Goal: Information Seeking & Learning: Learn about a topic

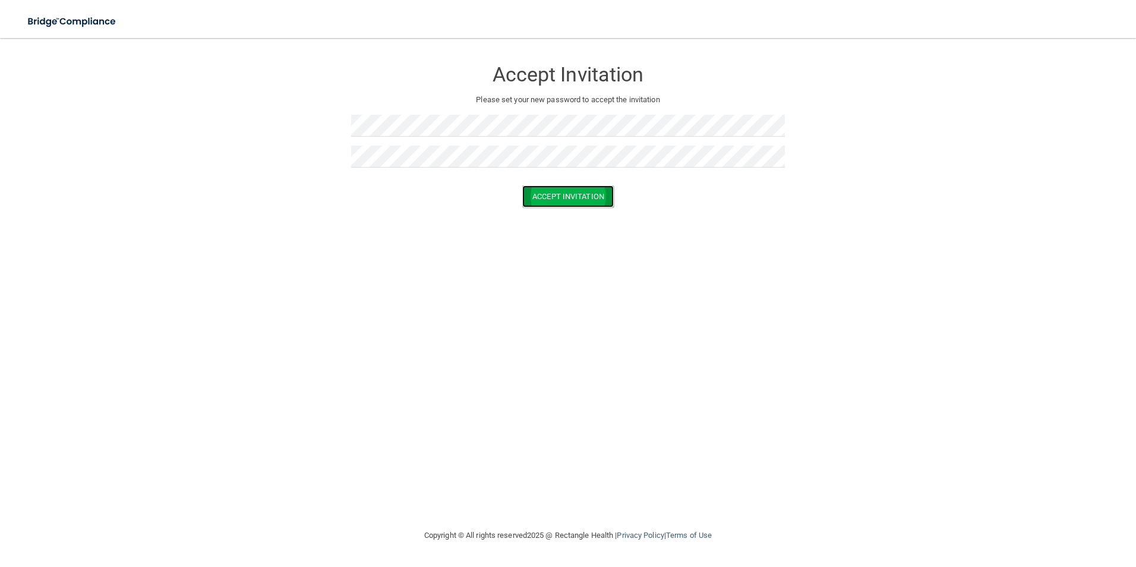
click at [588, 196] on button "Accept Invitation" at bounding box center [568, 196] width 92 height 22
click at [560, 211] on button "Accept Invitation" at bounding box center [568, 214] width 92 height 22
click at [561, 217] on button "Accept Invitation" at bounding box center [568, 214] width 92 height 22
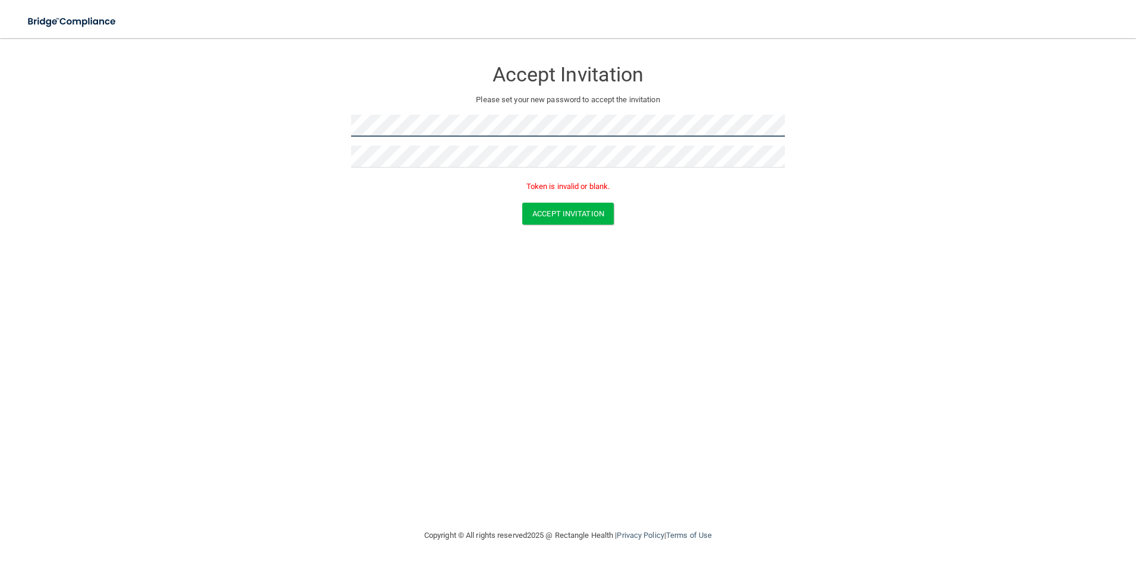
click at [256, 113] on form "Accept Invitation Please set your new password to accept the invitation Token i…" at bounding box center [568, 144] width 1089 height 189
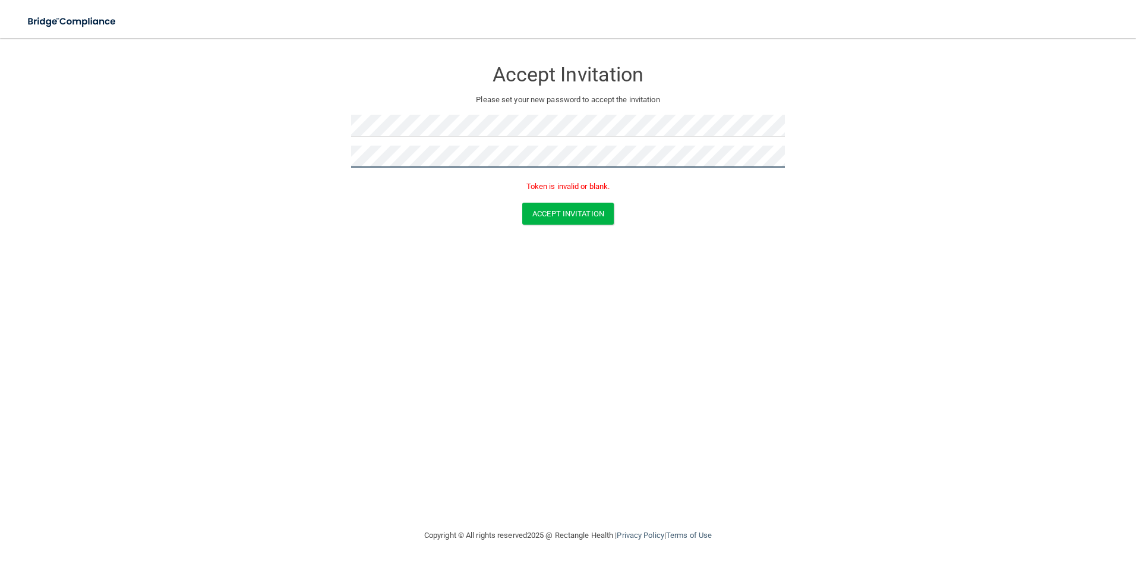
click at [335, 163] on form "Accept Invitation Please set your new password to accept the invitation Token i…" at bounding box center [568, 144] width 1089 height 189
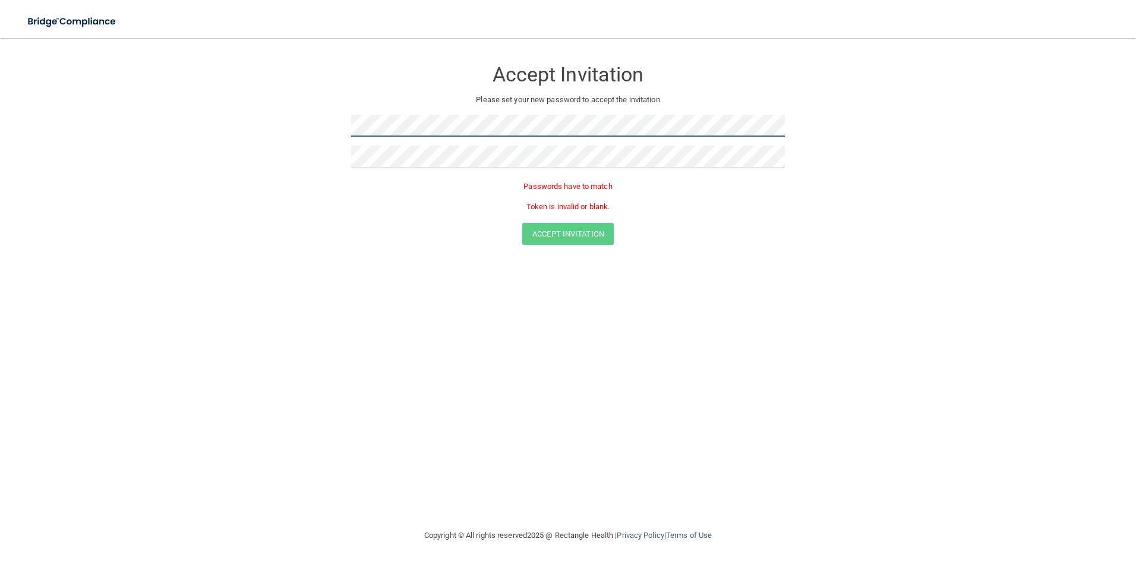
click at [230, 139] on form "Accept Invitation Please set your new password to accept the invitation Passwor…" at bounding box center [568, 154] width 1089 height 209
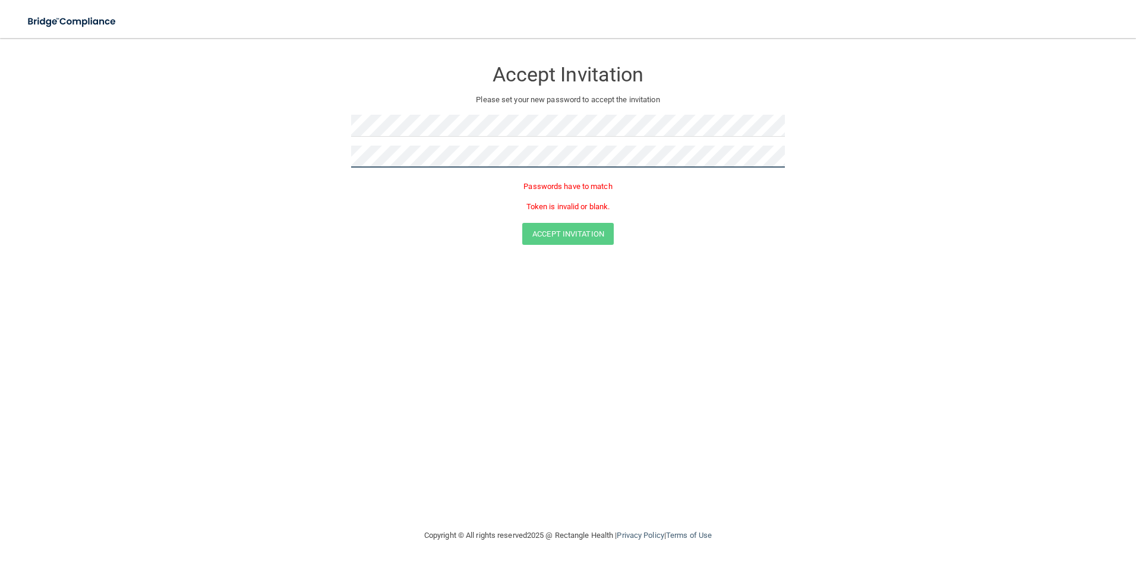
click at [316, 155] on form "Accept Invitation Please set your new password to accept the invitation Passwor…" at bounding box center [568, 154] width 1089 height 209
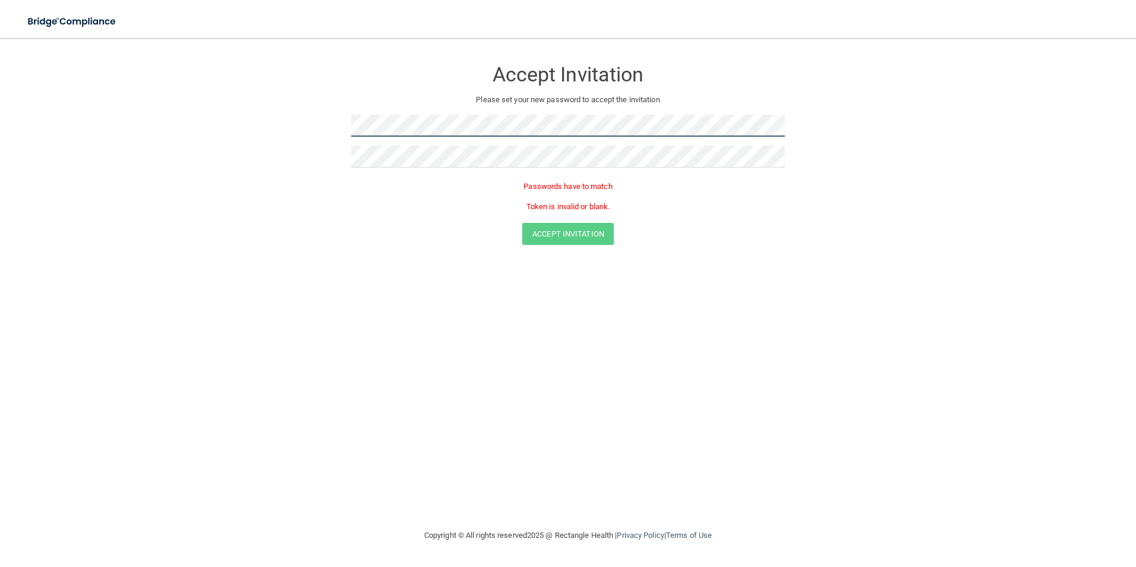
click at [279, 122] on form "Accept Invitation Please set your new password to accept the invitation Passwor…" at bounding box center [568, 154] width 1089 height 209
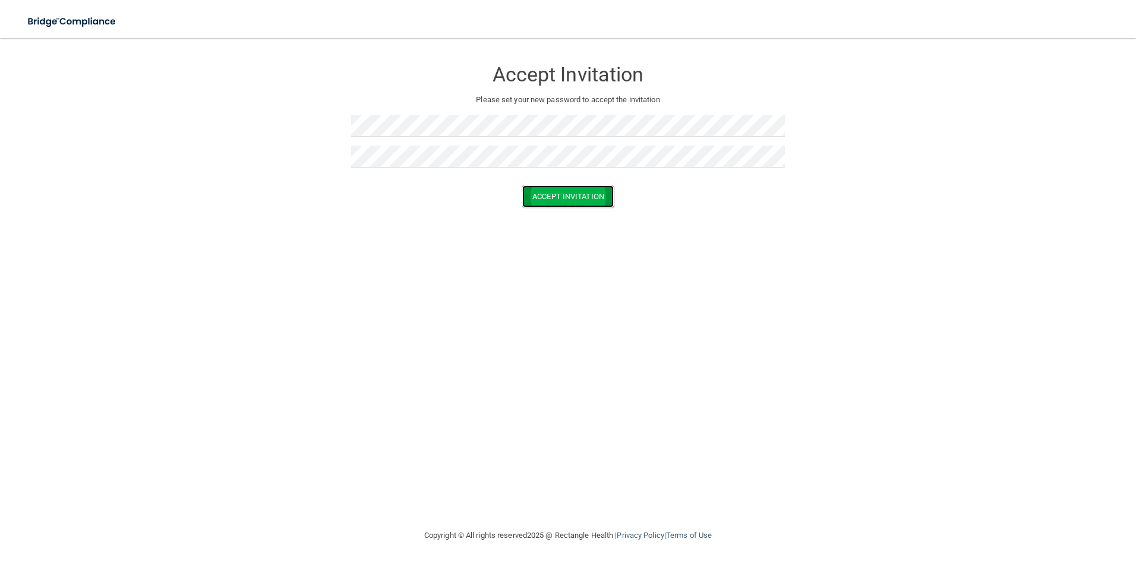
click at [550, 190] on button "Accept Invitation" at bounding box center [568, 196] width 92 height 22
click at [539, 171] on div at bounding box center [568, 161] width 434 height 31
click at [564, 206] on button "Accept Invitation" at bounding box center [568, 196] width 92 height 22
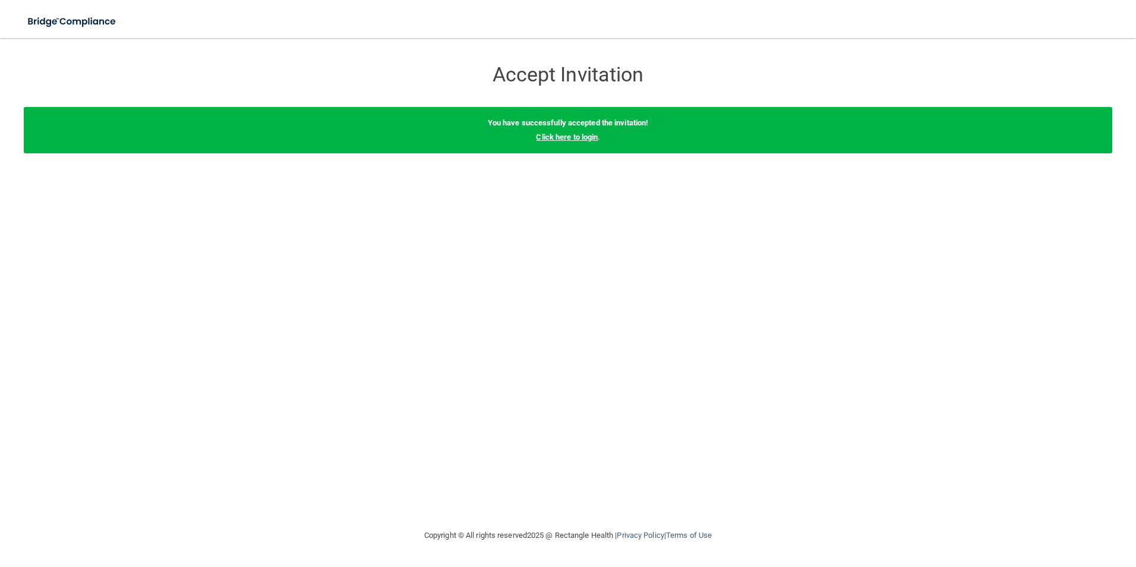
click at [581, 138] on link "Click here to login" at bounding box center [567, 137] width 62 height 9
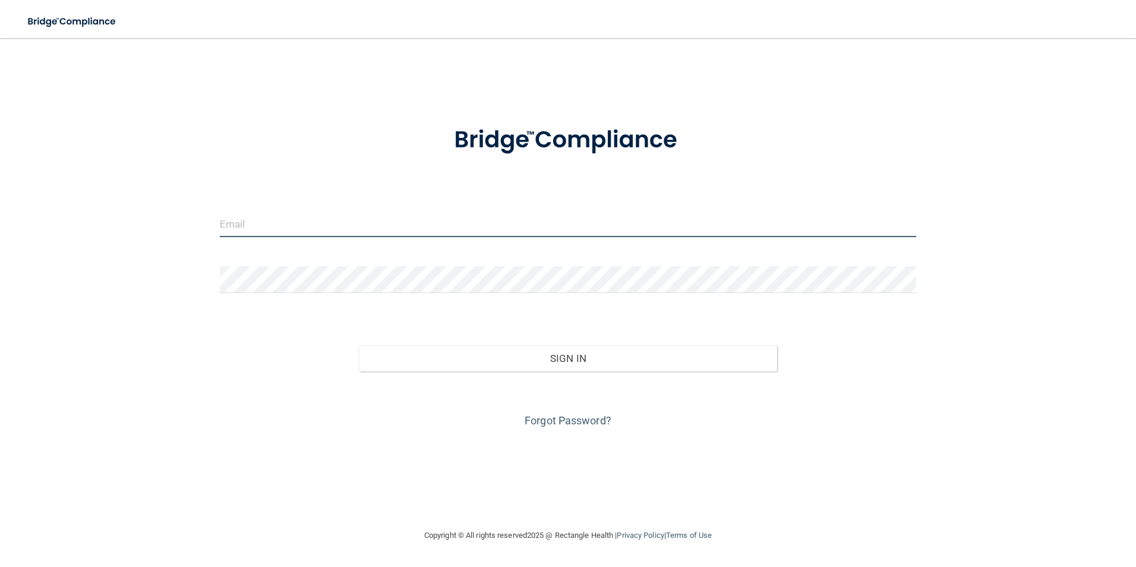
click at [259, 227] on input "email" at bounding box center [568, 223] width 697 height 27
type input "[PERSON_NAME][EMAIL_ADDRESS][DOMAIN_NAME]"
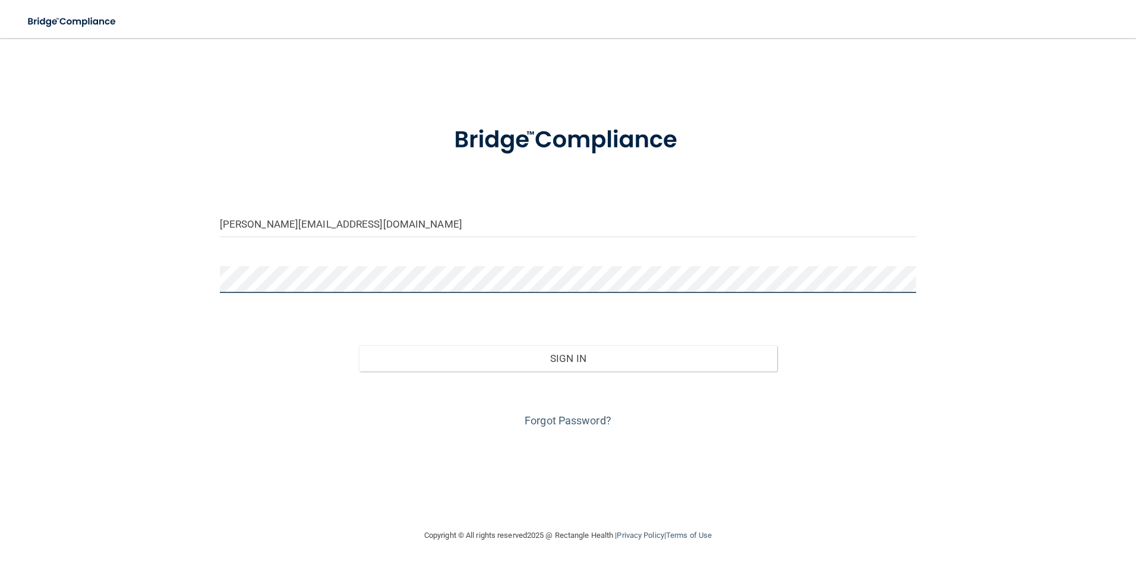
click at [359, 345] on button "Sign In" at bounding box center [568, 358] width 418 height 26
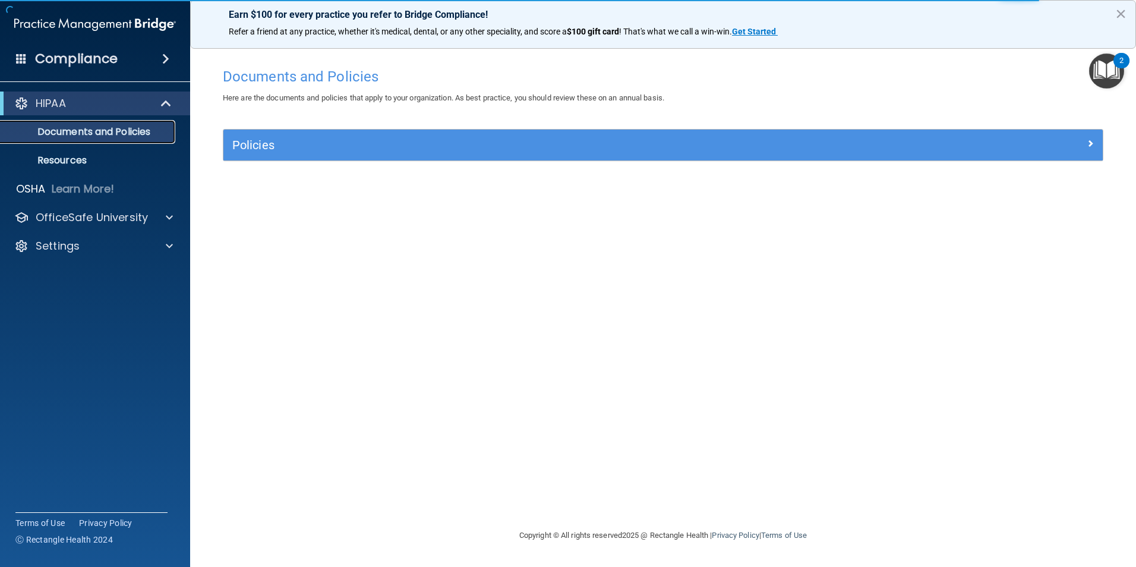
click at [86, 133] on p "Documents and Policies" at bounding box center [89, 132] width 162 height 12
click at [70, 157] on p "Resources" at bounding box center [89, 160] width 162 height 12
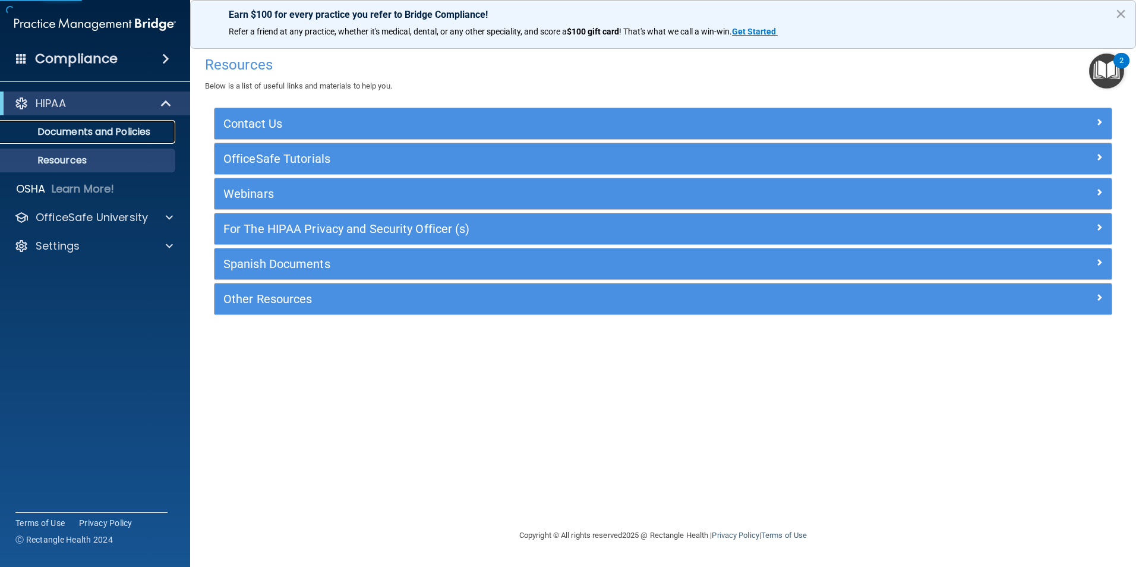
click at [67, 138] on link "Documents and Policies" at bounding box center [81, 132] width 187 height 24
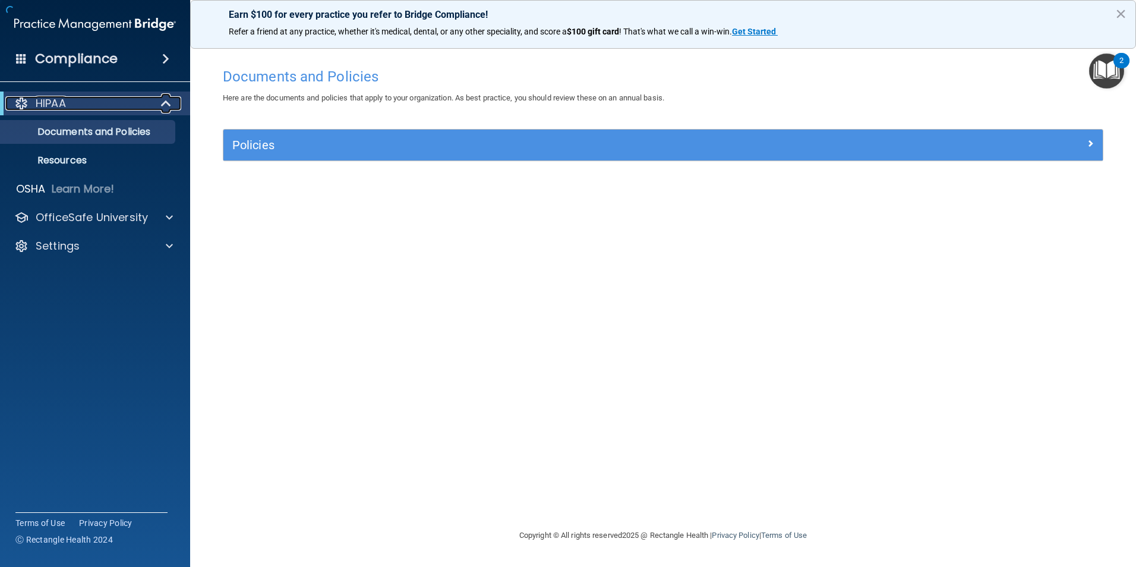
click at [171, 106] on span at bounding box center [167, 103] width 10 height 14
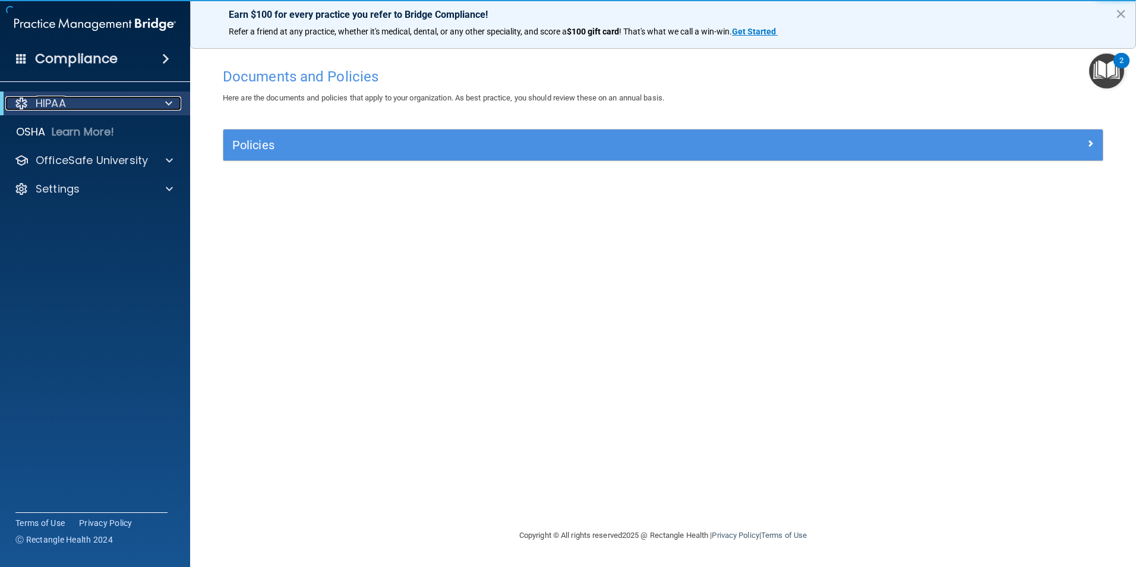
click at [169, 103] on span at bounding box center [168, 103] width 7 height 14
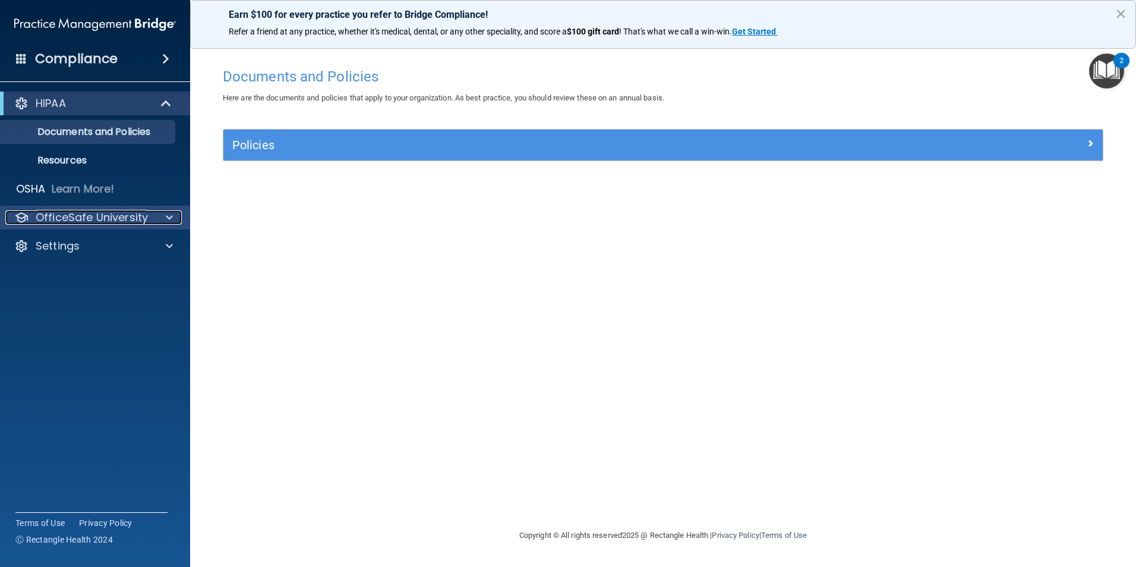
click at [169, 217] on span at bounding box center [169, 217] width 7 height 14
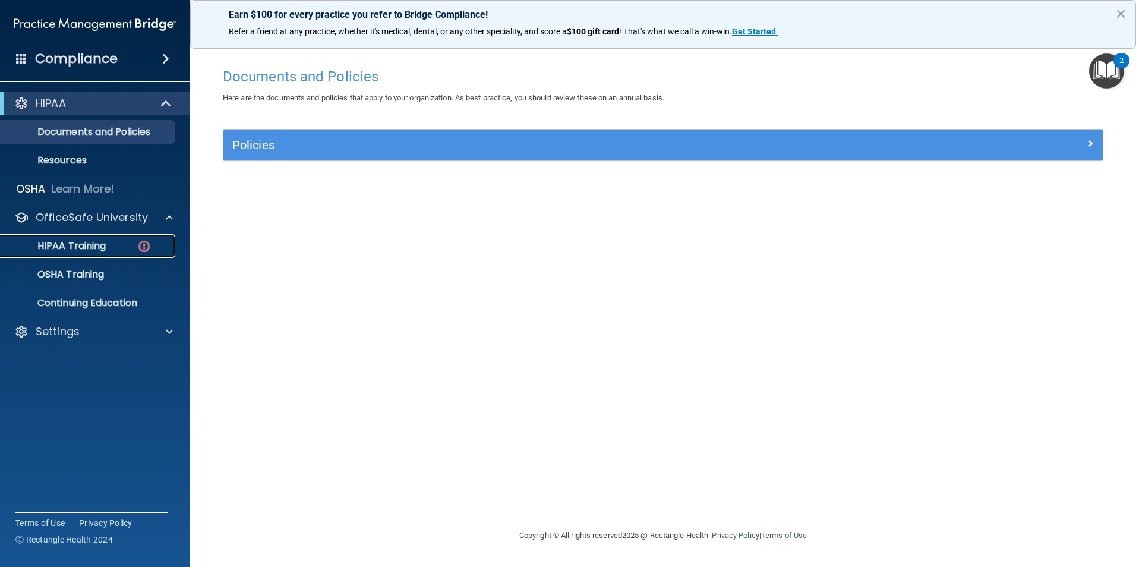
click at [117, 250] on div "HIPAA Training" at bounding box center [89, 246] width 162 height 12
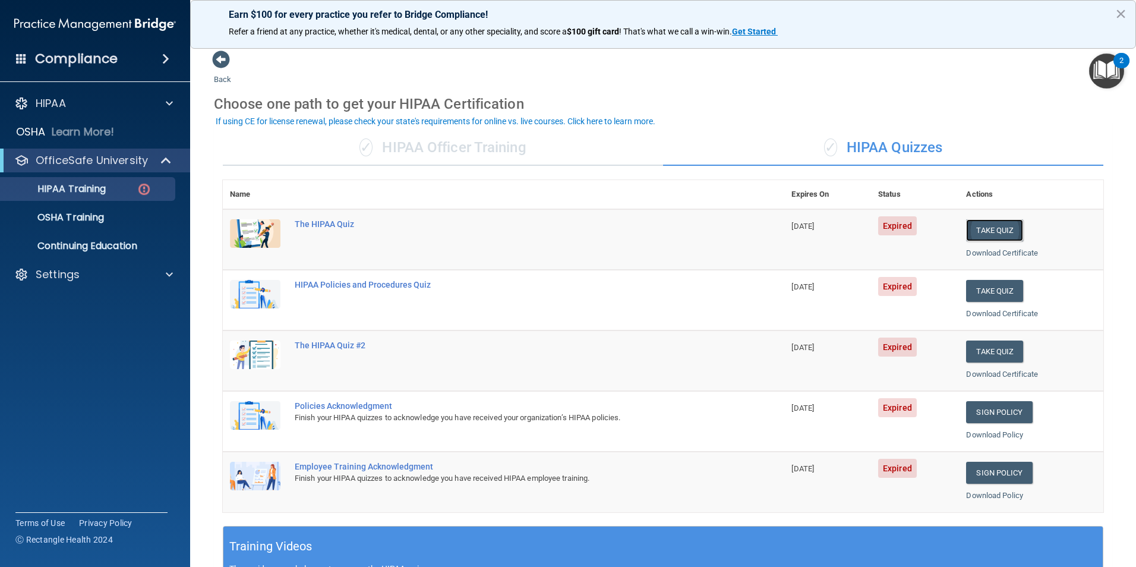
click at [1008, 225] on button "Take Quiz" at bounding box center [994, 230] width 57 height 22
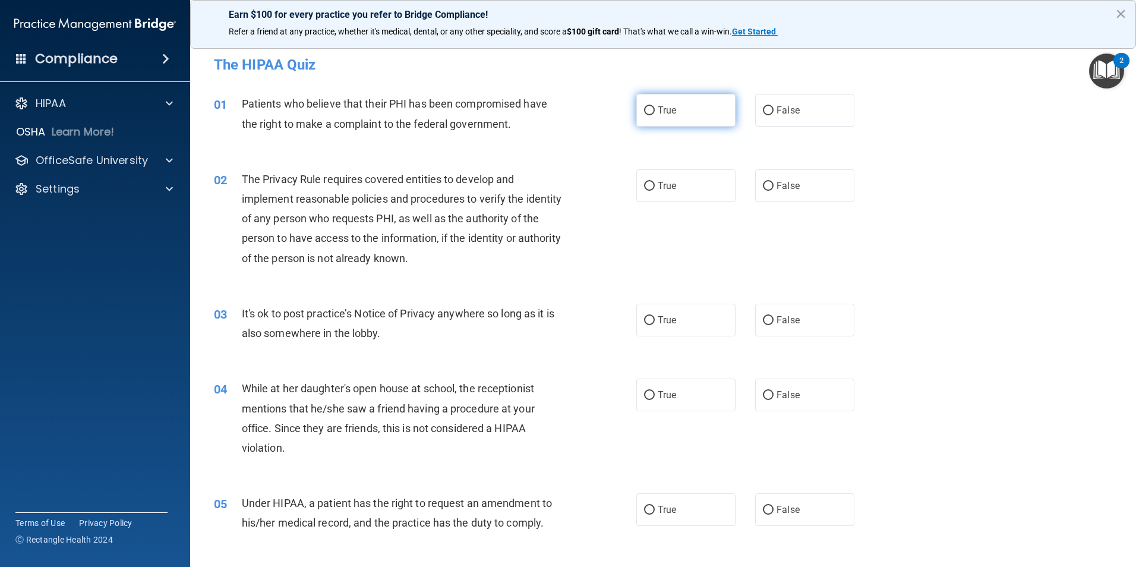
click at [672, 115] on span "True" at bounding box center [667, 110] width 18 height 11
click at [655, 115] on input "True" at bounding box center [649, 110] width 11 height 9
radio input "true"
click at [679, 192] on label "True" at bounding box center [685, 185] width 99 height 33
click at [655, 191] on input "True" at bounding box center [649, 186] width 11 height 9
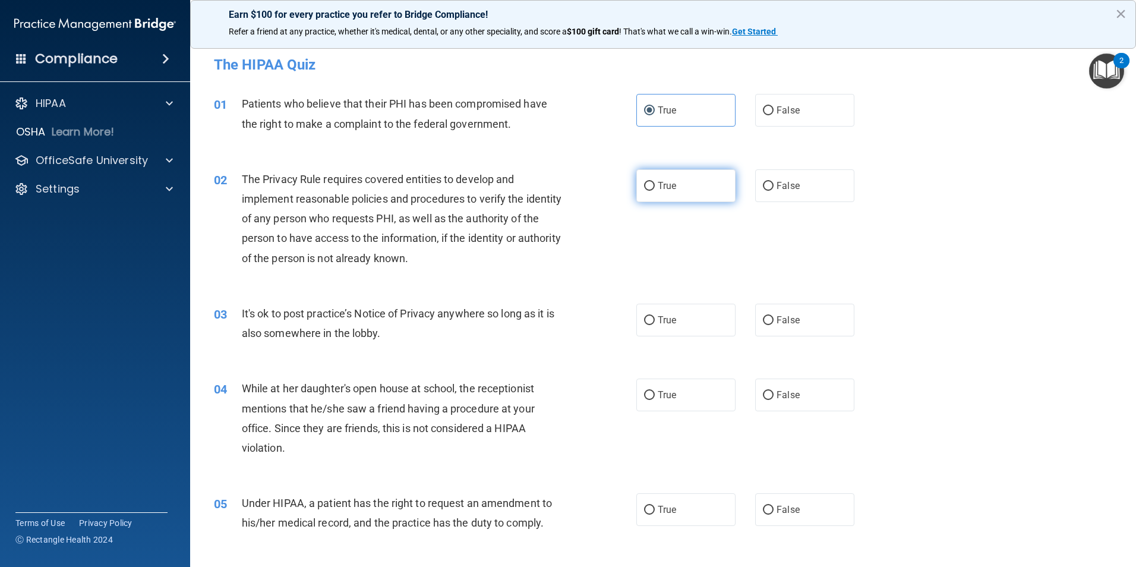
radio input "true"
click at [799, 311] on label "False" at bounding box center [804, 320] width 99 height 33
click at [774, 316] on input "False" at bounding box center [768, 320] width 11 height 9
radio input "true"
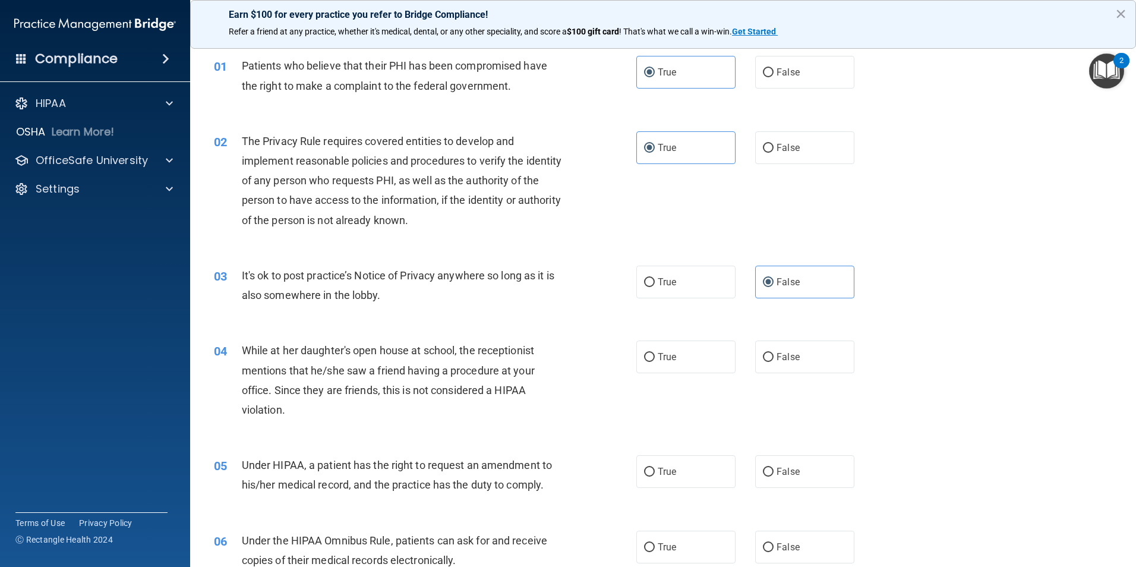
scroll to position [59, 0]
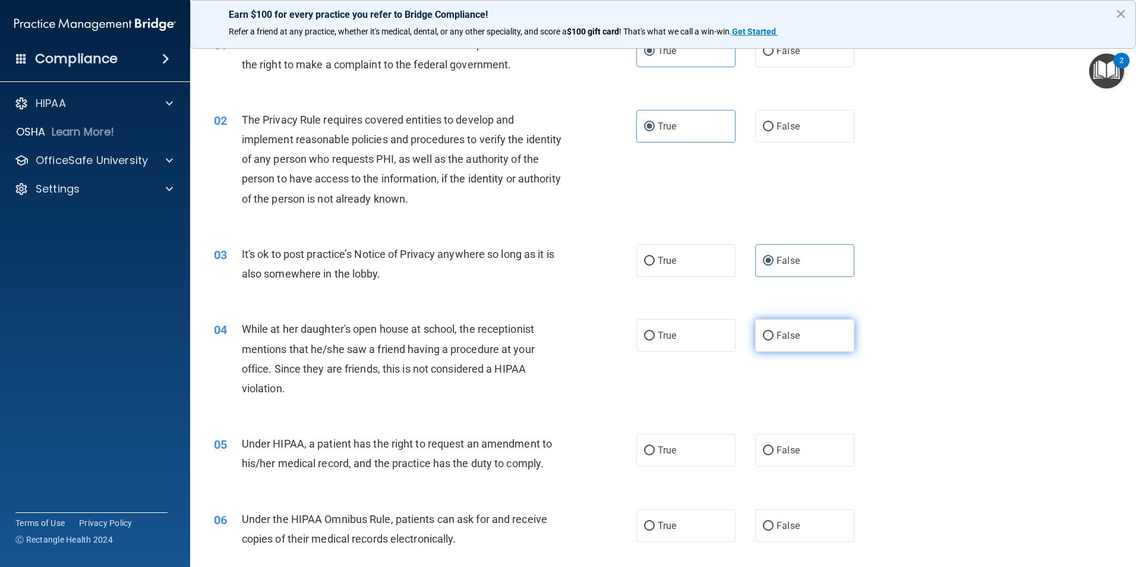
click at [803, 340] on label "False" at bounding box center [804, 335] width 99 height 33
click at [774, 340] on input "False" at bounding box center [768, 336] width 11 height 9
radio input "true"
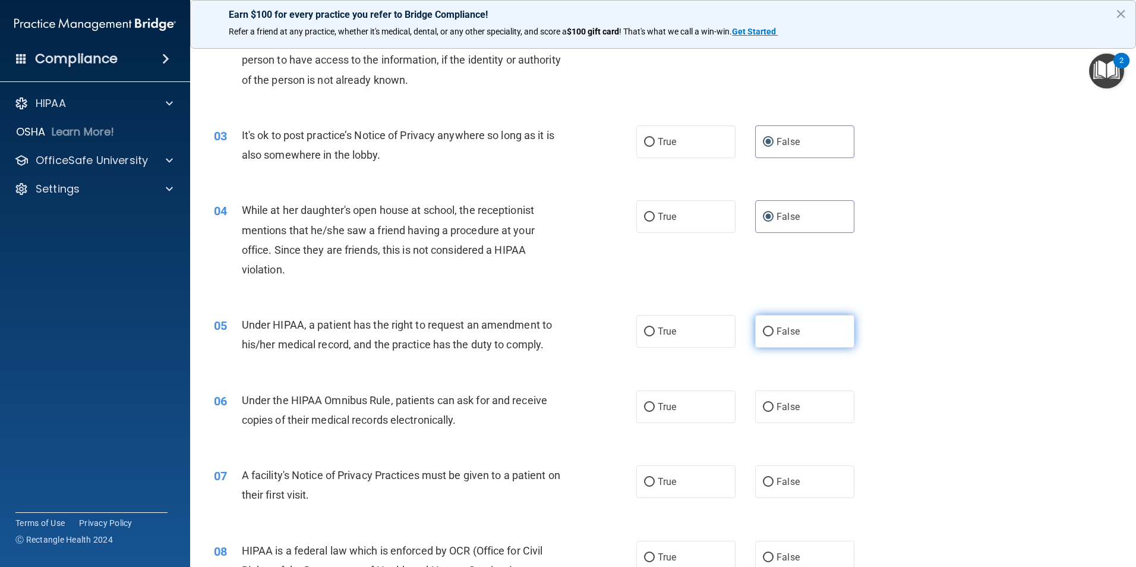
click at [811, 346] on label "False" at bounding box center [804, 331] width 99 height 33
click at [774, 336] on input "False" at bounding box center [768, 331] width 11 height 9
radio input "true"
click at [692, 407] on label "True" at bounding box center [685, 406] width 99 height 33
click at [655, 407] on input "True" at bounding box center [649, 407] width 11 height 9
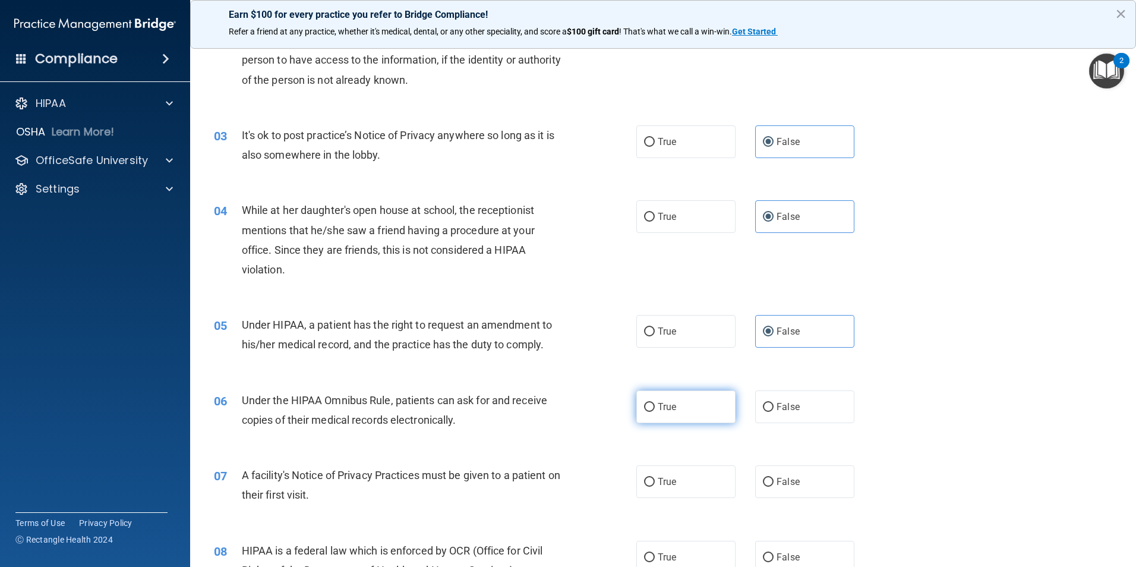
radio input "true"
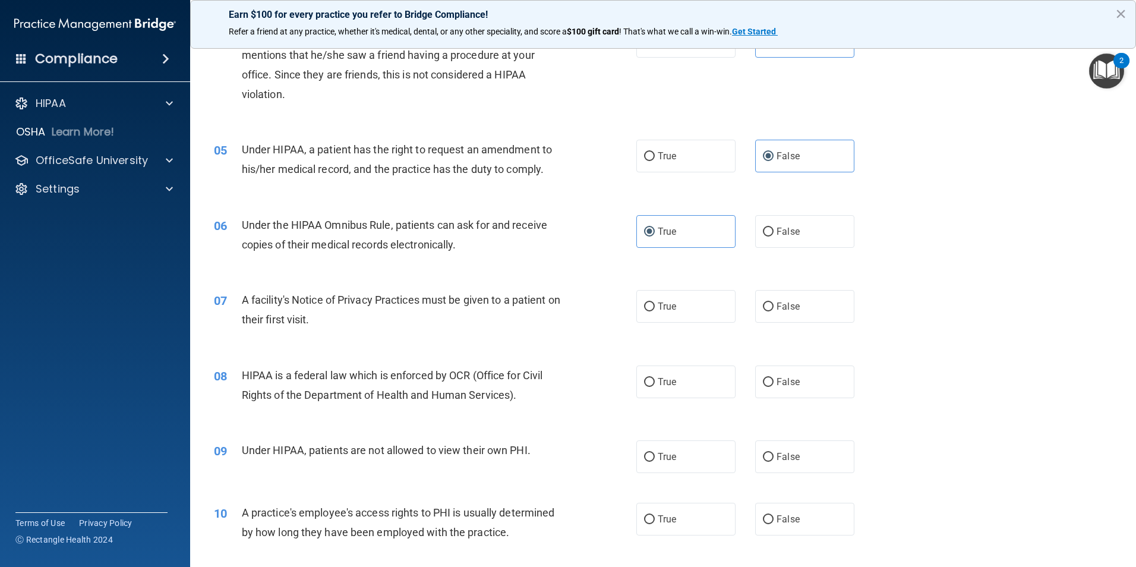
scroll to position [357, 0]
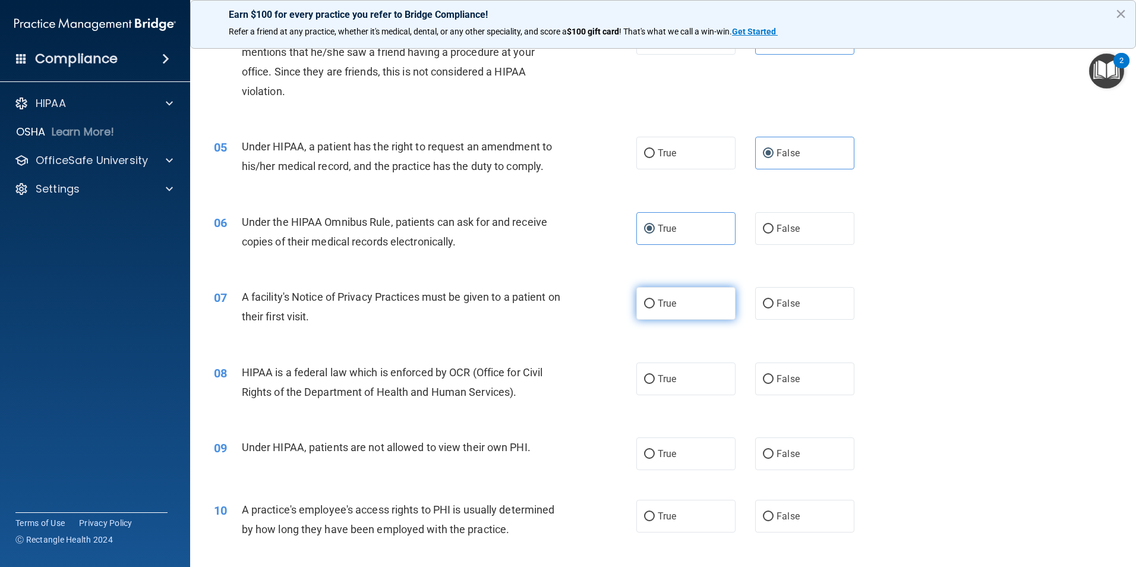
click at [704, 310] on label "True" at bounding box center [685, 303] width 99 height 33
click at [655, 308] on input "True" at bounding box center [649, 303] width 11 height 9
radio input "true"
click at [665, 382] on span "True" at bounding box center [667, 378] width 18 height 11
click at [655, 382] on input "True" at bounding box center [649, 379] width 11 height 9
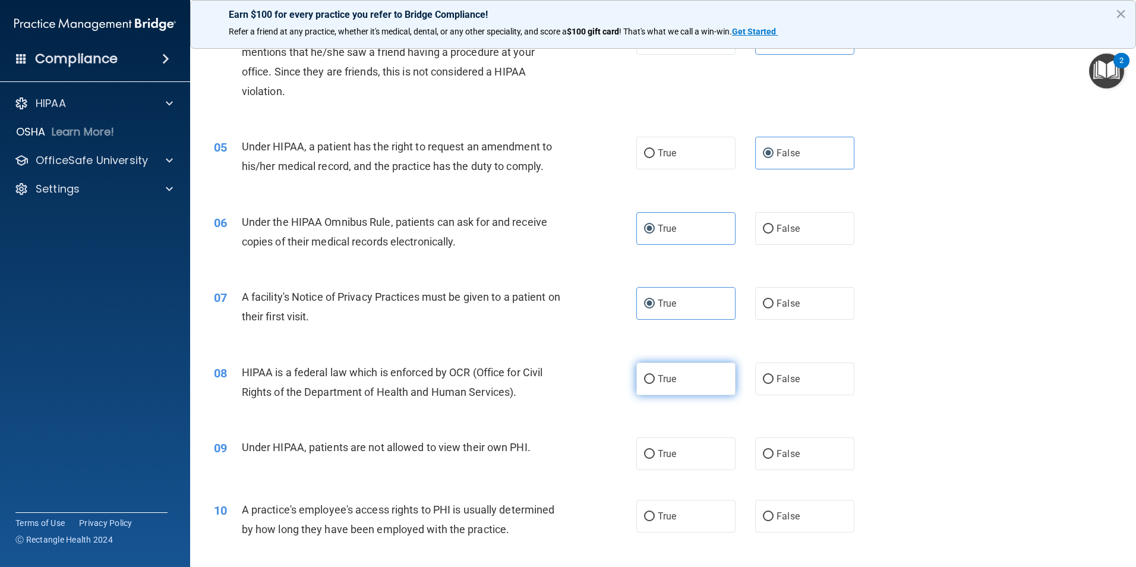
radio input "true"
click at [770, 449] on label "False" at bounding box center [804, 453] width 99 height 33
click at [770, 450] on input "False" at bounding box center [768, 454] width 11 height 9
radio input "true"
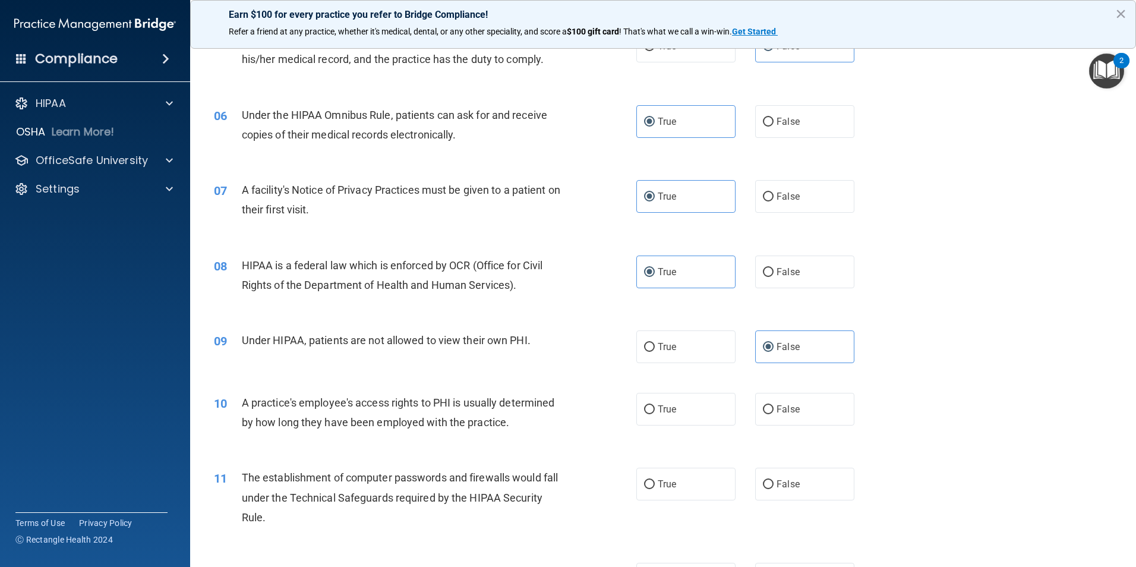
scroll to position [475, 0]
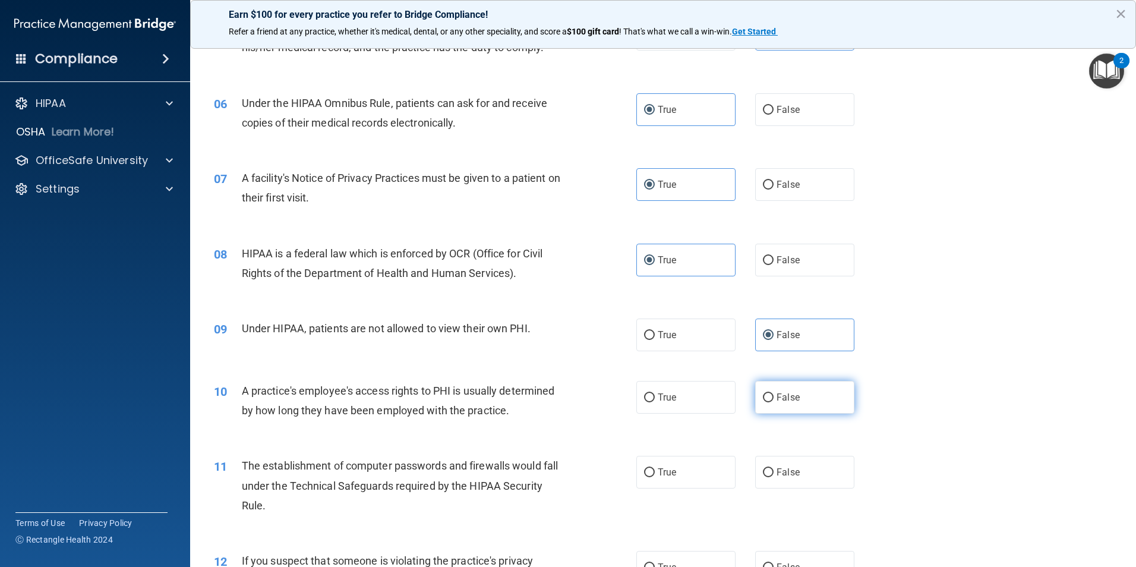
click at [790, 389] on label "False" at bounding box center [804, 397] width 99 height 33
click at [774, 393] on input "False" at bounding box center [768, 397] width 11 height 9
radio input "true"
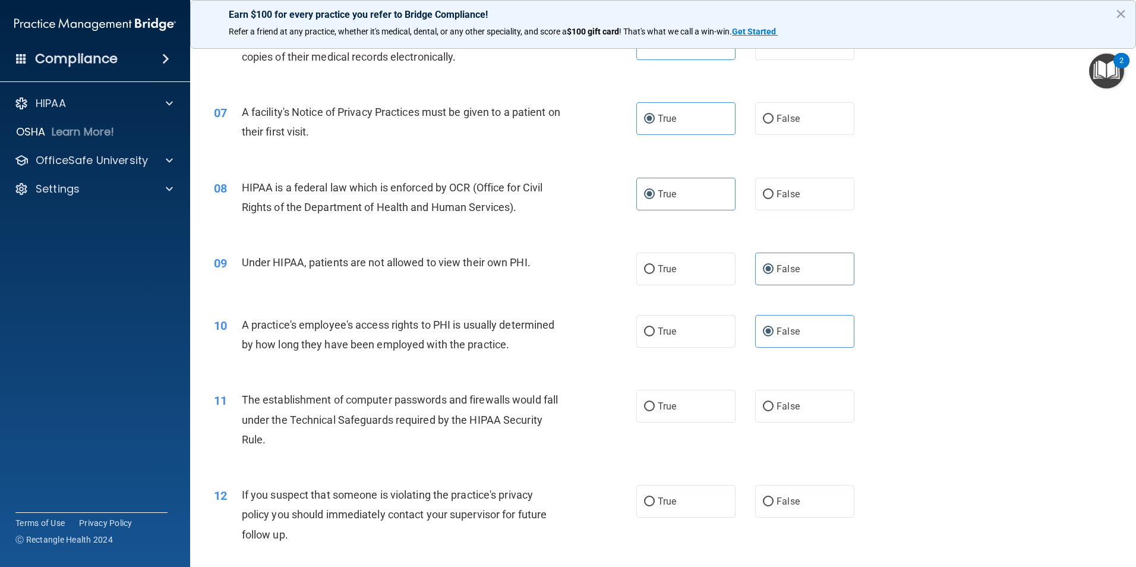
scroll to position [594, 0]
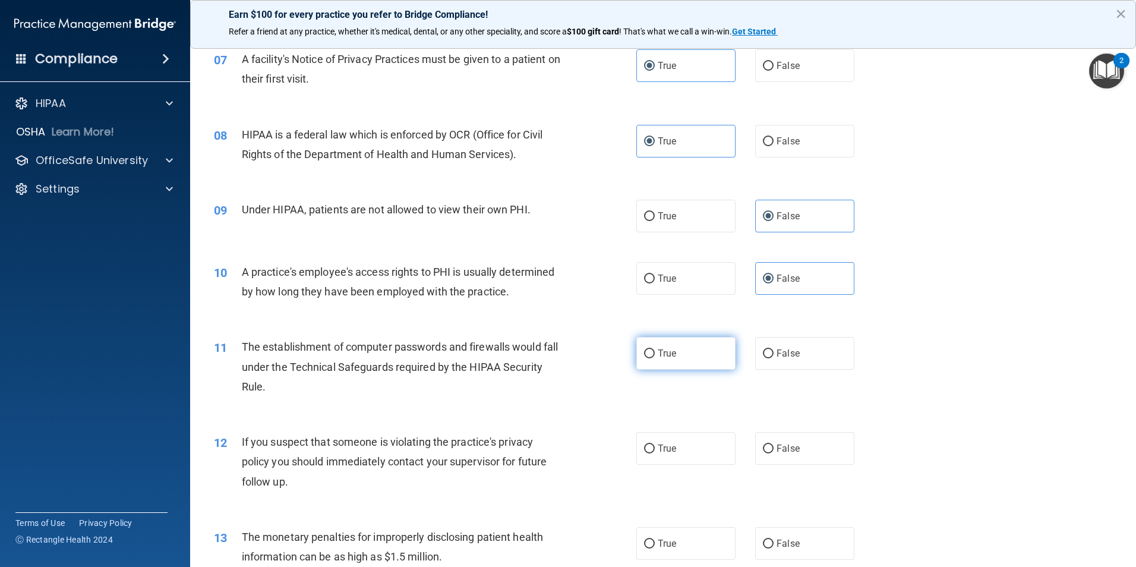
click at [674, 362] on label "True" at bounding box center [685, 353] width 99 height 33
click at [655, 358] on input "True" at bounding box center [649, 353] width 11 height 9
radio input "true"
click at [663, 457] on label "True" at bounding box center [685, 448] width 99 height 33
click at [655, 453] on input "True" at bounding box center [649, 448] width 11 height 9
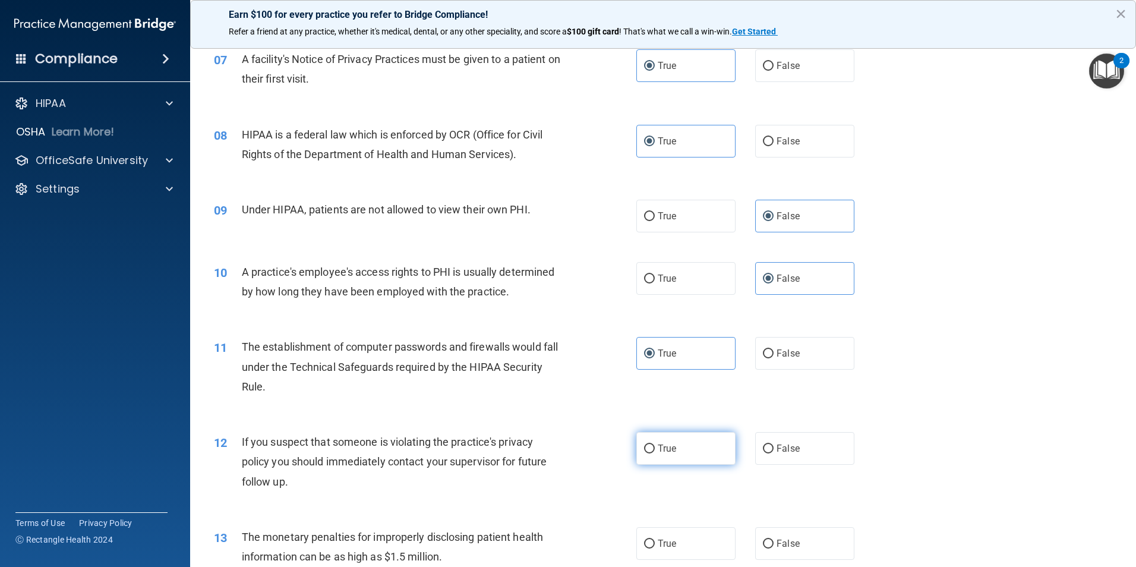
radio input "true"
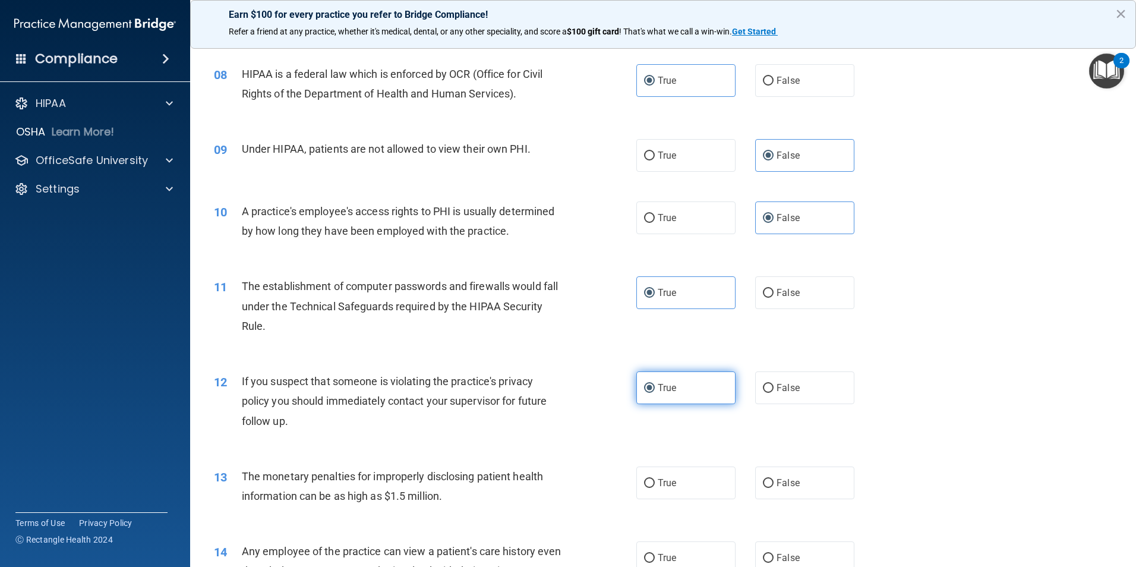
scroll to position [713, 0]
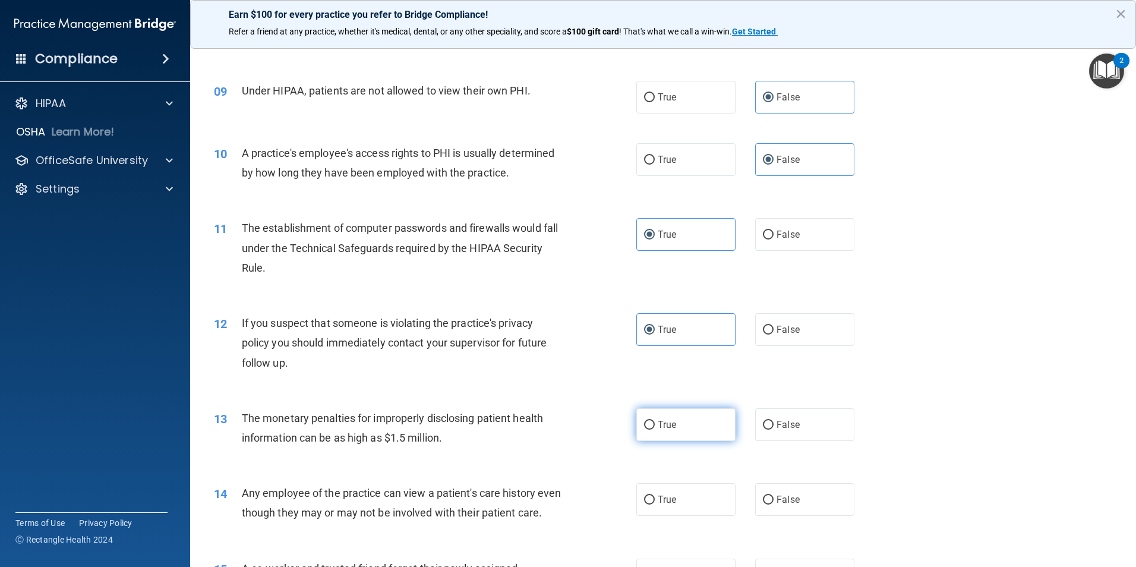
click at [695, 417] on label "True" at bounding box center [685, 424] width 99 height 33
click at [655, 421] on input "True" at bounding box center [649, 425] width 11 height 9
radio input "true"
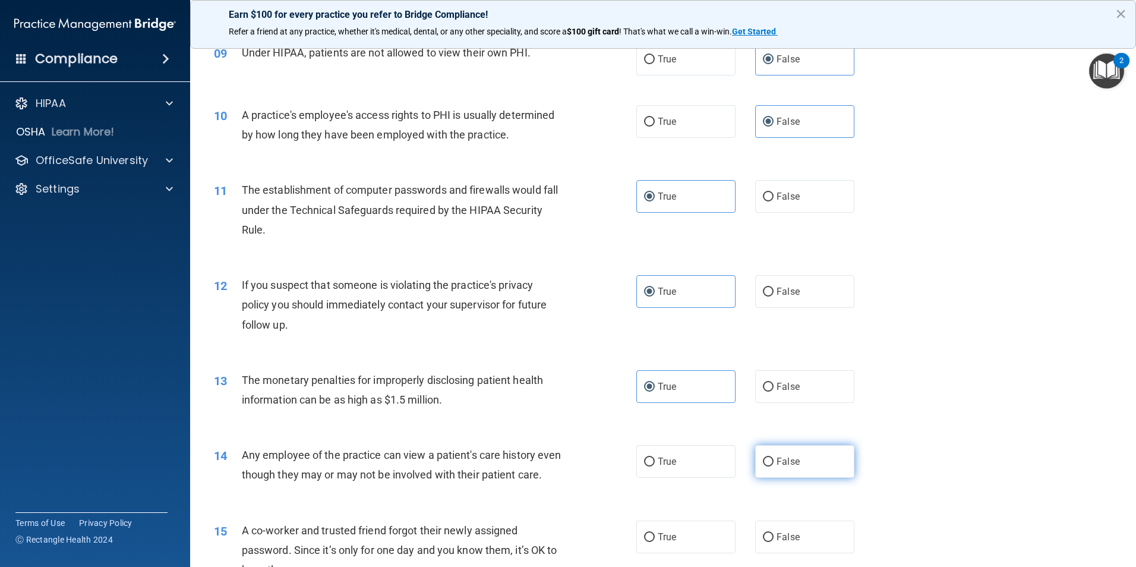
scroll to position [772, 0]
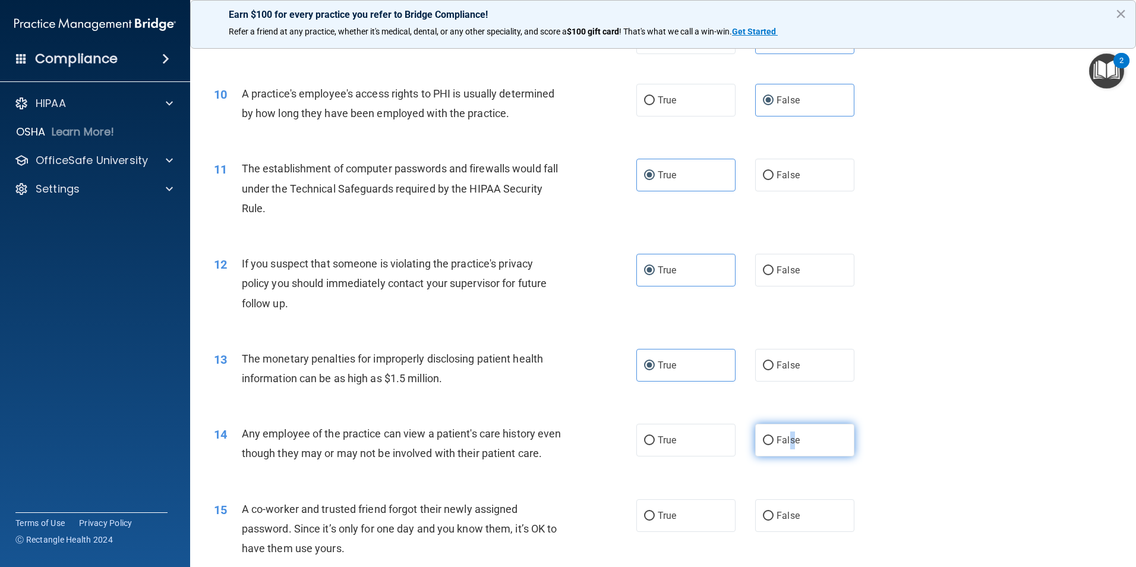
click at [787, 434] on span "False" at bounding box center [788, 439] width 23 height 11
click at [815, 441] on label "False" at bounding box center [804, 440] width 99 height 33
click at [774, 441] on input "False" at bounding box center [768, 440] width 11 height 9
radio input "true"
click at [811, 532] on label "False" at bounding box center [804, 515] width 99 height 33
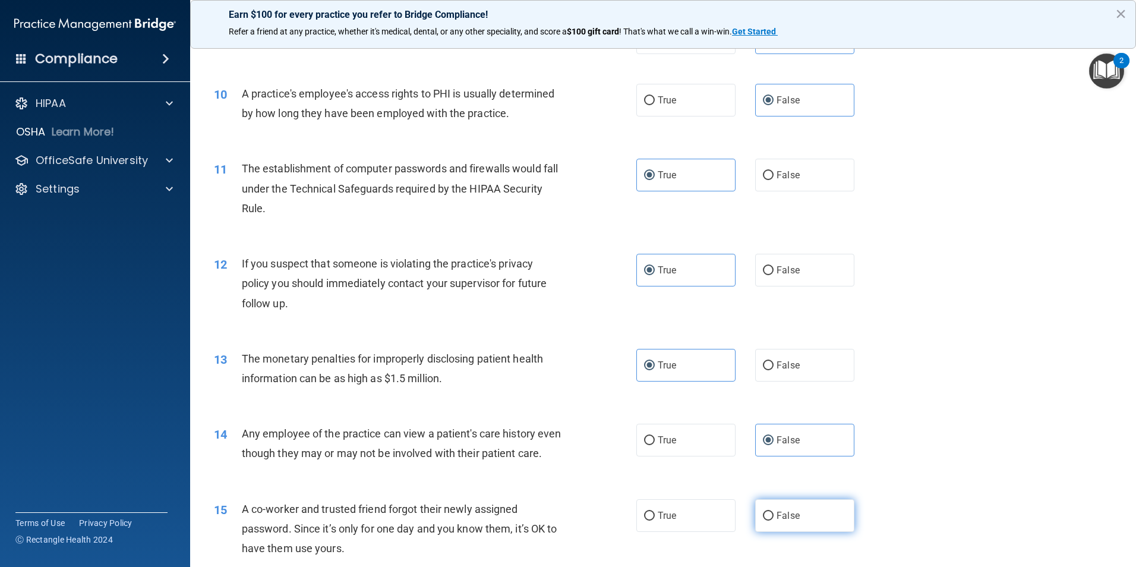
click at [774, 521] on input "False" at bounding box center [768, 516] width 11 height 9
radio input "true"
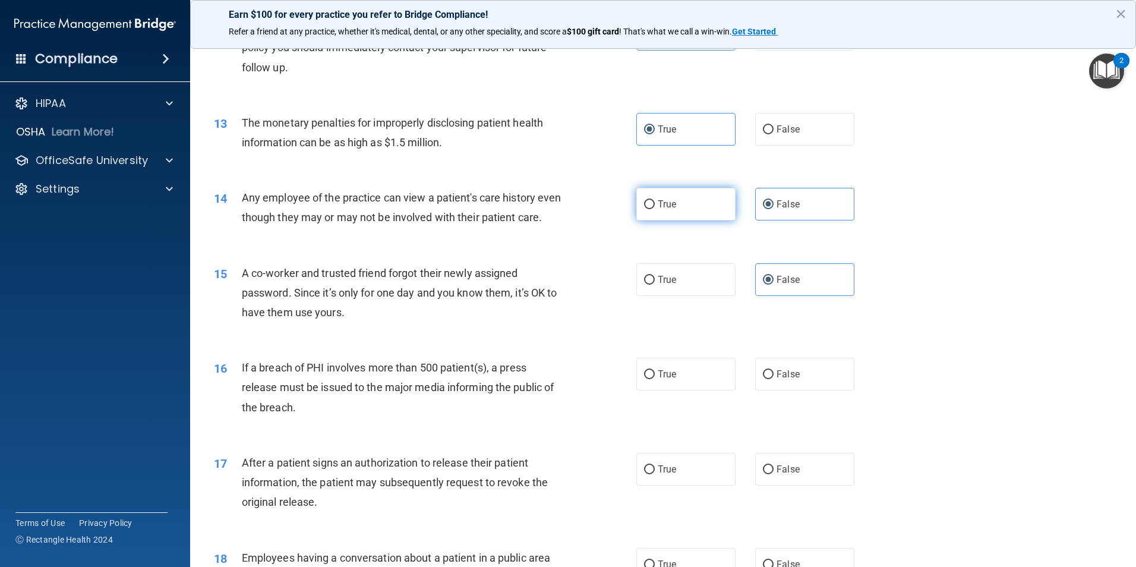
scroll to position [1010, 0]
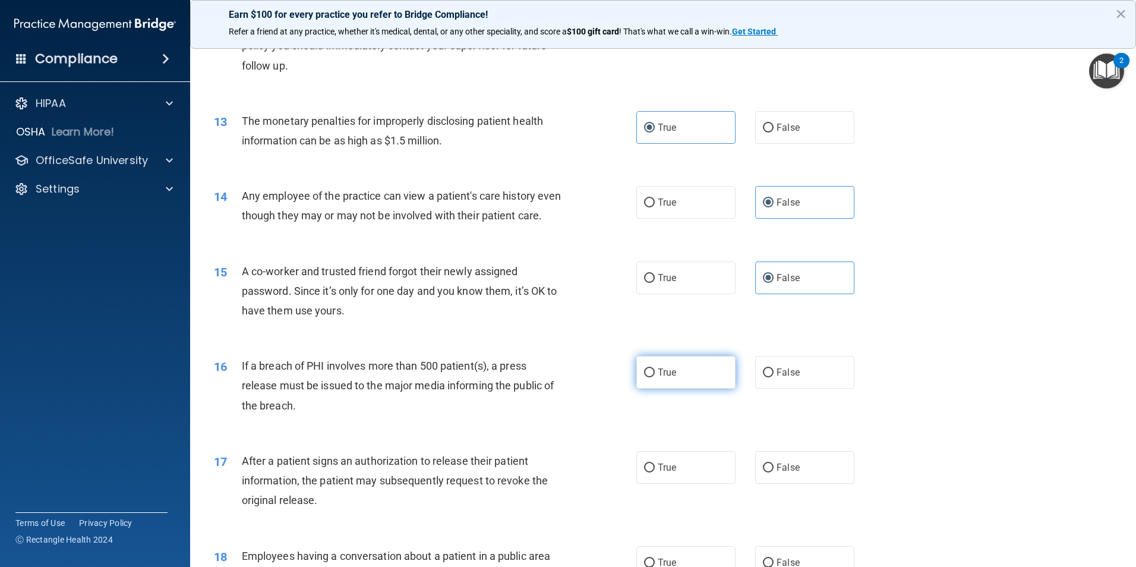
click at [658, 378] on span "True" at bounding box center [667, 372] width 18 height 11
click at [655, 377] on input "True" at bounding box center [649, 372] width 11 height 9
radio input "true"
click at [799, 484] on label "False" at bounding box center [804, 467] width 99 height 33
click at [774, 472] on input "False" at bounding box center [768, 467] width 11 height 9
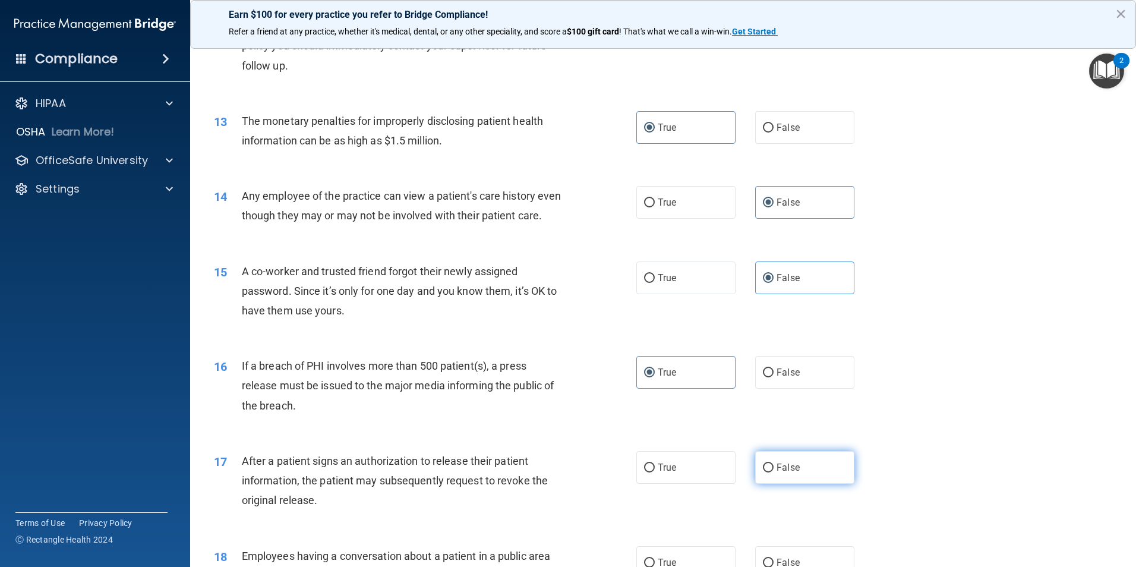
radio input "true"
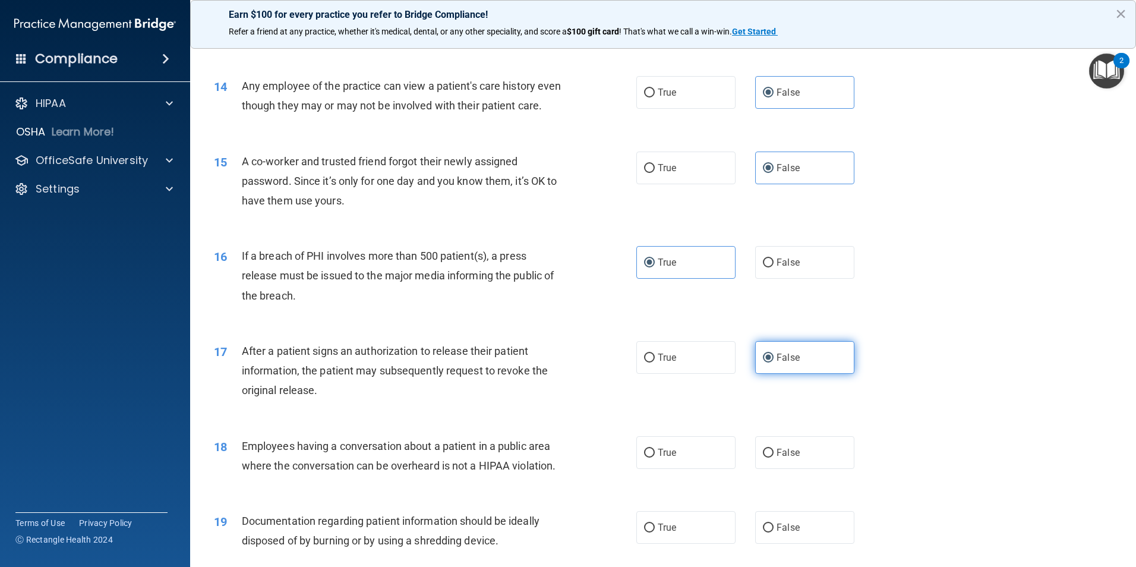
scroll to position [1129, 0]
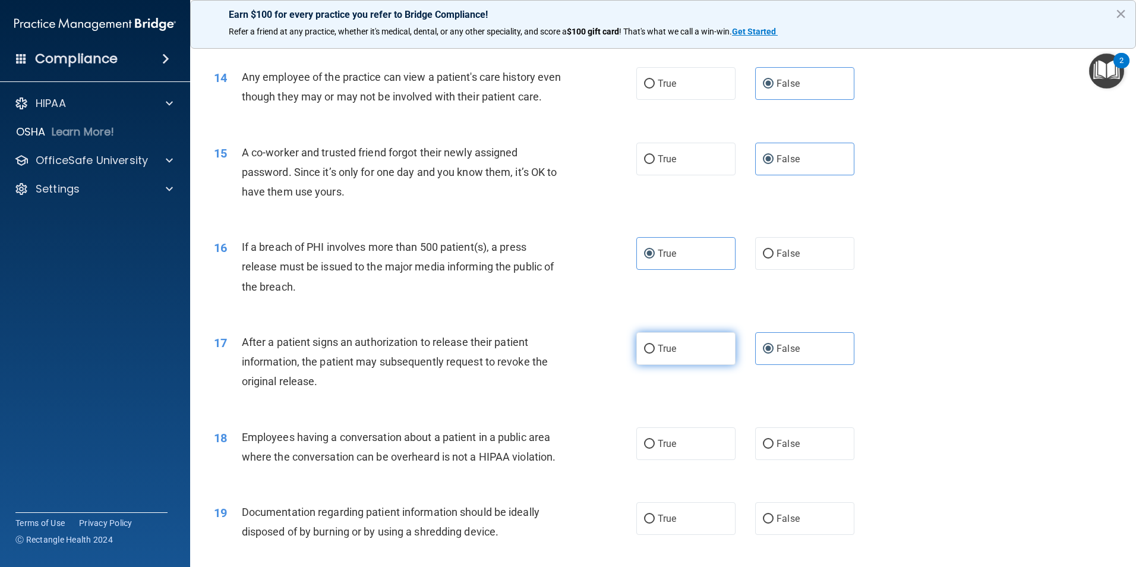
click at [728, 365] on label "True" at bounding box center [685, 348] width 99 height 33
click at [655, 354] on input "True" at bounding box center [649, 349] width 11 height 9
radio input "true"
radio input "false"
click at [777, 449] on span "False" at bounding box center [788, 443] width 23 height 11
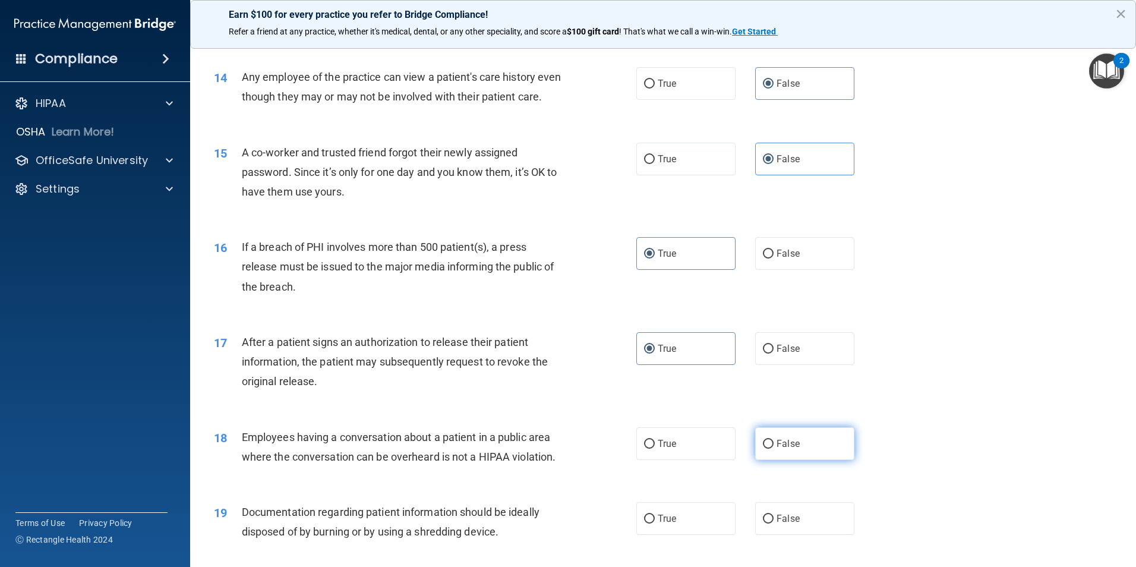
click at [773, 449] on input "False" at bounding box center [768, 444] width 11 height 9
radio input "true"
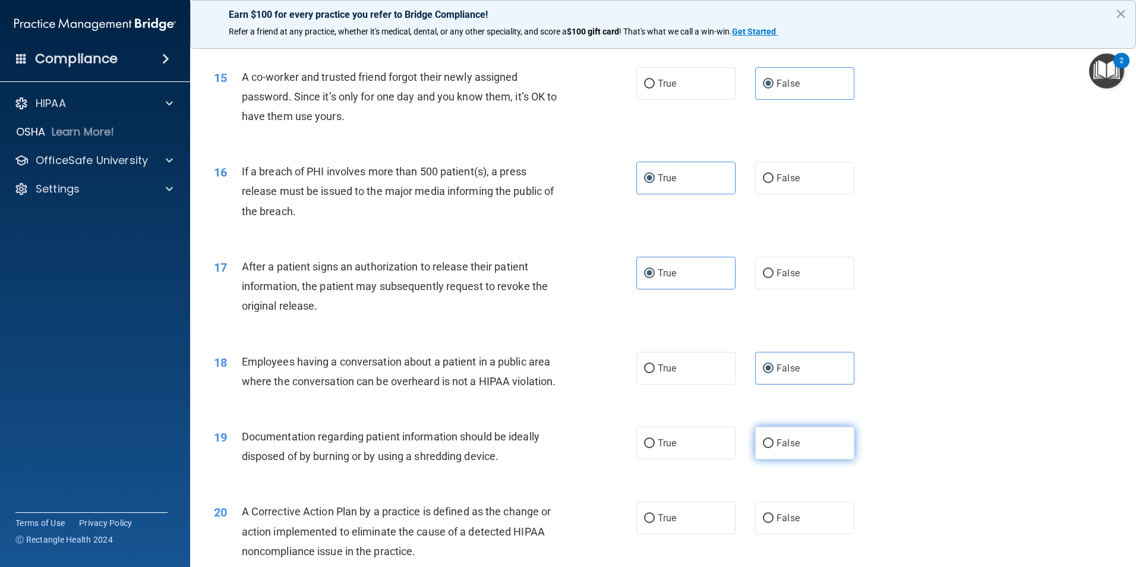
scroll to position [1307, 0]
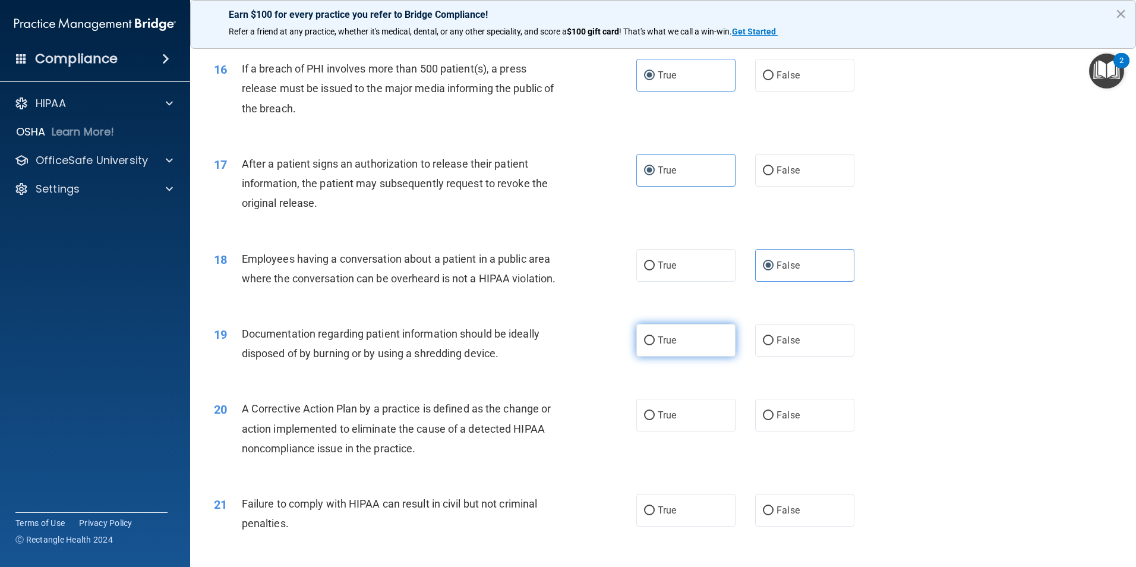
click at [648, 357] on label "True" at bounding box center [685, 340] width 99 height 33
click at [648, 345] on input "True" at bounding box center [649, 340] width 11 height 9
radio input "true"
click at [689, 431] on label "True" at bounding box center [685, 415] width 99 height 33
click at [655, 420] on input "True" at bounding box center [649, 415] width 11 height 9
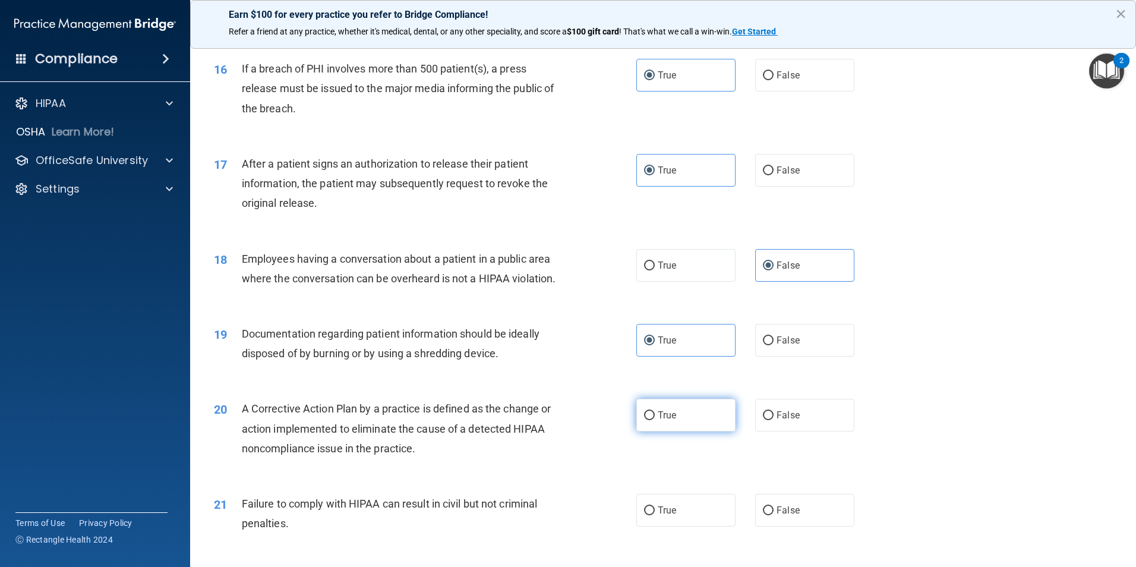
radio input "true"
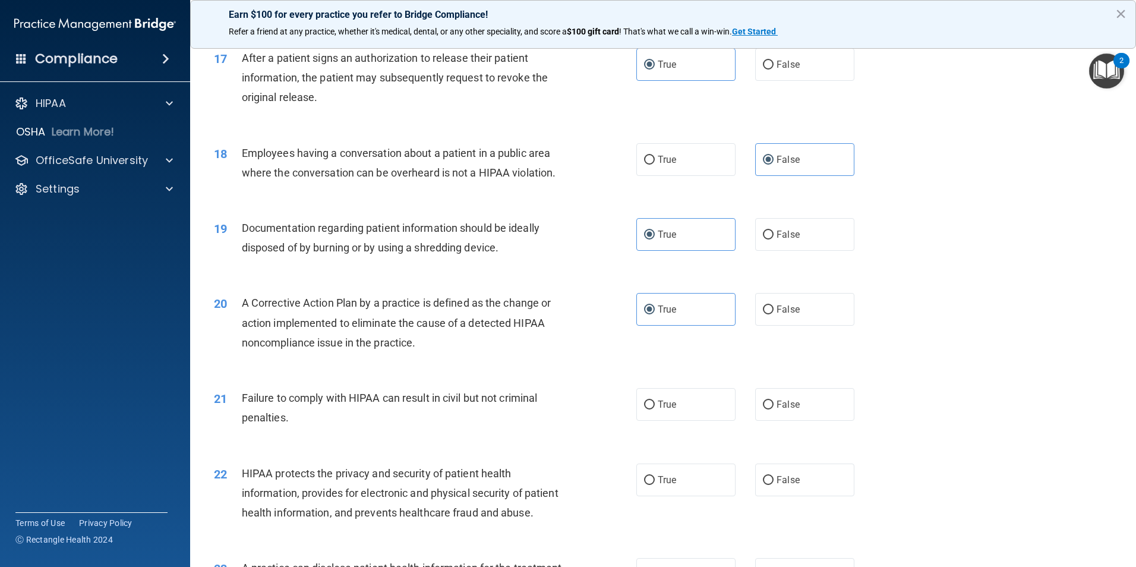
scroll to position [1426, 0]
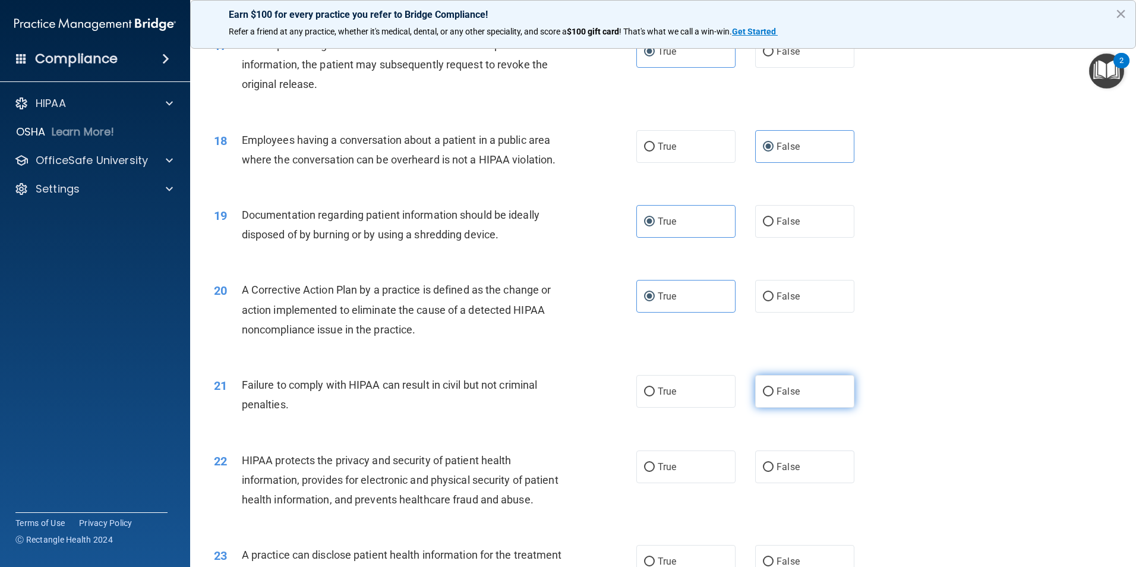
click at [802, 408] on label "False" at bounding box center [804, 391] width 99 height 33
click at [774, 396] on input "False" at bounding box center [768, 391] width 11 height 9
radio input "true"
click at [667, 472] on span "True" at bounding box center [667, 466] width 18 height 11
click at [655, 472] on input "True" at bounding box center [649, 467] width 11 height 9
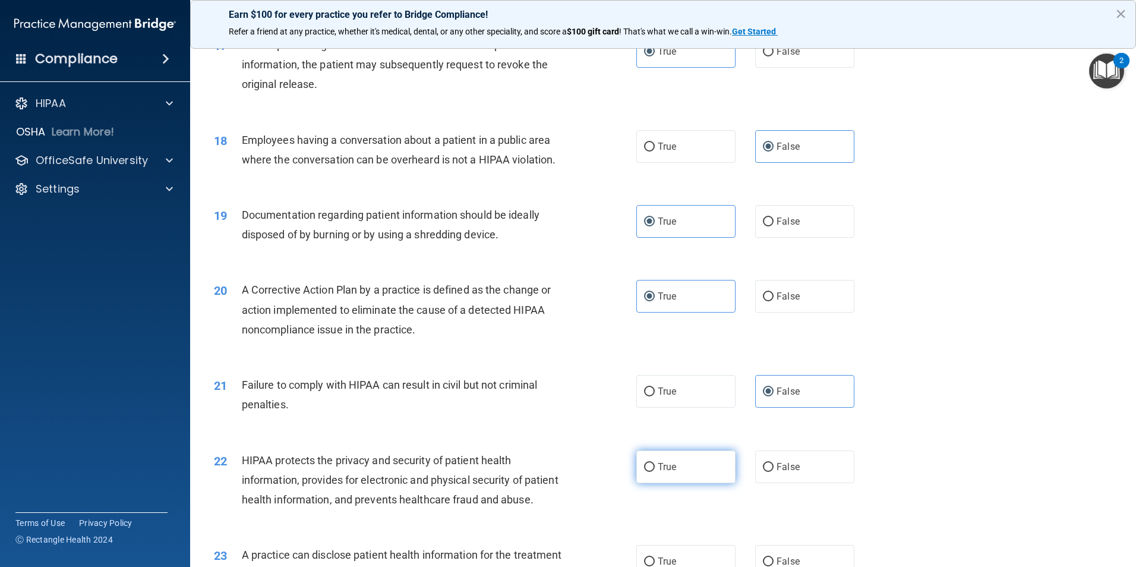
radio input "true"
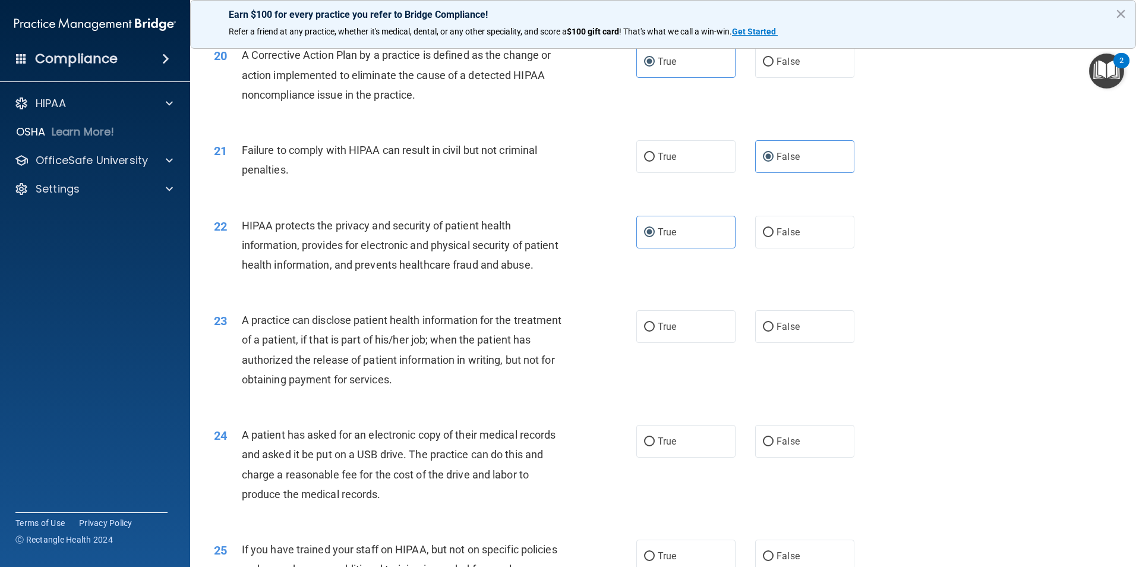
scroll to position [1664, 0]
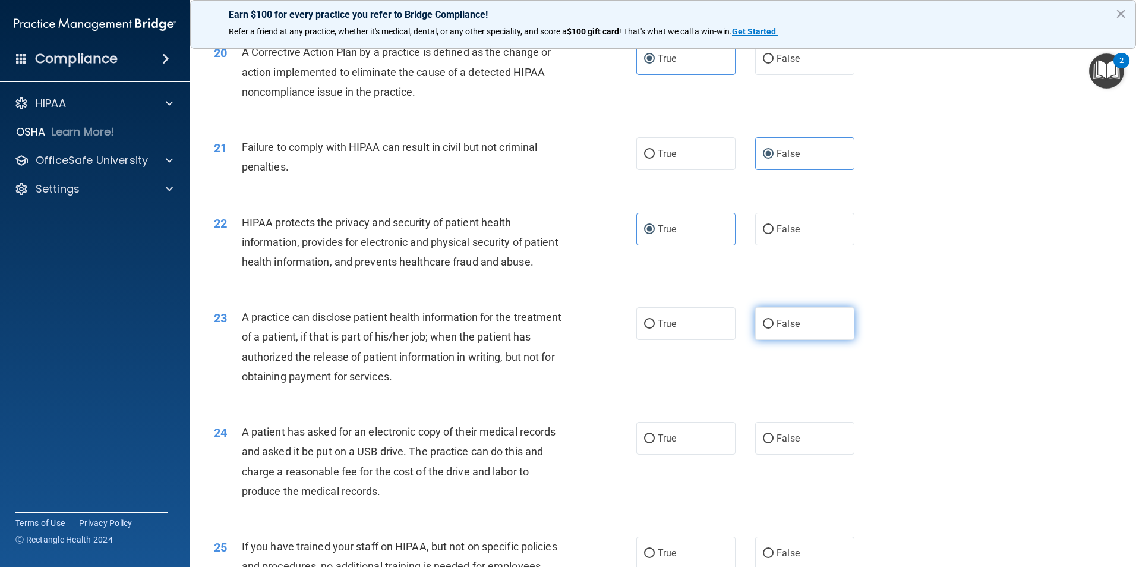
click at [773, 340] on label "False" at bounding box center [804, 323] width 99 height 33
click at [773, 329] on input "False" at bounding box center [768, 324] width 11 height 9
radio input "true"
click at [681, 455] on label "True" at bounding box center [685, 438] width 99 height 33
click at [655, 443] on input "True" at bounding box center [649, 438] width 11 height 9
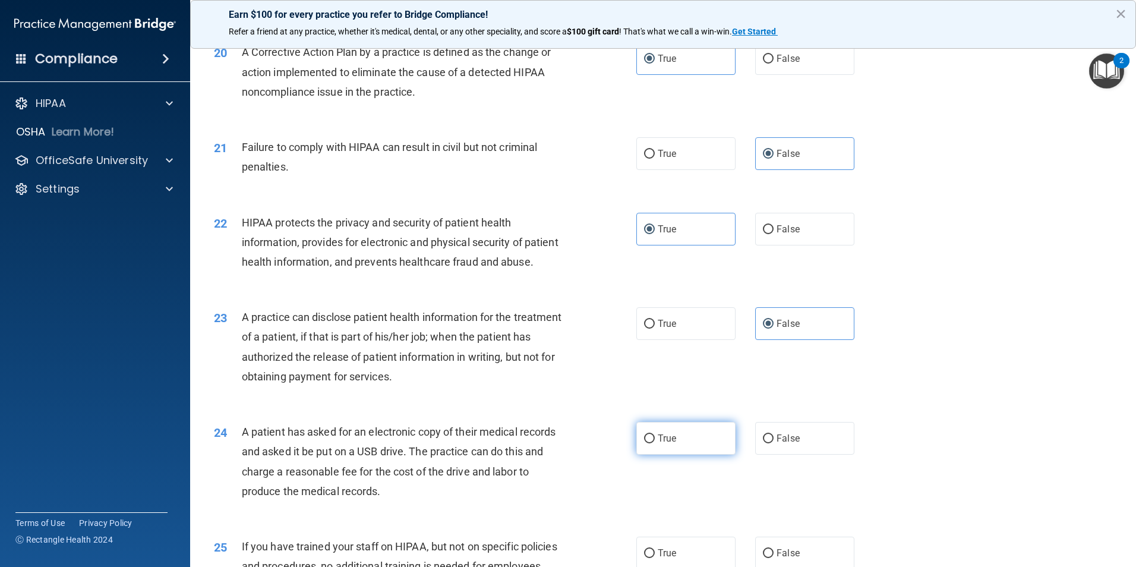
radio input "true"
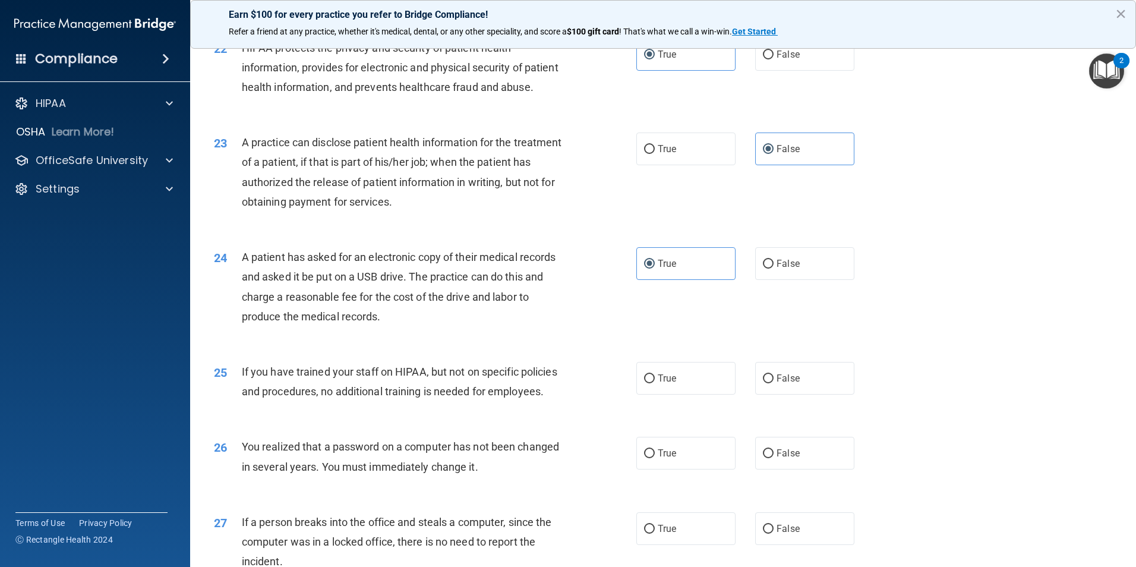
scroll to position [1842, 0]
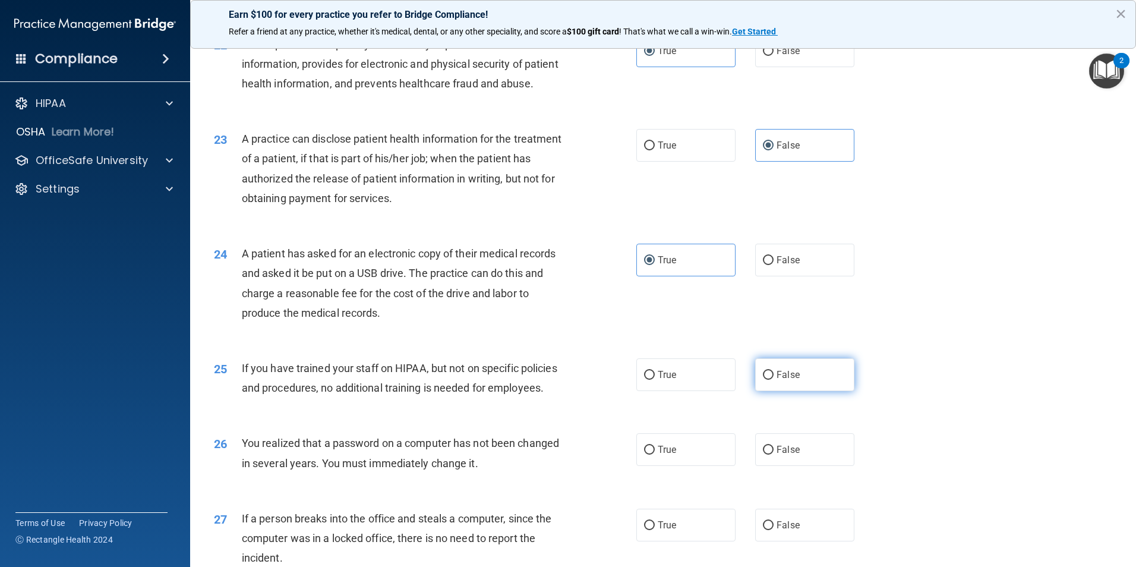
click at [805, 391] on label "False" at bounding box center [804, 374] width 99 height 33
click at [774, 380] on input "False" at bounding box center [768, 375] width 11 height 9
radio input "true"
click at [698, 466] on label "True" at bounding box center [685, 449] width 99 height 33
click at [655, 455] on input "True" at bounding box center [649, 450] width 11 height 9
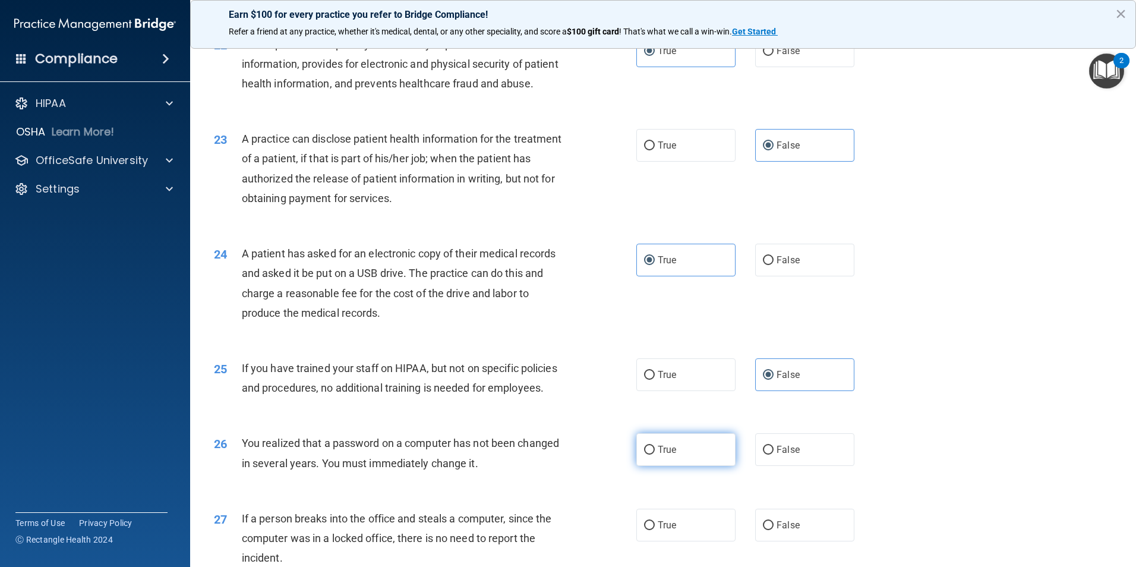
radio input "true"
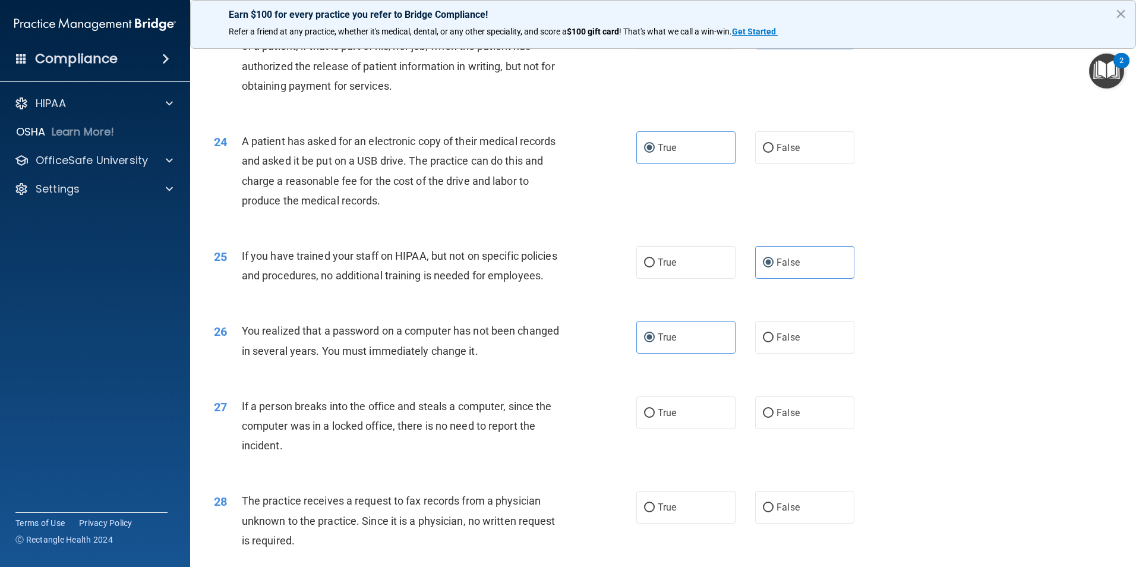
scroll to position [2080, 0]
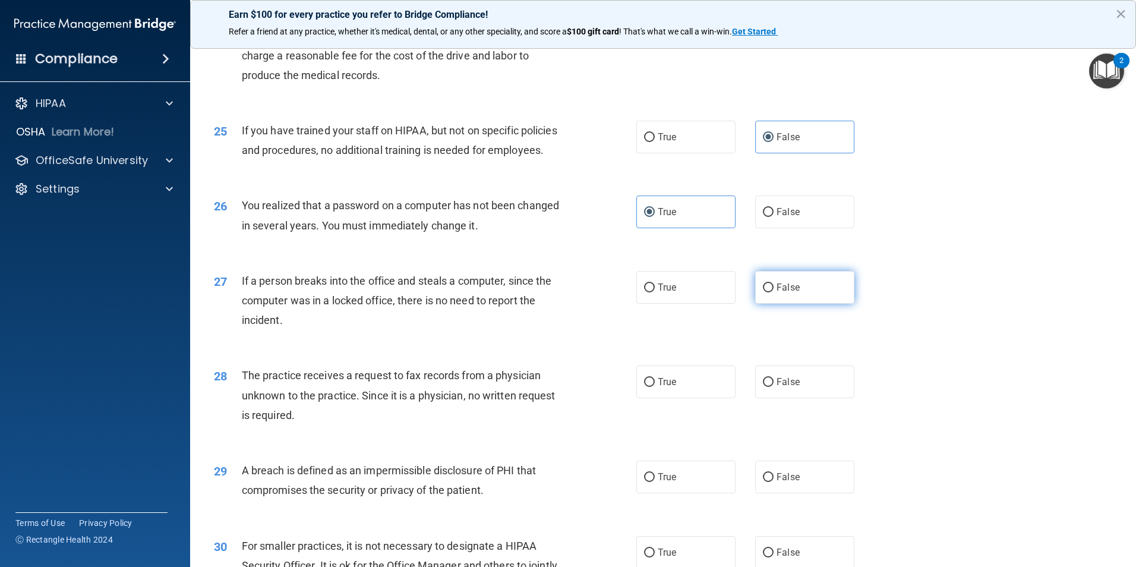
click at [803, 304] on label "False" at bounding box center [804, 287] width 99 height 33
click at [774, 292] on input "False" at bounding box center [768, 287] width 11 height 9
radio input "true"
click at [803, 398] on label "False" at bounding box center [804, 381] width 99 height 33
click at [774, 387] on input "False" at bounding box center [768, 382] width 11 height 9
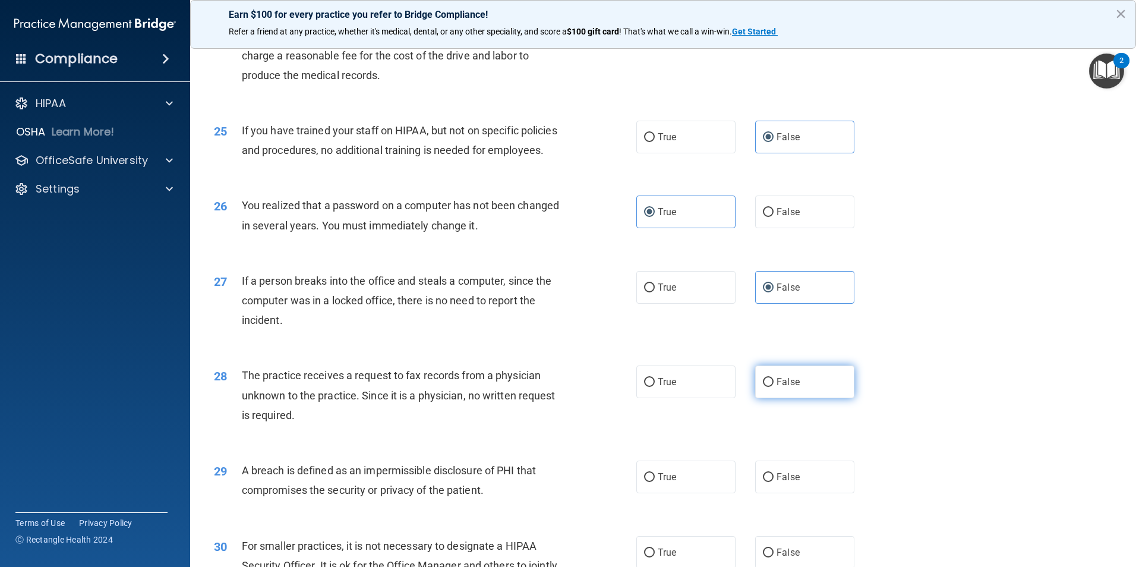
radio input "true"
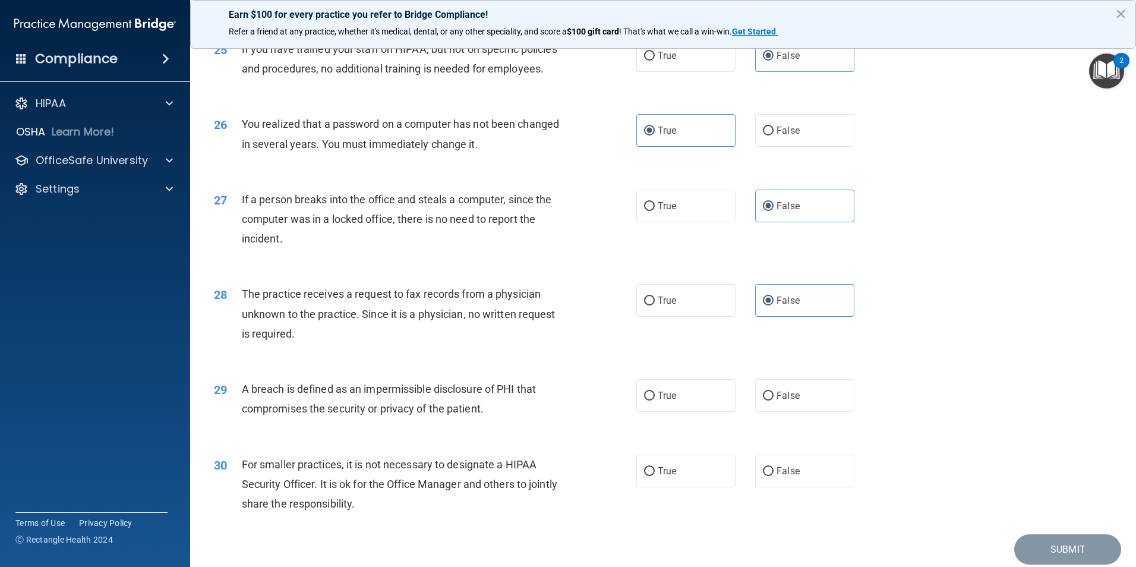
scroll to position [2258, 0]
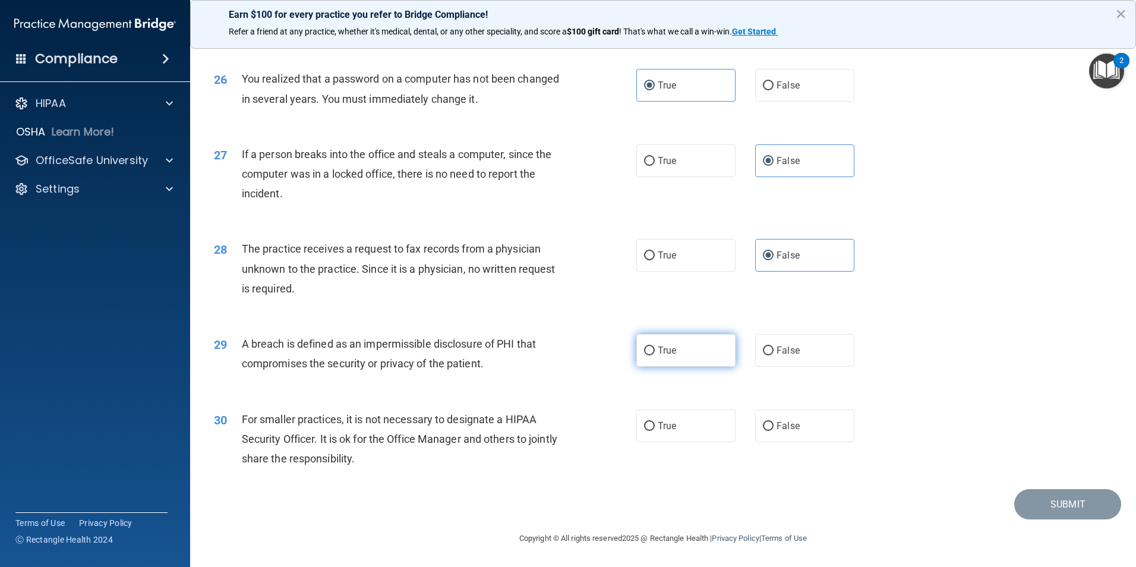
click at [699, 367] on label "True" at bounding box center [685, 350] width 99 height 33
click at [655, 355] on input "True" at bounding box center [649, 350] width 11 height 9
radio input "true"
click at [786, 428] on span "False" at bounding box center [788, 425] width 23 height 11
click at [774, 428] on input "False" at bounding box center [768, 426] width 11 height 9
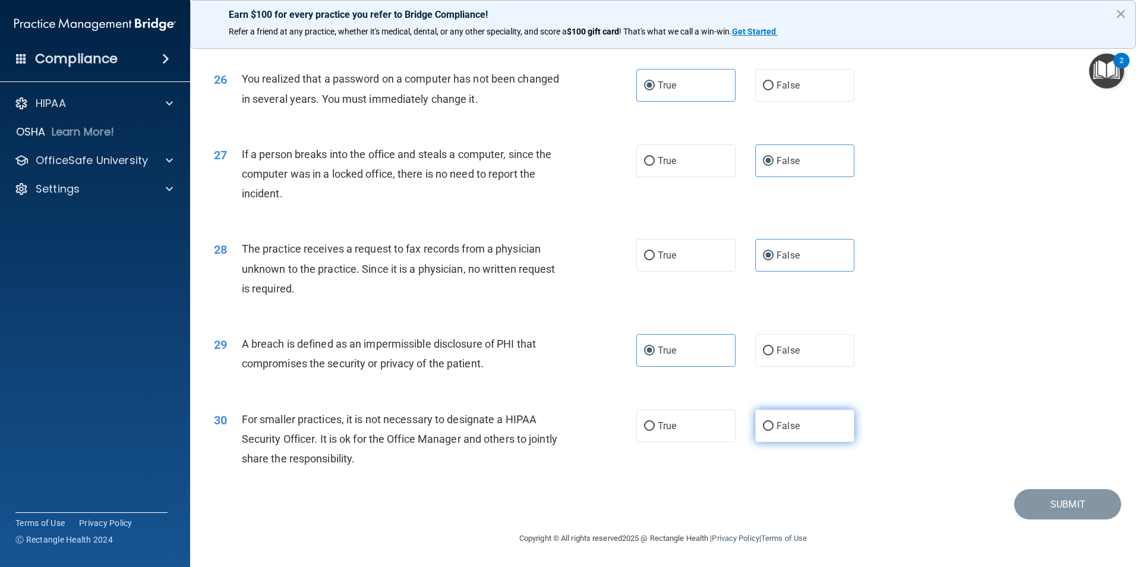
radio input "true"
click at [1100, 519] on button "Submit" at bounding box center [1067, 504] width 107 height 30
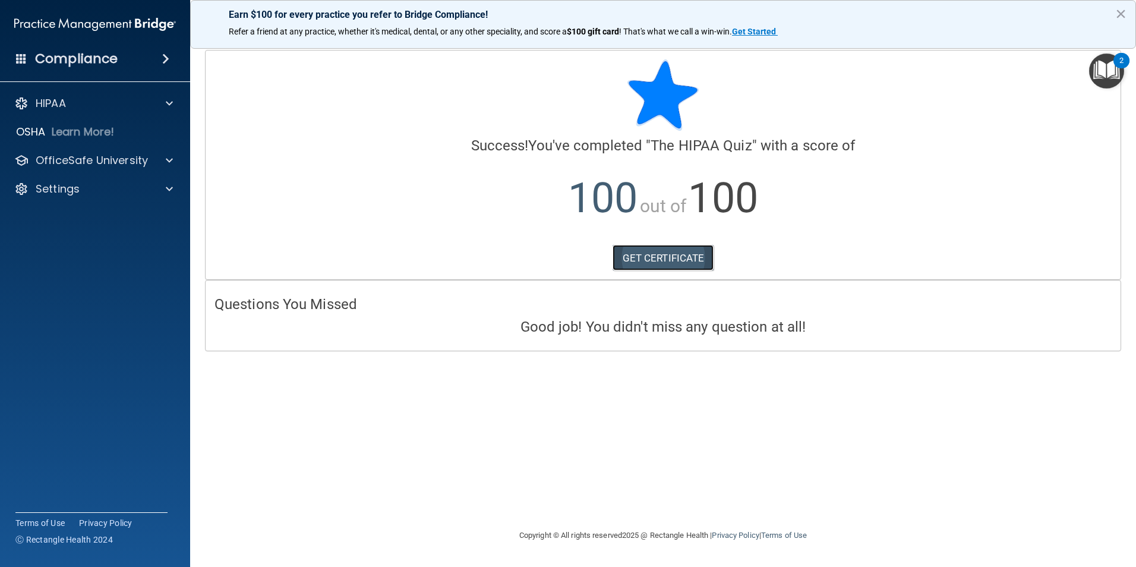
click at [651, 264] on link "GET CERTIFICATE" at bounding box center [664, 258] width 102 height 26
click at [99, 104] on div "HIPAA" at bounding box center [78, 103] width 147 height 14
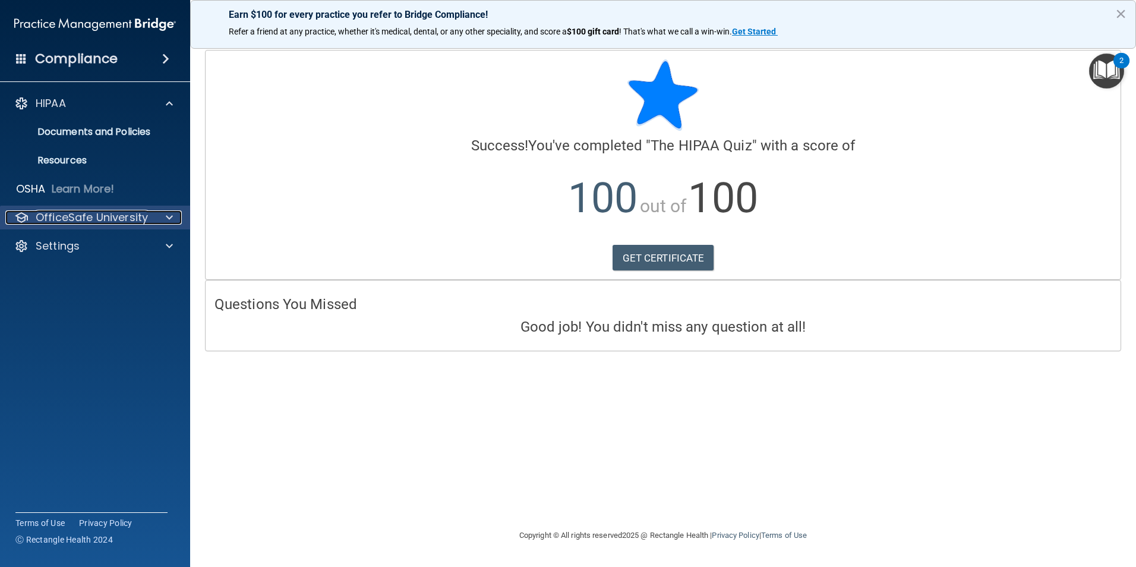
click at [121, 218] on p "OfficeSafe University" at bounding box center [92, 217] width 112 height 14
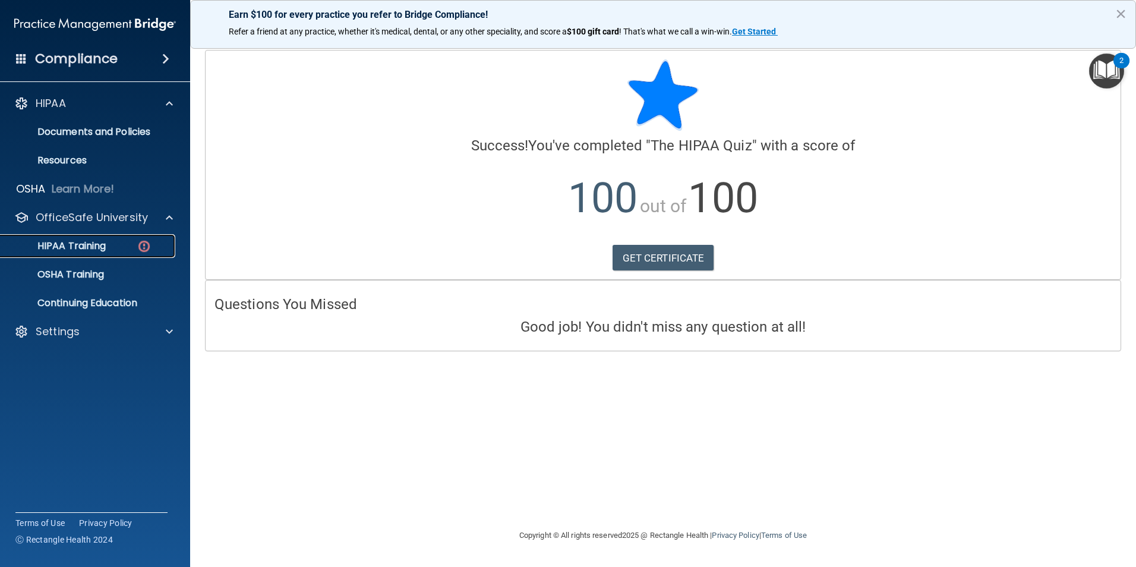
click at [134, 244] on div "HIPAA Training" at bounding box center [89, 246] width 162 height 12
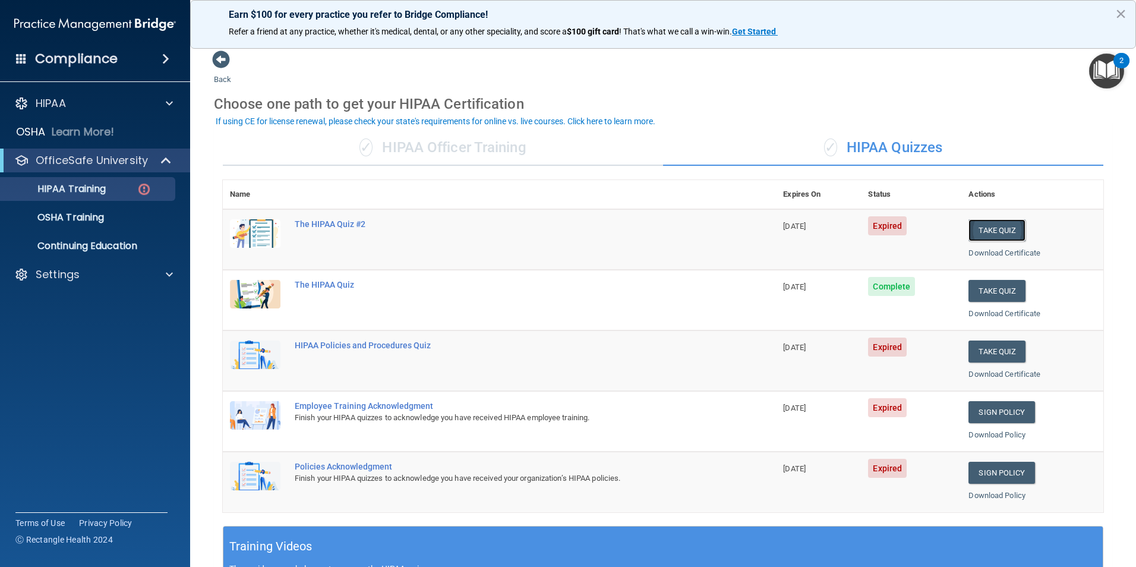
click at [993, 227] on button "Take Quiz" at bounding box center [997, 230] width 57 height 22
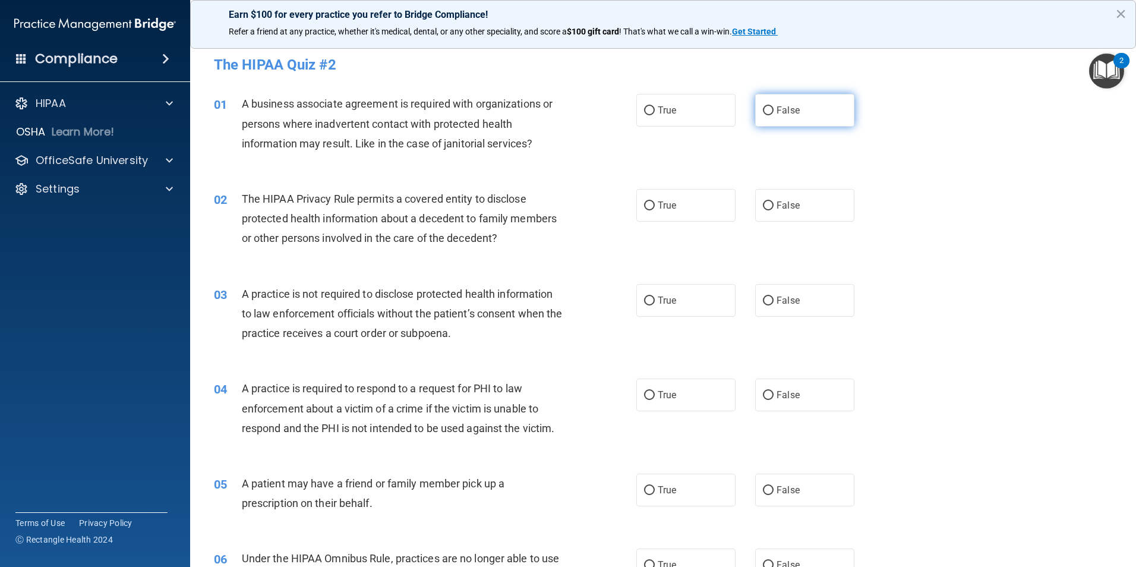
click at [791, 116] on label "False" at bounding box center [804, 110] width 99 height 33
click at [774, 115] on input "False" at bounding box center [768, 110] width 11 height 9
radio input "true"
click at [675, 223] on div "02 The HIPAA Privacy Rule permits a covered entity to disclose protected health…" at bounding box center [663, 221] width 916 height 95
click at [677, 214] on label "True" at bounding box center [685, 205] width 99 height 33
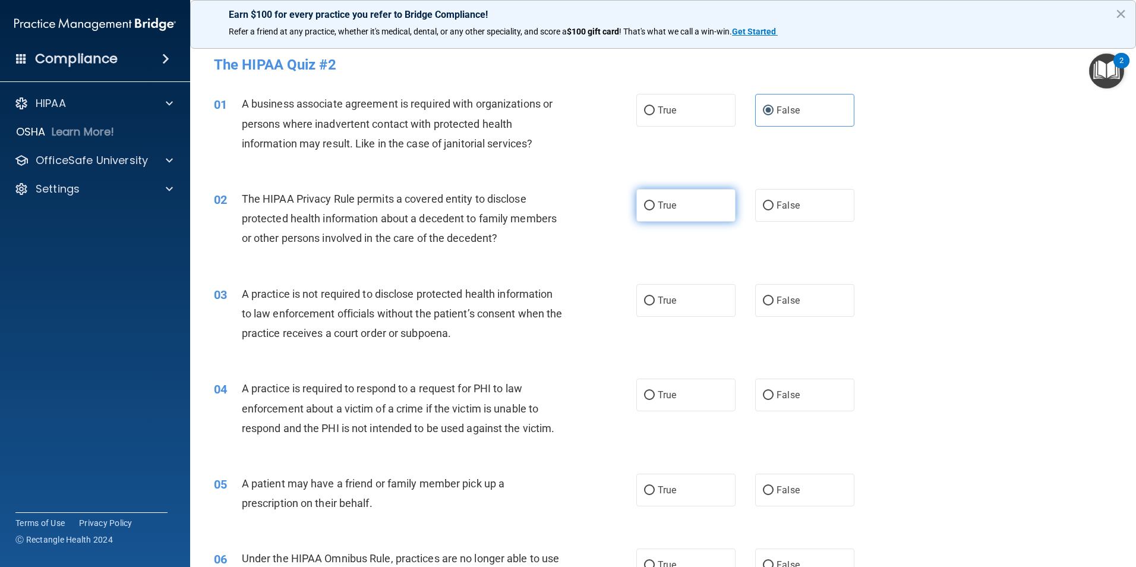
click at [655, 210] on input "True" at bounding box center [649, 205] width 11 height 9
radio input "true"
click at [810, 305] on label "False" at bounding box center [804, 300] width 99 height 33
click at [774, 305] on input "False" at bounding box center [768, 301] width 11 height 9
radio input "true"
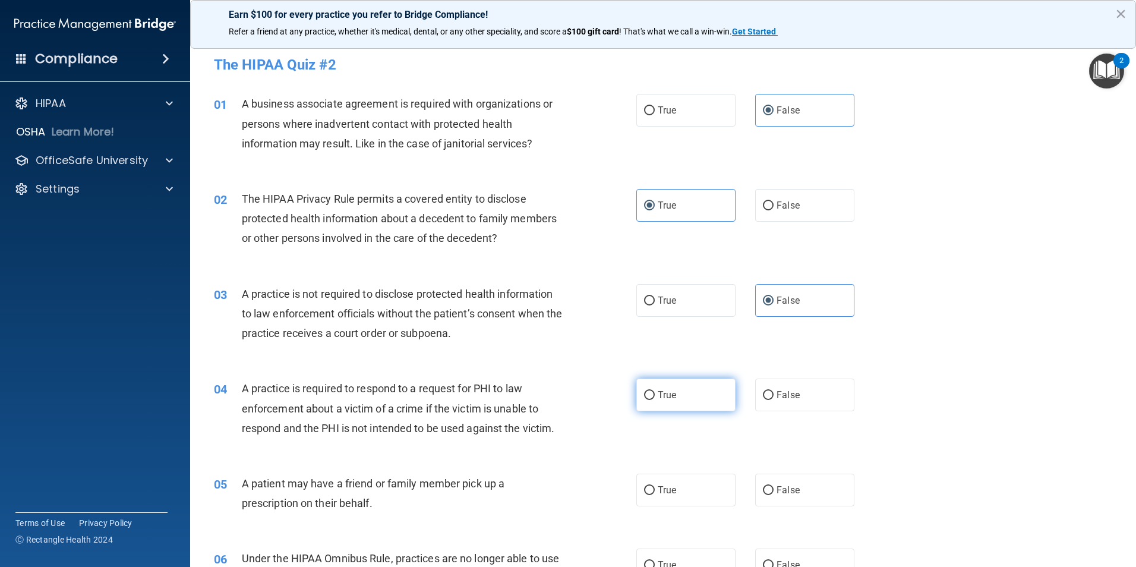
click at [683, 409] on label "True" at bounding box center [685, 395] width 99 height 33
click at [655, 400] on input "True" at bounding box center [649, 395] width 11 height 9
radio input "true"
click at [662, 482] on label "True" at bounding box center [685, 490] width 99 height 33
click at [655, 486] on input "True" at bounding box center [649, 490] width 11 height 9
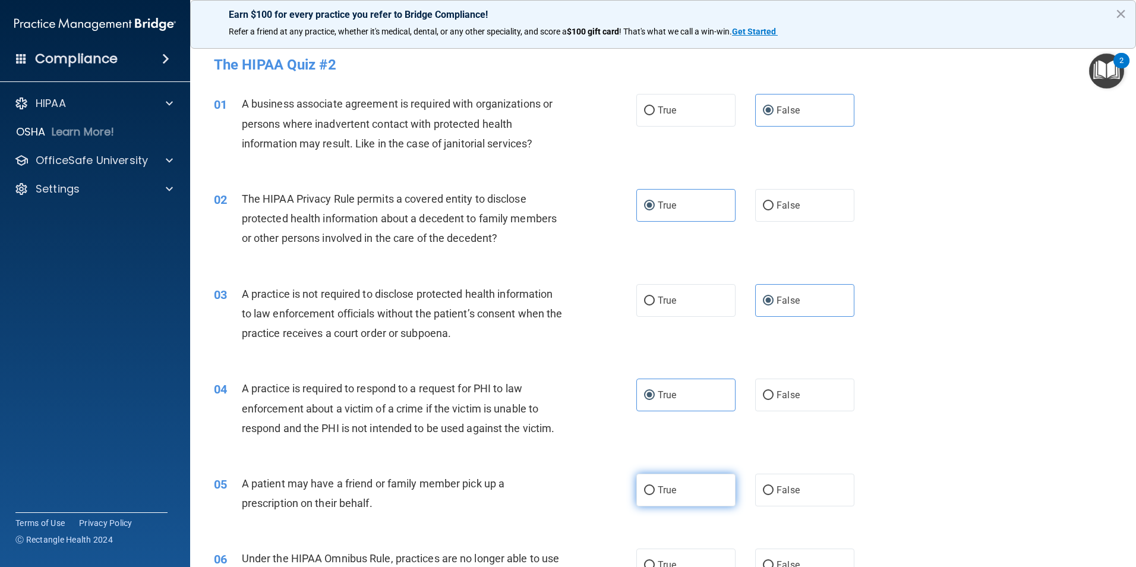
radio input "true"
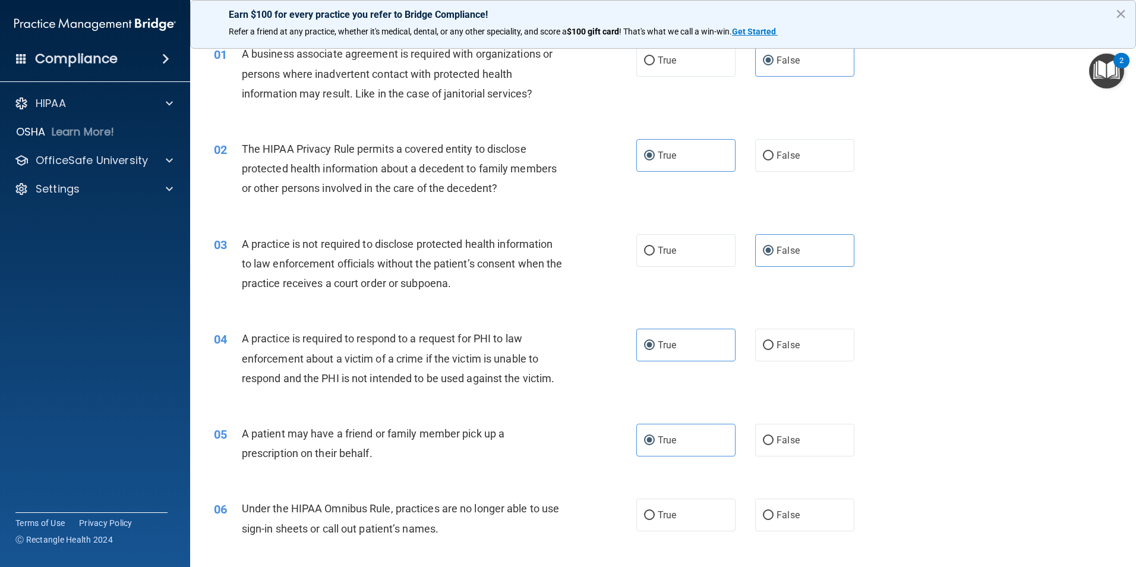
scroll to position [119, 0]
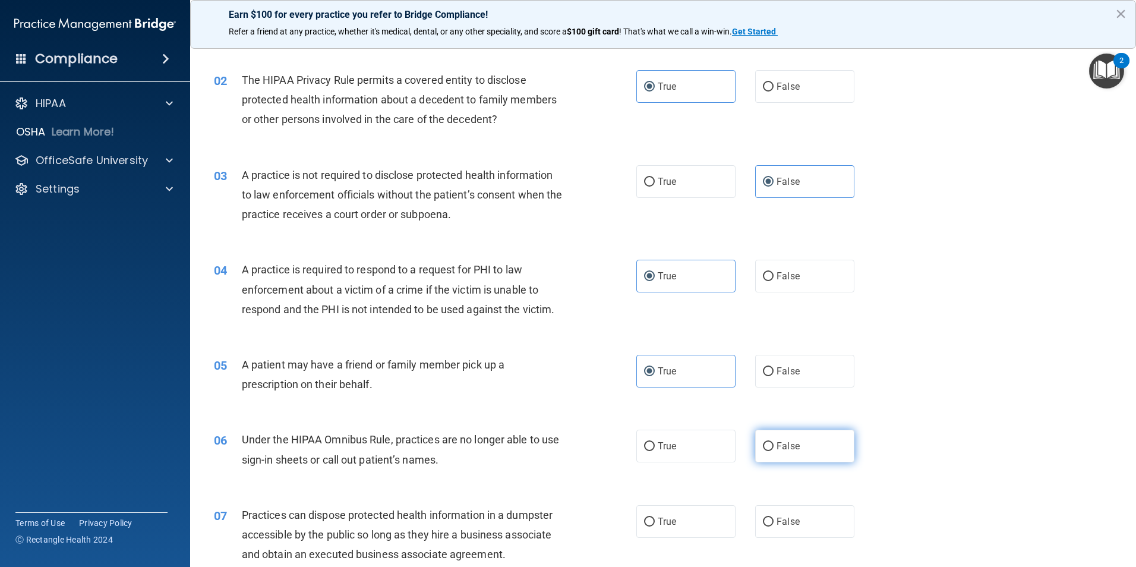
click at [809, 444] on label "False" at bounding box center [804, 446] width 99 height 33
click at [774, 444] on input "False" at bounding box center [768, 446] width 11 height 9
radio input "true"
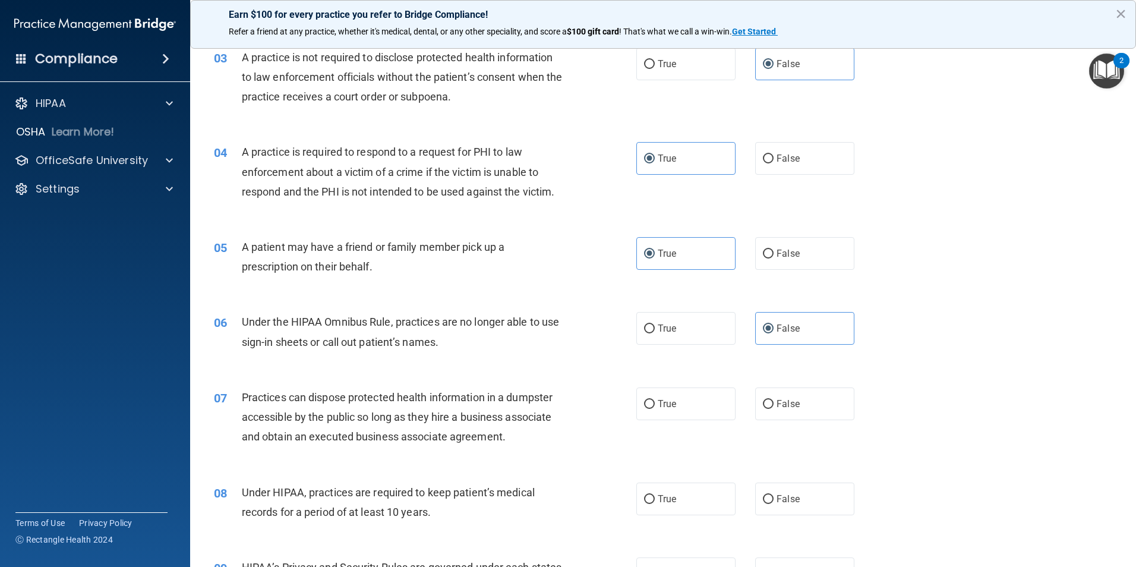
scroll to position [238, 0]
click at [790, 412] on label "False" at bounding box center [804, 402] width 99 height 33
click at [774, 408] on input "False" at bounding box center [768, 403] width 11 height 9
radio input "true"
click at [789, 491] on label "False" at bounding box center [804, 497] width 99 height 33
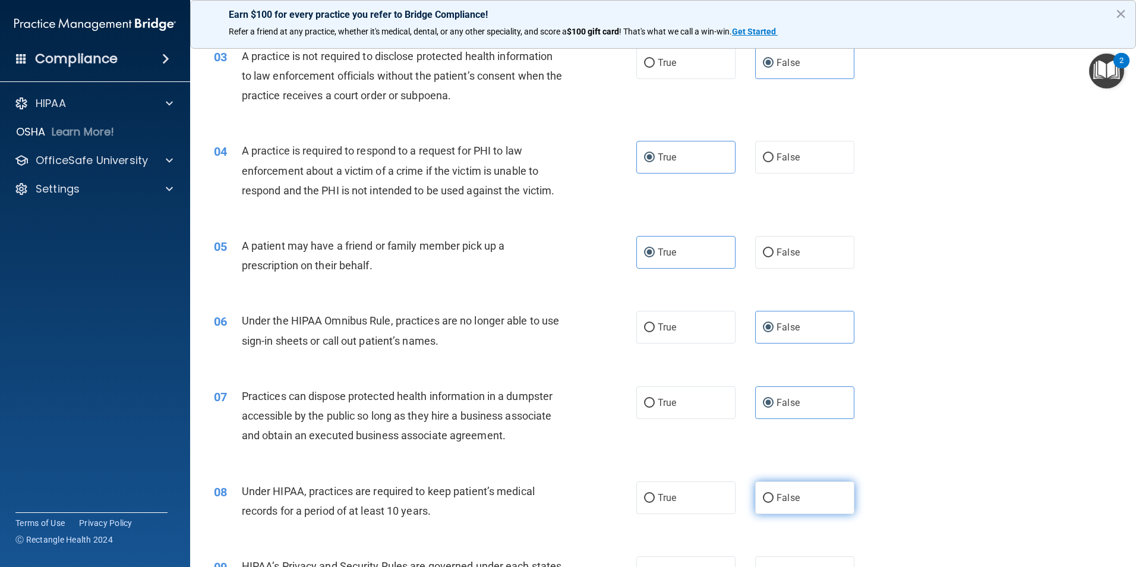
click at [774, 494] on input "False" at bounding box center [768, 498] width 11 height 9
radio input "true"
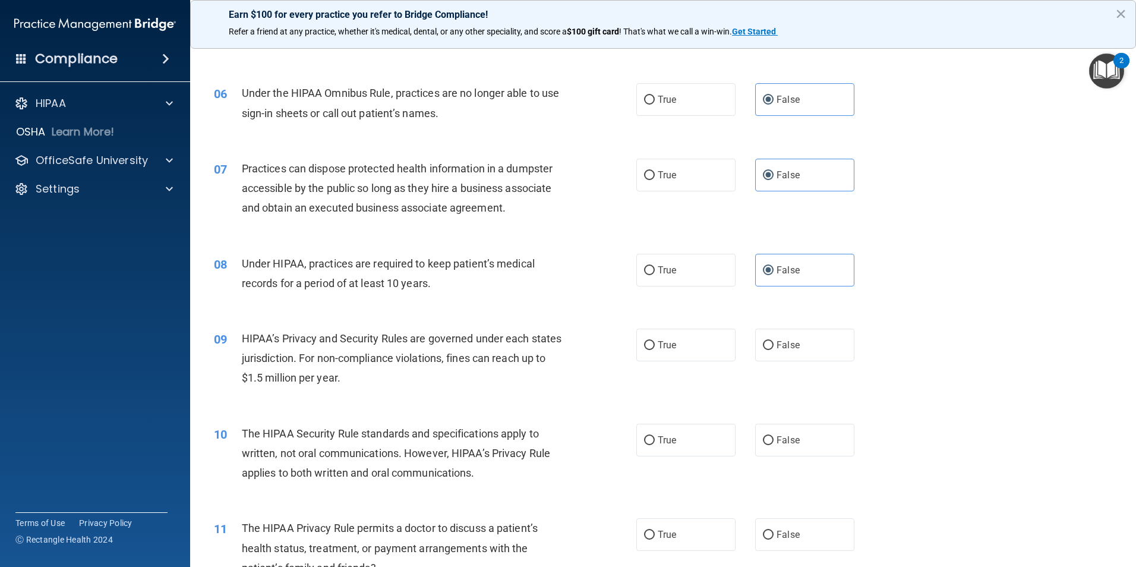
scroll to position [475, 0]
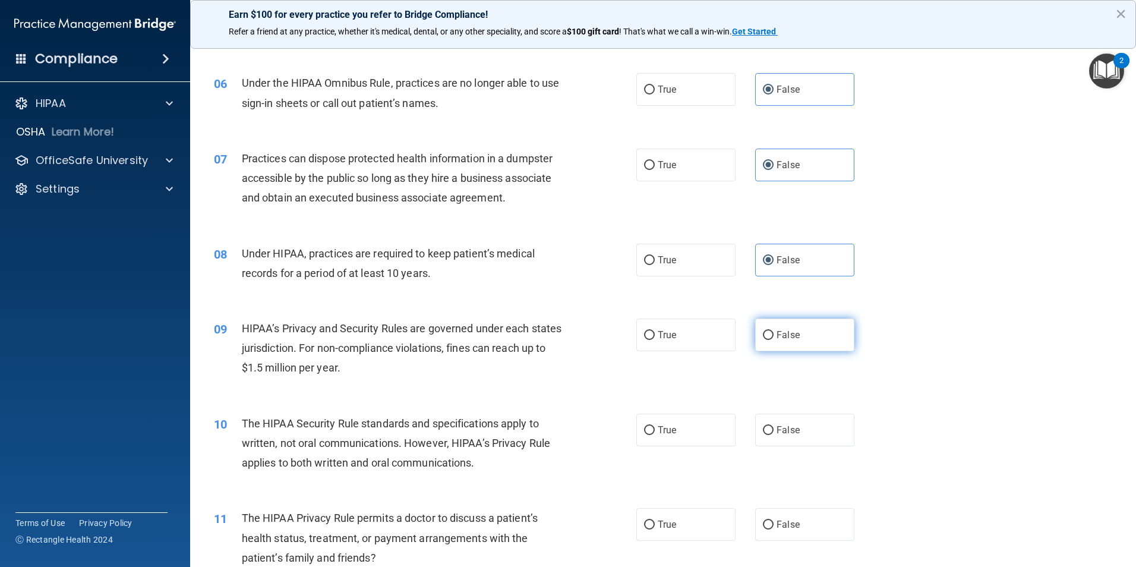
click at [807, 348] on label "False" at bounding box center [804, 335] width 99 height 33
click at [774, 340] on input "False" at bounding box center [768, 335] width 11 height 9
radio input "true"
click at [674, 433] on label "True" at bounding box center [685, 430] width 99 height 33
click at [655, 433] on input "True" at bounding box center [649, 430] width 11 height 9
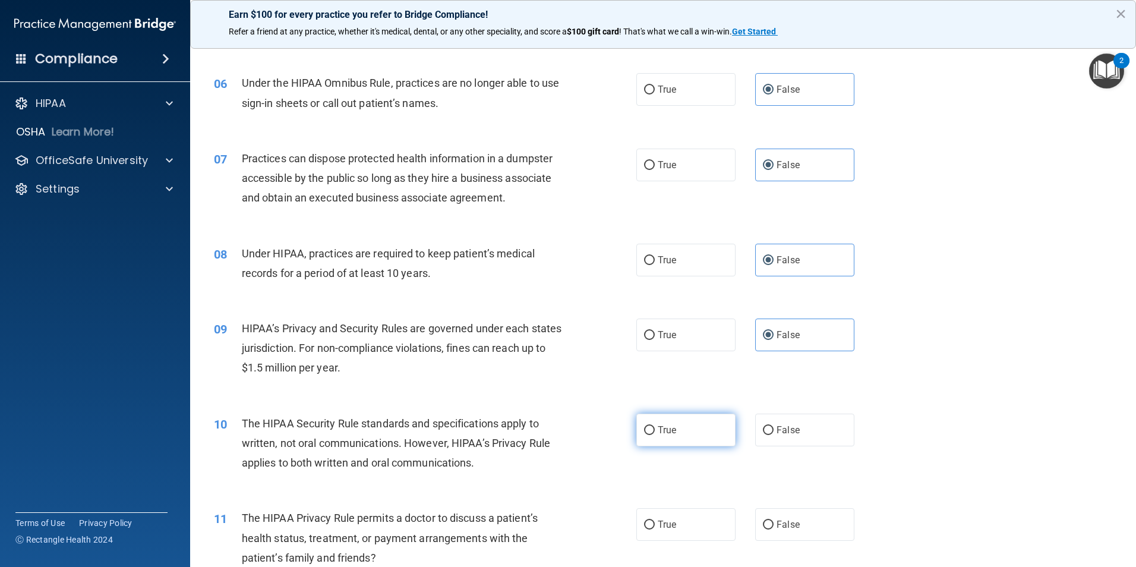
radio input "true"
click at [661, 514] on label "True" at bounding box center [685, 524] width 99 height 33
click at [655, 521] on input "True" at bounding box center [649, 525] width 11 height 9
radio input "true"
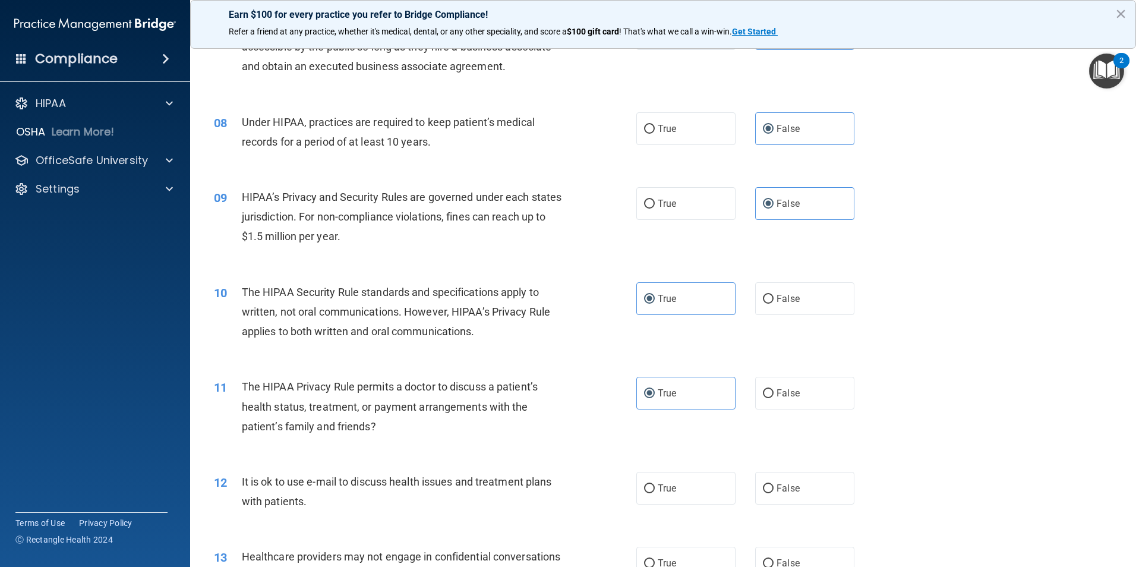
scroll to position [713, 0]
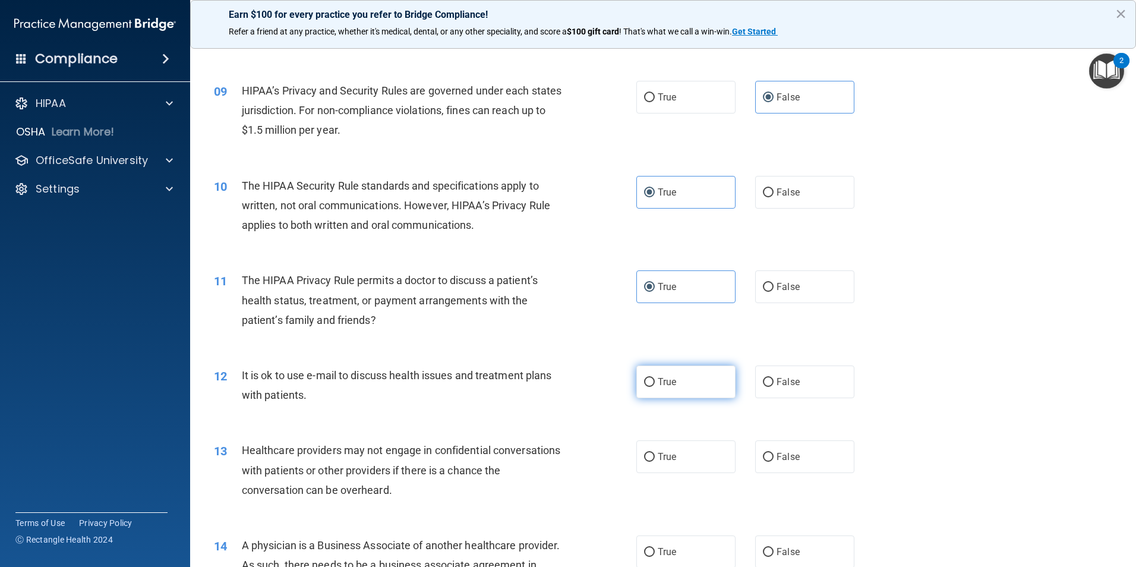
click at [683, 376] on label "True" at bounding box center [685, 381] width 99 height 33
click at [655, 378] on input "True" at bounding box center [649, 382] width 11 height 9
radio input "true"
click at [783, 460] on span "False" at bounding box center [788, 456] width 23 height 11
click at [774, 460] on input "False" at bounding box center [768, 457] width 11 height 9
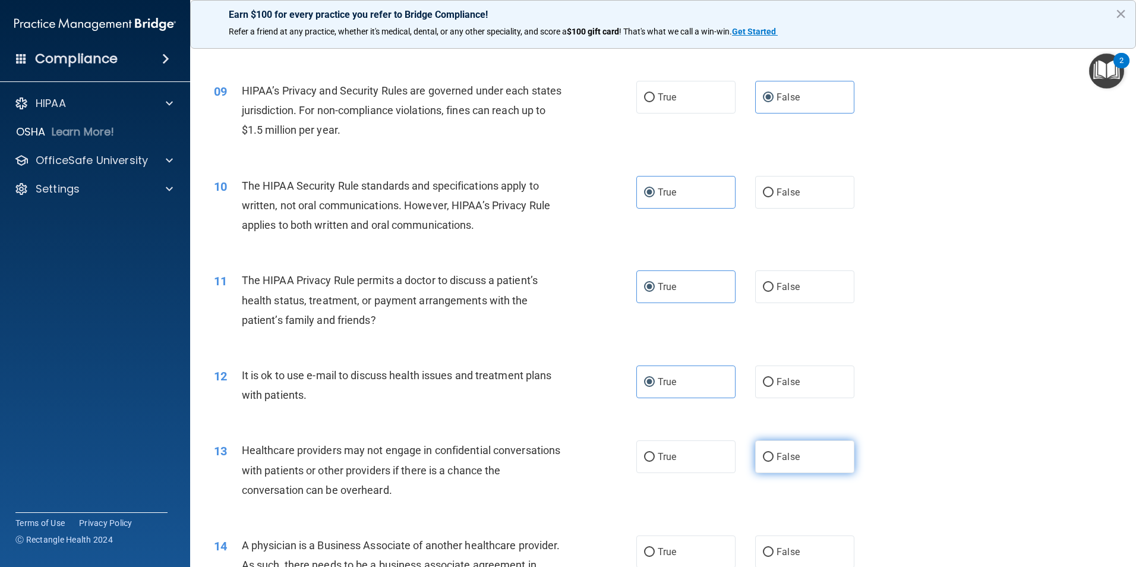
radio input "true"
click at [787, 550] on span "False" at bounding box center [788, 551] width 23 height 11
click at [774, 550] on input "False" at bounding box center [768, 552] width 11 height 9
radio input "true"
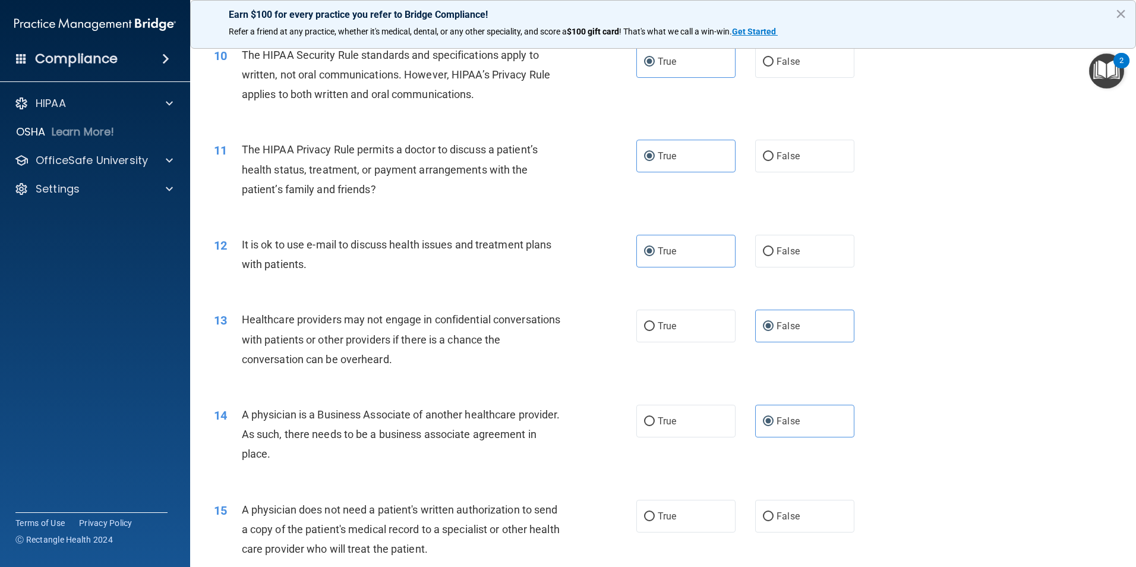
scroll to position [951, 0]
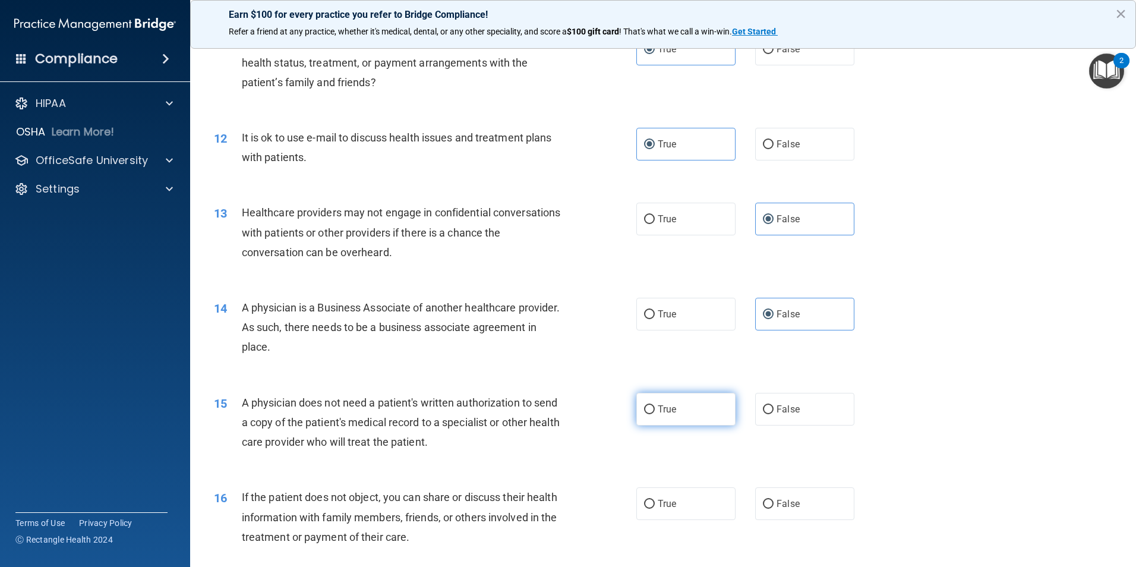
click at [697, 421] on label "True" at bounding box center [685, 409] width 99 height 33
click at [655, 414] on input "True" at bounding box center [649, 409] width 11 height 9
radio input "true"
drag, startPoint x: 678, startPoint y: 510, endPoint x: 688, endPoint y: 512, distance: 9.7
click at [678, 510] on label "True" at bounding box center [685, 503] width 99 height 33
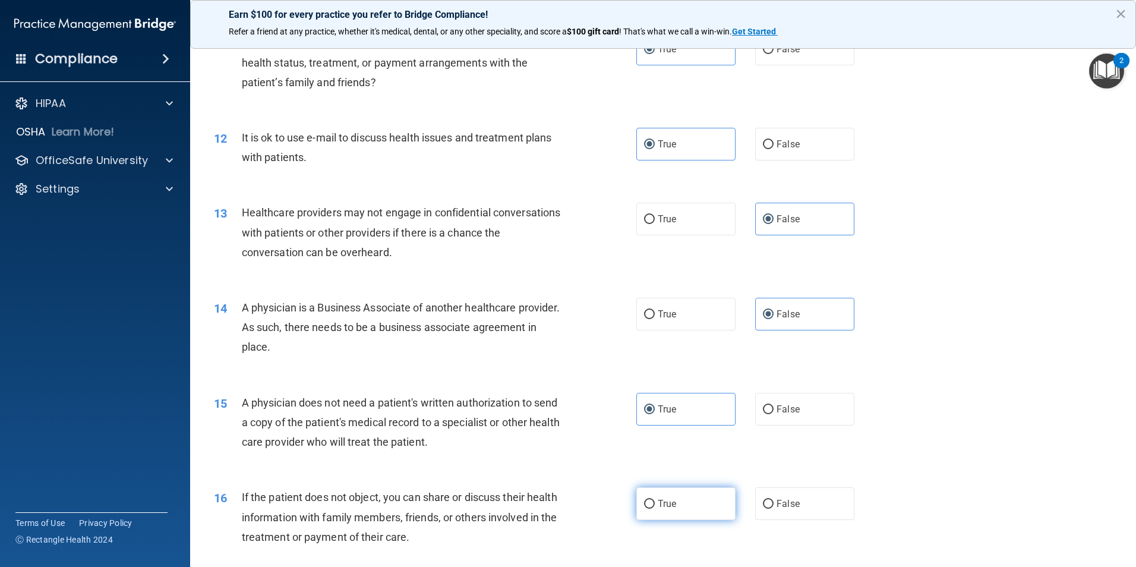
click at [655, 509] on input "True" at bounding box center [649, 504] width 11 height 9
radio input "true"
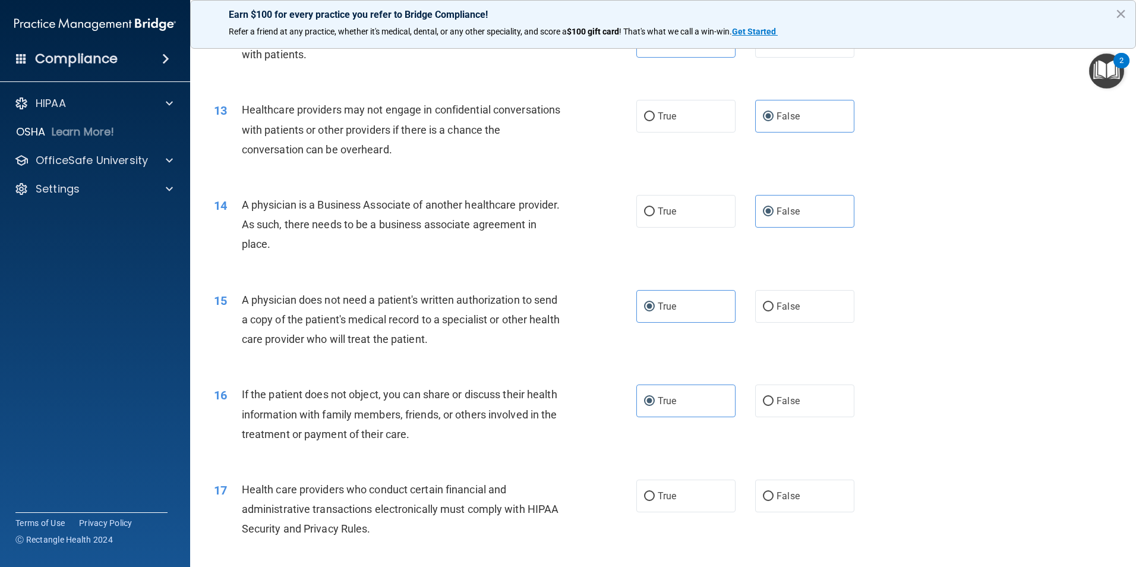
scroll to position [1248, 0]
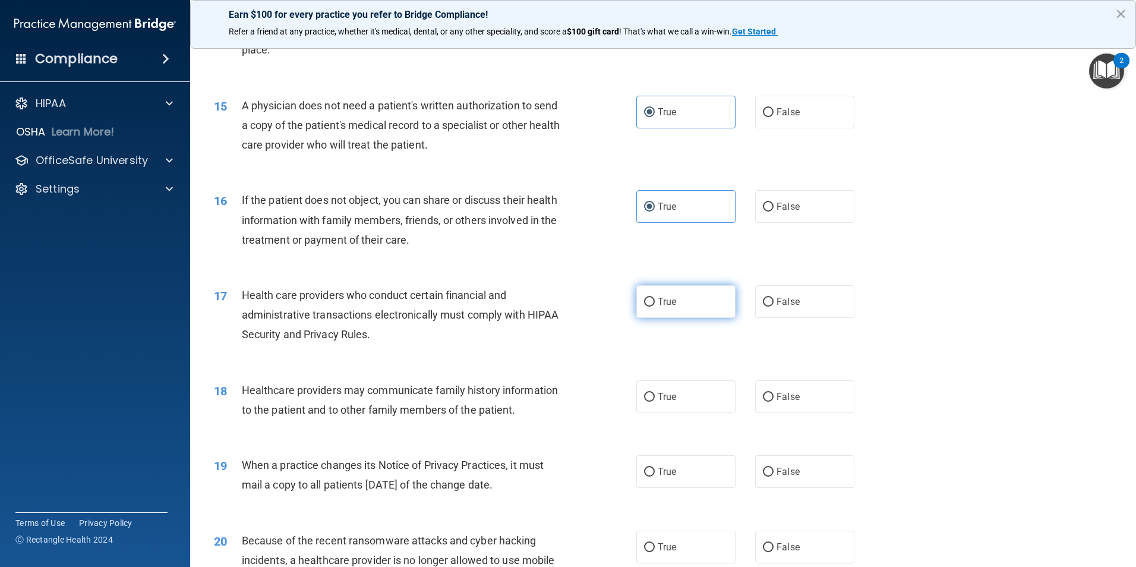
click at [695, 308] on label "True" at bounding box center [685, 301] width 99 height 33
click at [655, 307] on input "True" at bounding box center [649, 302] width 11 height 9
radio input "true"
drag, startPoint x: 821, startPoint y: 401, endPoint x: 824, endPoint y: 459, distance: 57.7
click at [821, 402] on label "False" at bounding box center [804, 396] width 99 height 33
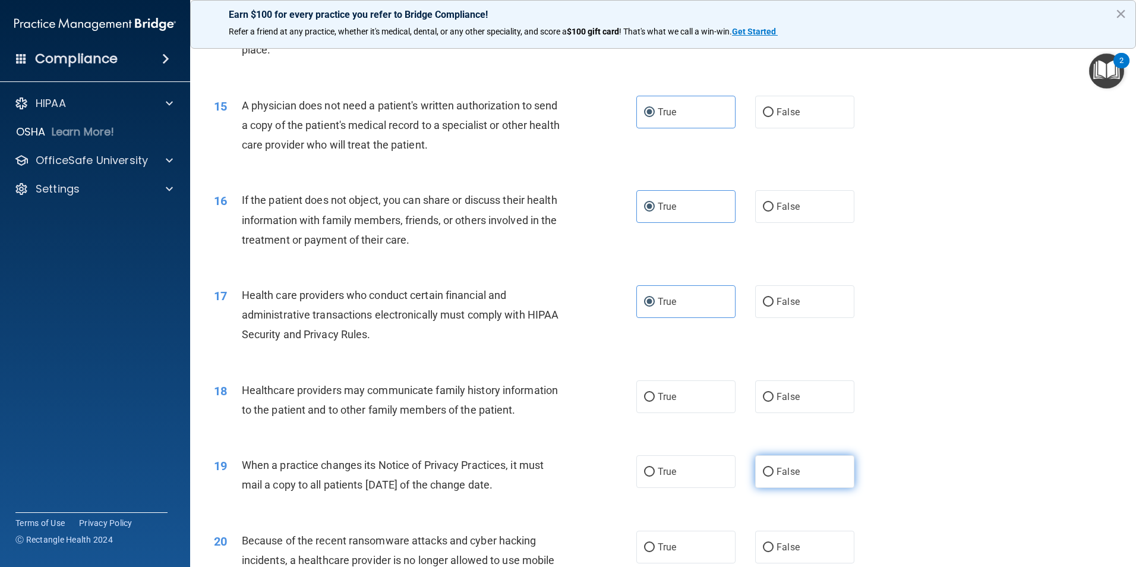
click at [774, 402] on input "False" at bounding box center [768, 397] width 11 height 9
radio input "true"
click at [819, 471] on label "False" at bounding box center [804, 471] width 99 height 33
click at [774, 471] on input "False" at bounding box center [768, 472] width 11 height 9
radio input "true"
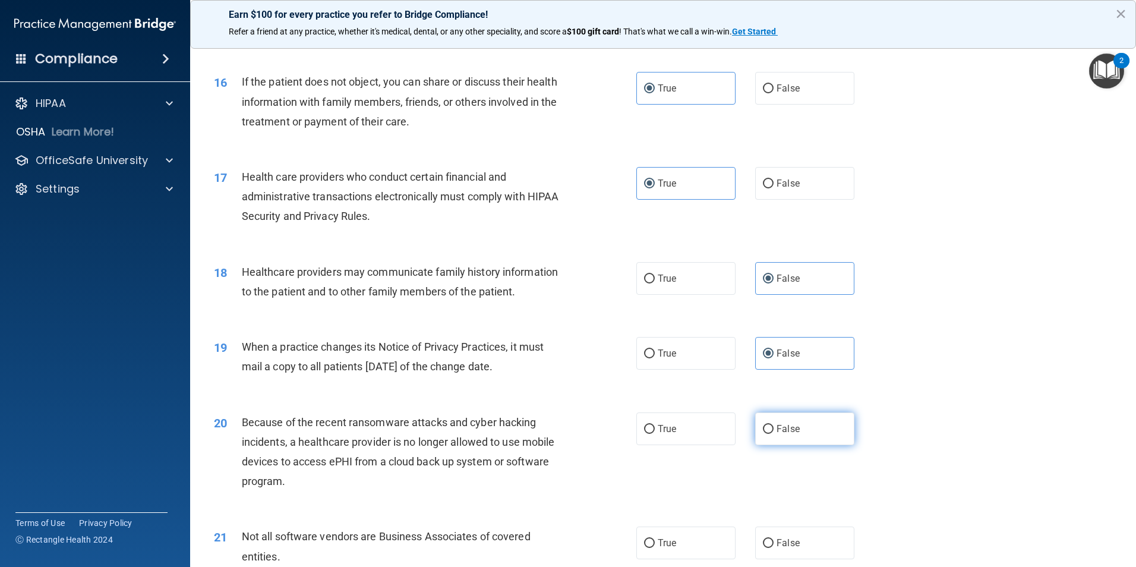
scroll to position [1367, 0]
click at [800, 443] on label "False" at bounding box center [804, 428] width 99 height 33
click at [774, 433] on input "False" at bounding box center [768, 428] width 11 height 9
radio input "true"
click at [704, 550] on label "True" at bounding box center [685, 542] width 99 height 33
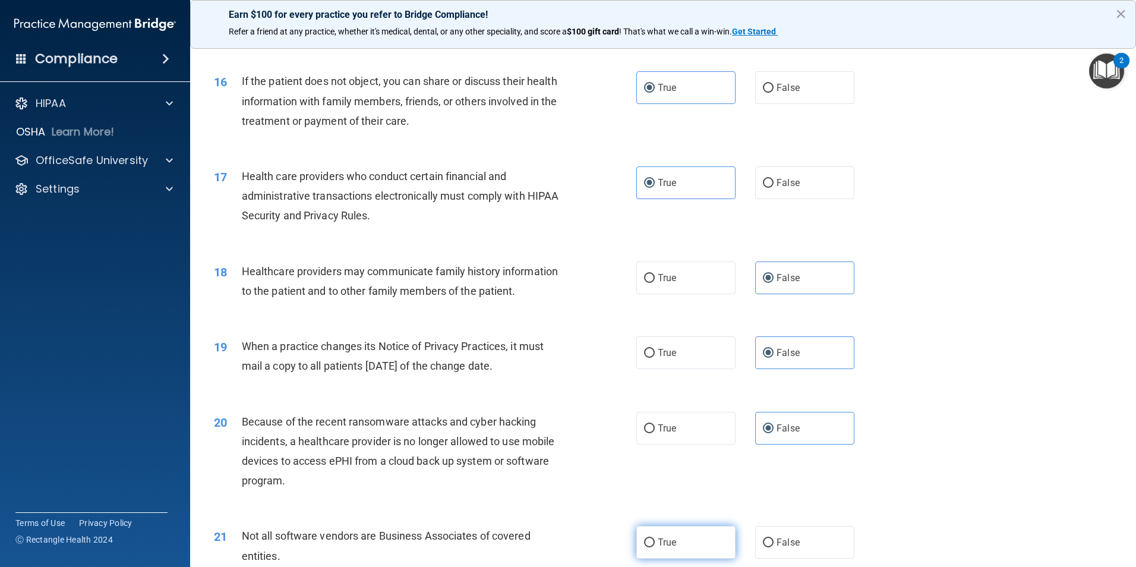
click at [655, 547] on input "True" at bounding box center [649, 542] width 11 height 9
radio input "true"
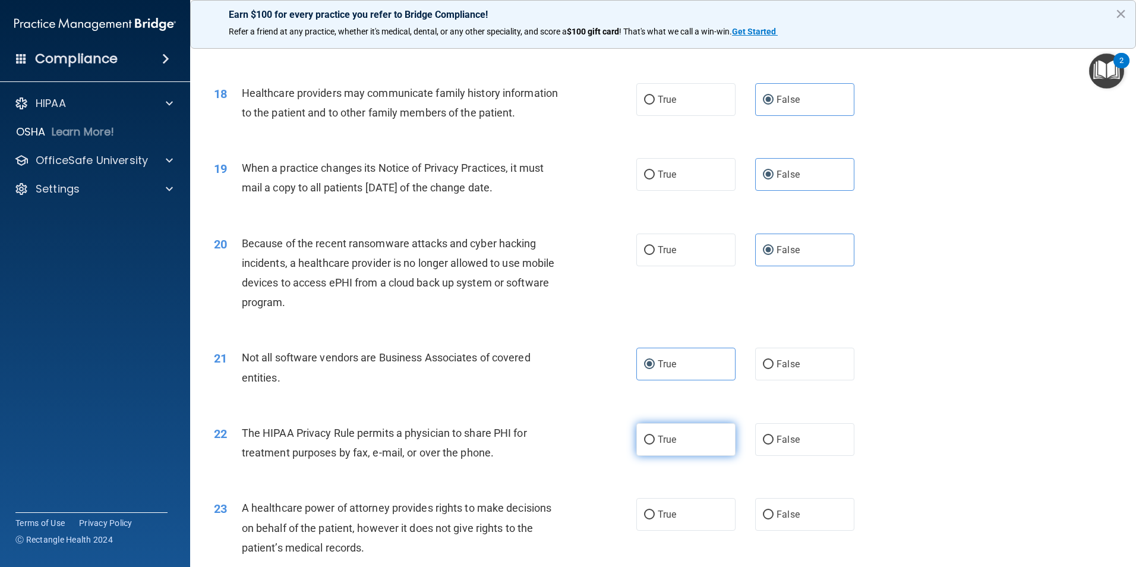
click at [676, 445] on label "True" at bounding box center [685, 439] width 99 height 33
click at [655, 444] on input "True" at bounding box center [649, 440] width 11 height 9
radio input "true"
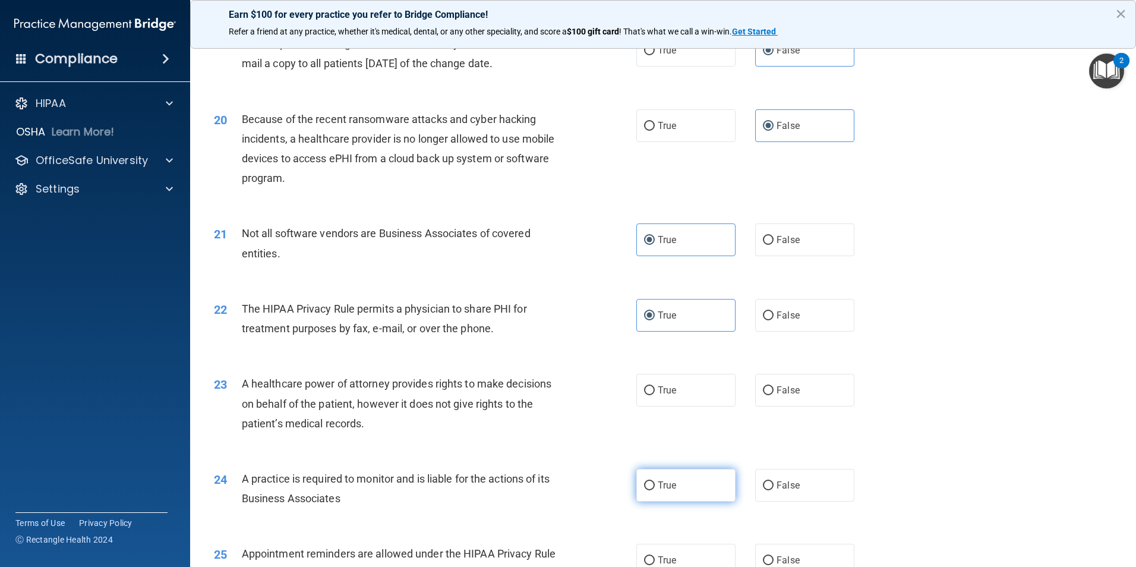
scroll to position [1723, 0]
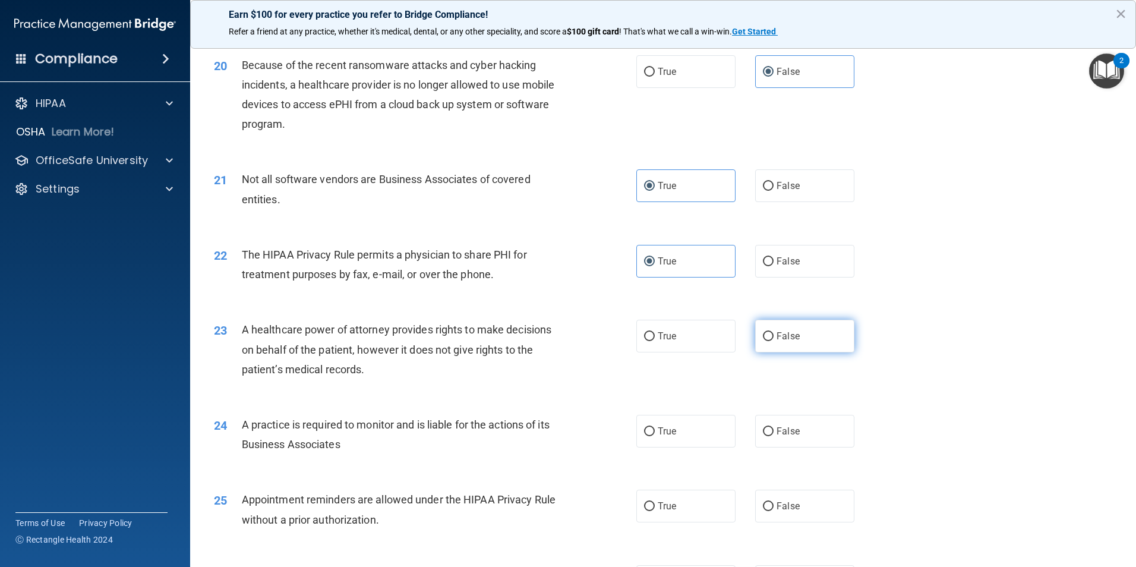
click at [821, 340] on label "False" at bounding box center [804, 336] width 99 height 33
click at [774, 340] on input "False" at bounding box center [768, 336] width 11 height 9
radio input "true"
click at [816, 438] on label "False" at bounding box center [804, 431] width 99 height 33
click at [774, 436] on input "False" at bounding box center [768, 431] width 11 height 9
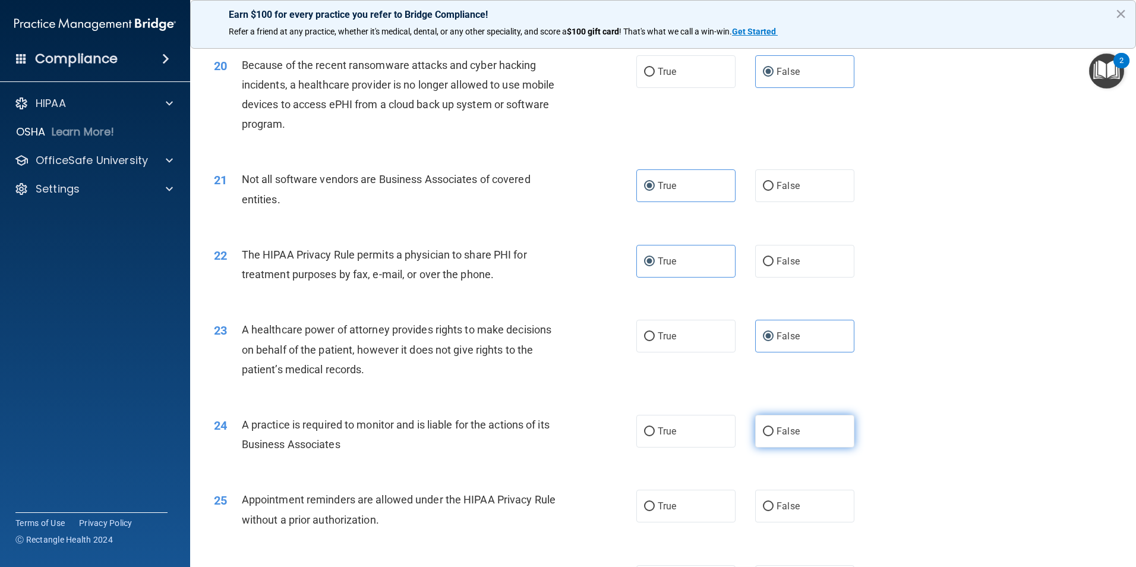
radio input "true"
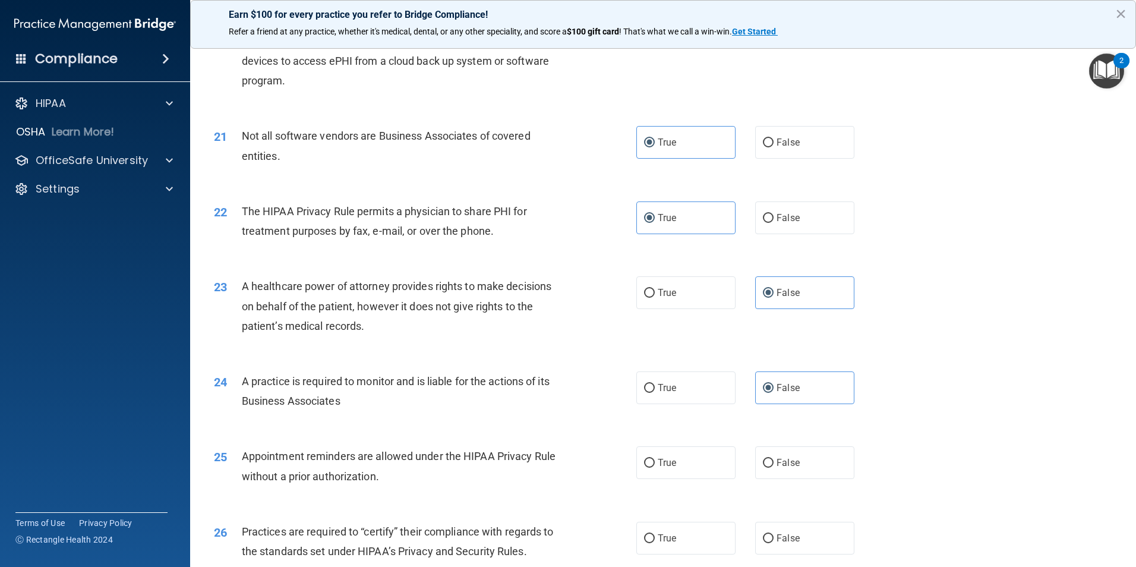
scroll to position [1842, 0]
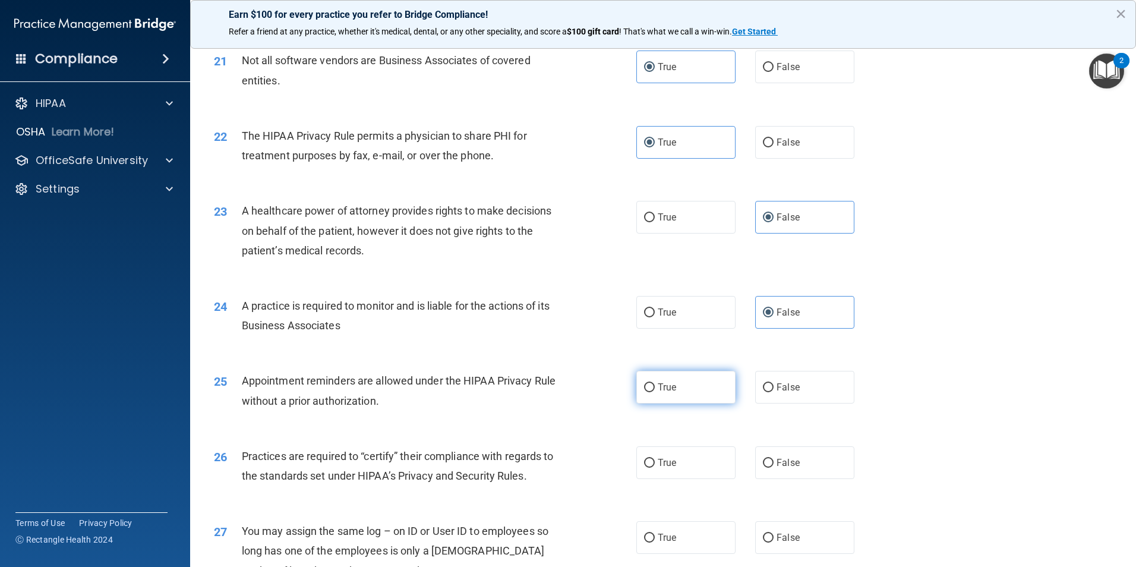
click at [683, 383] on label "True" at bounding box center [685, 387] width 99 height 33
click at [655, 383] on input "True" at bounding box center [649, 387] width 11 height 9
radio input "true"
click at [806, 471] on label "False" at bounding box center [804, 462] width 99 height 33
click at [774, 468] on input "False" at bounding box center [768, 463] width 11 height 9
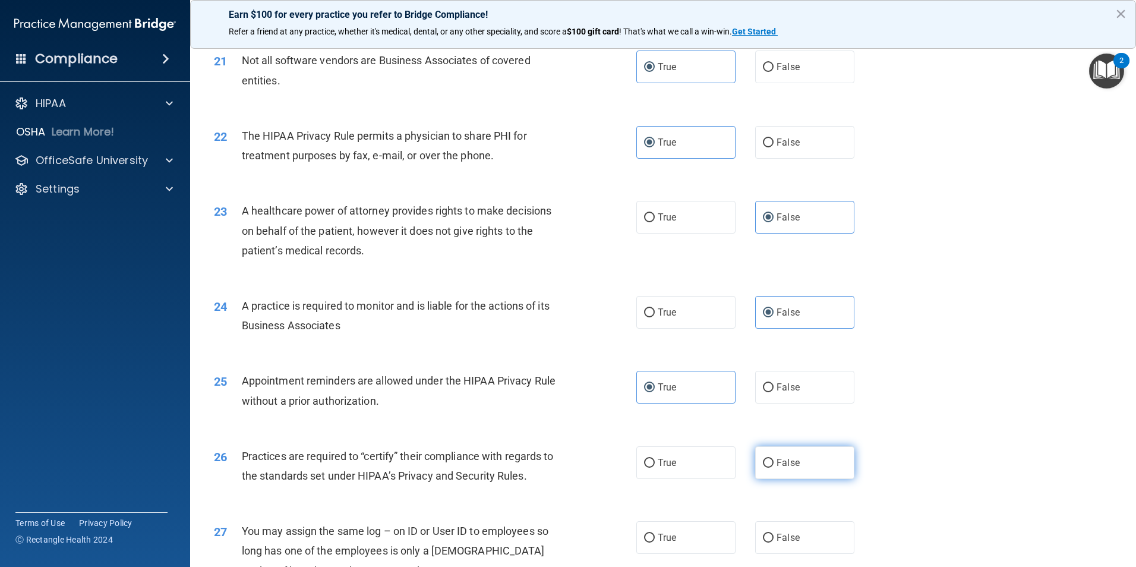
radio input "true"
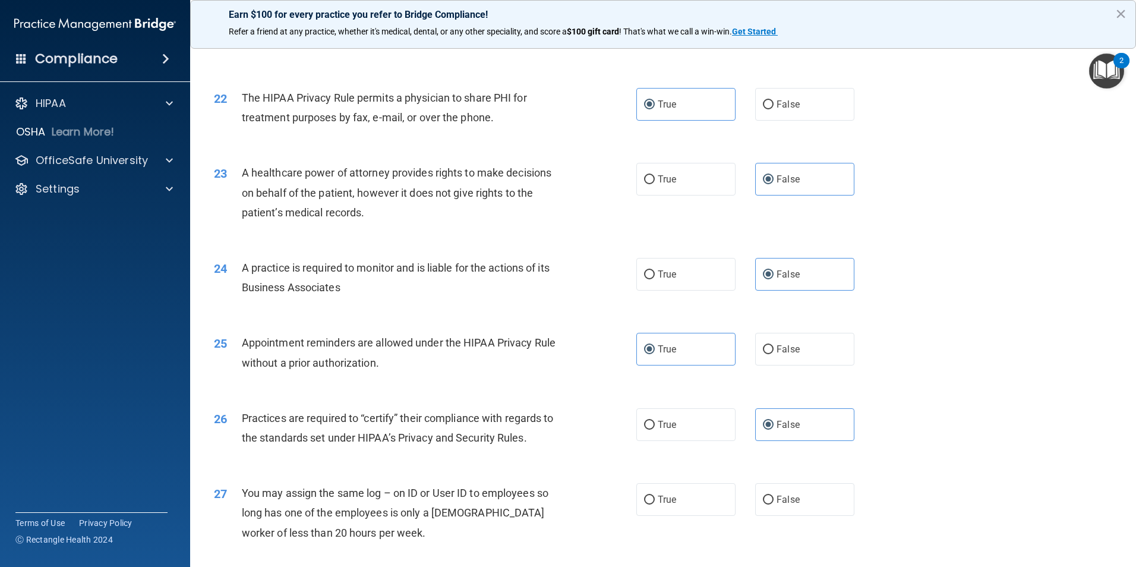
scroll to position [1902, 0]
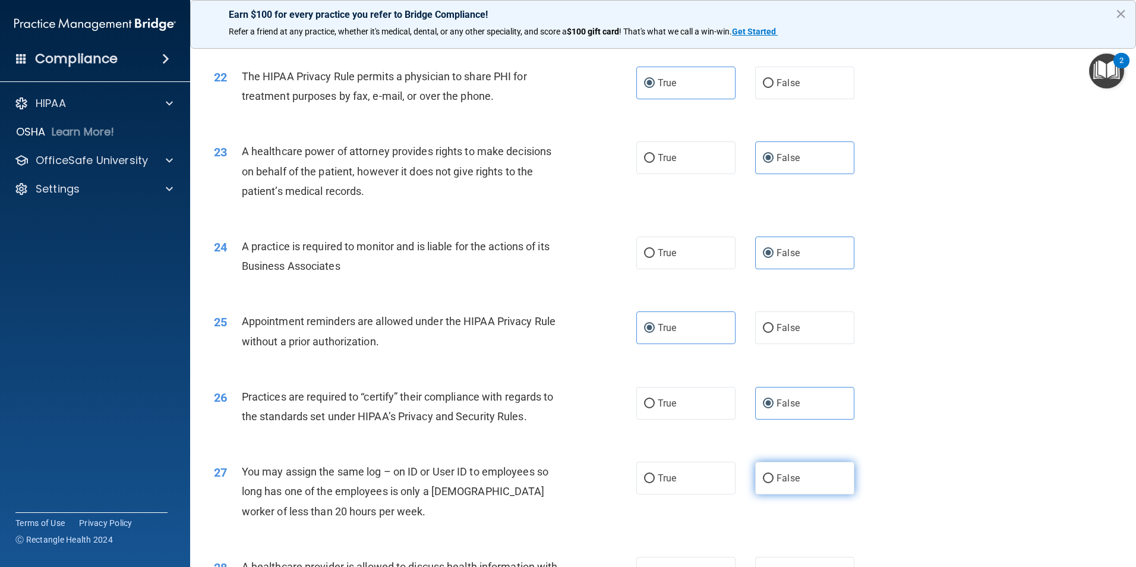
click at [782, 475] on span "False" at bounding box center [788, 477] width 23 height 11
click at [774, 475] on input "False" at bounding box center [768, 478] width 11 height 9
radio input "true"
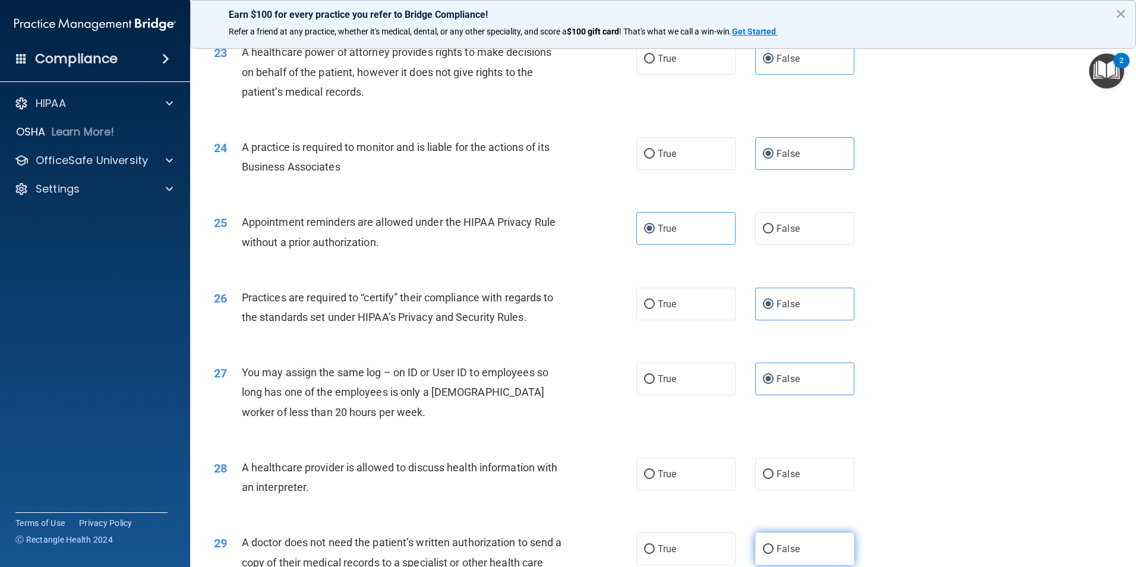
scroll to position [2080, 0]
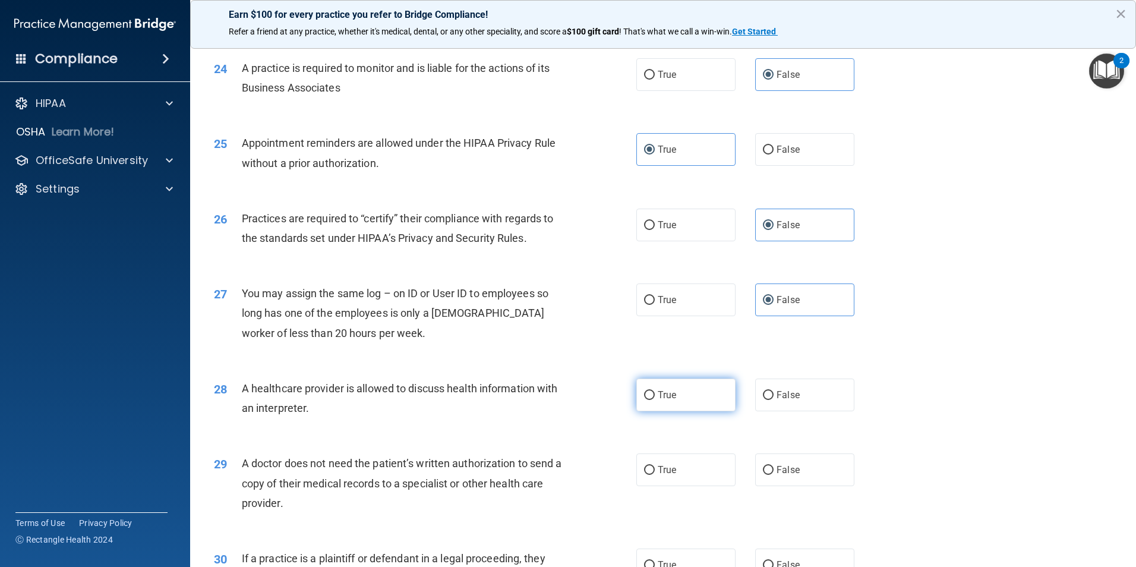
click at [707, 394] on label "True" at bounding box center [685, 395] width 99 height 33
click at [655, 394] on input "True" at bounding box center [649, 395] width 11 height 9
radio input "true"
click at [686, 472] on label "True" at bounding box center [685, 469] width 99 height 33
click at [655, 472] on input "True" at bounding box center [649, 470] width 11 height 9
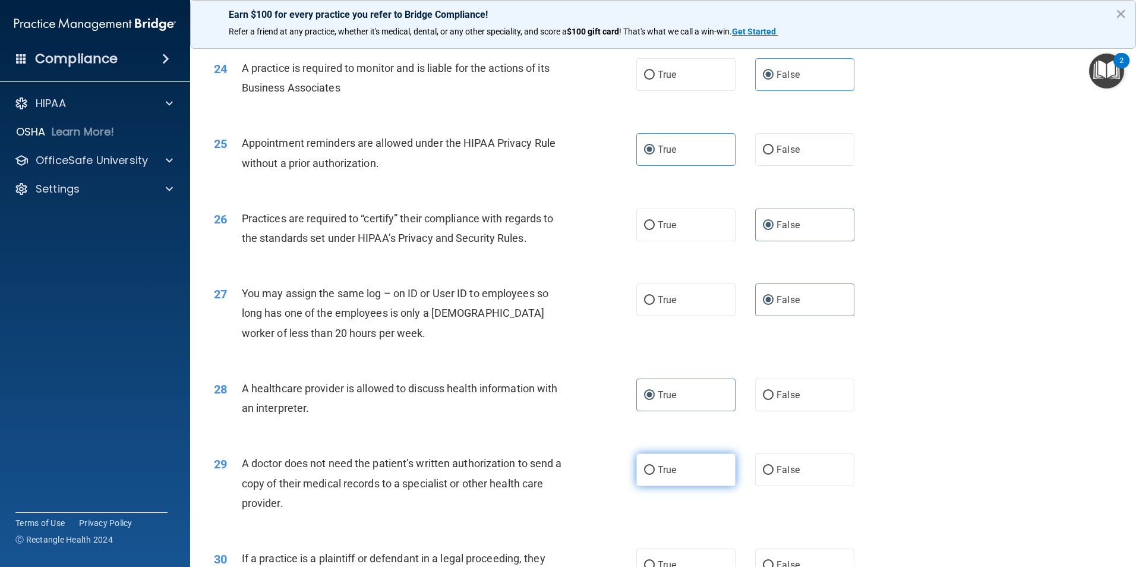
radio input "true"
click at [691, 559] on label "True" at bounding box center [685, 564] width 99 height 33
click at [655, 561] on input "True" at bounding box center [649, 565] width 11 height 9
radio input "true"
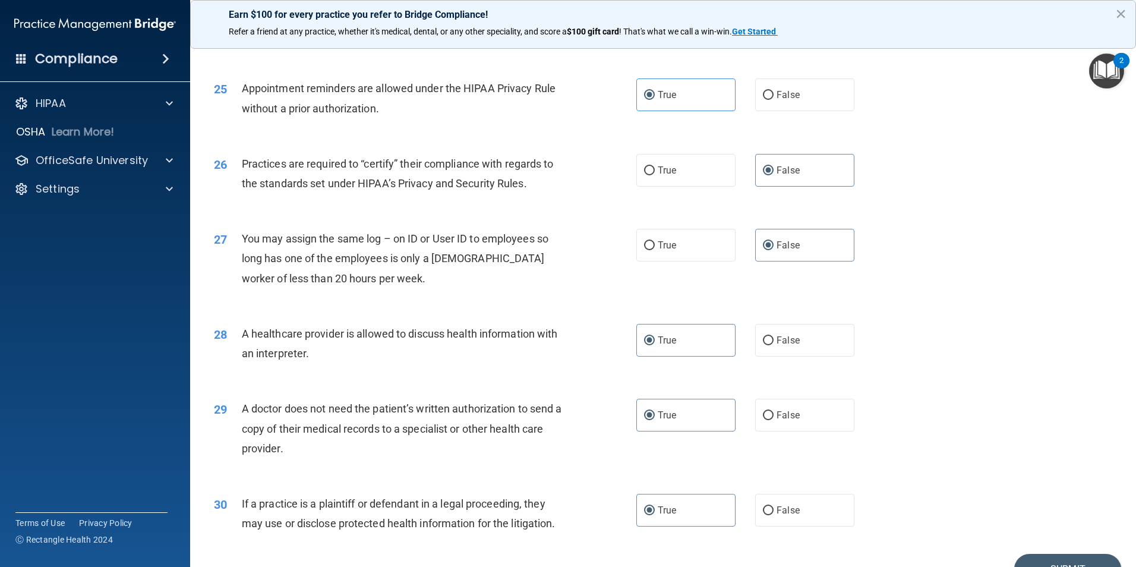
scroll to position [2199, 0]
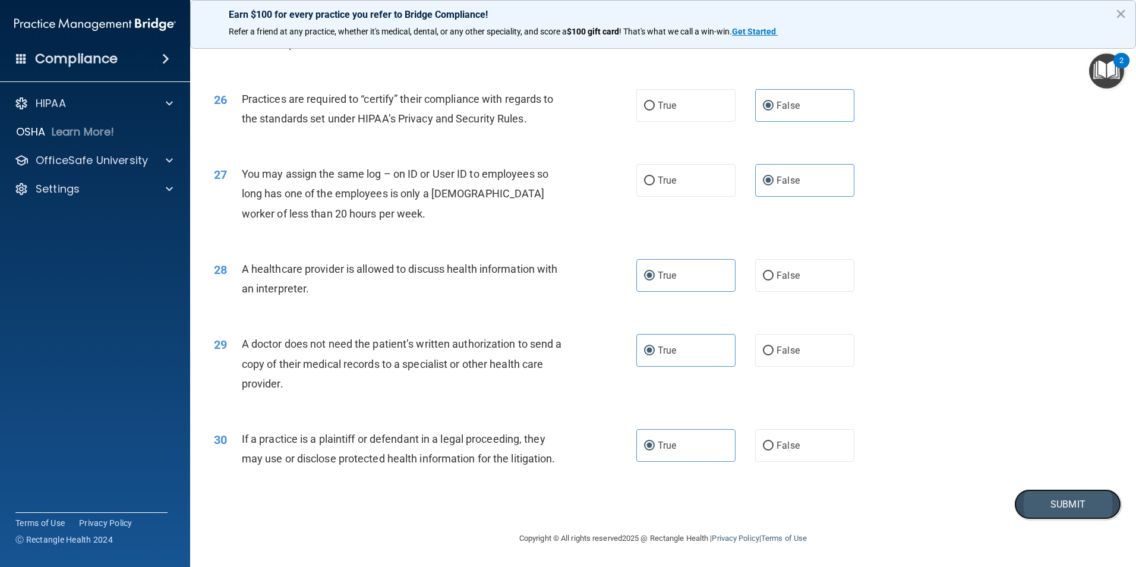
click at [1054, 518] on button "Submit" at bounding box center [1067, 504] width 107 height 30
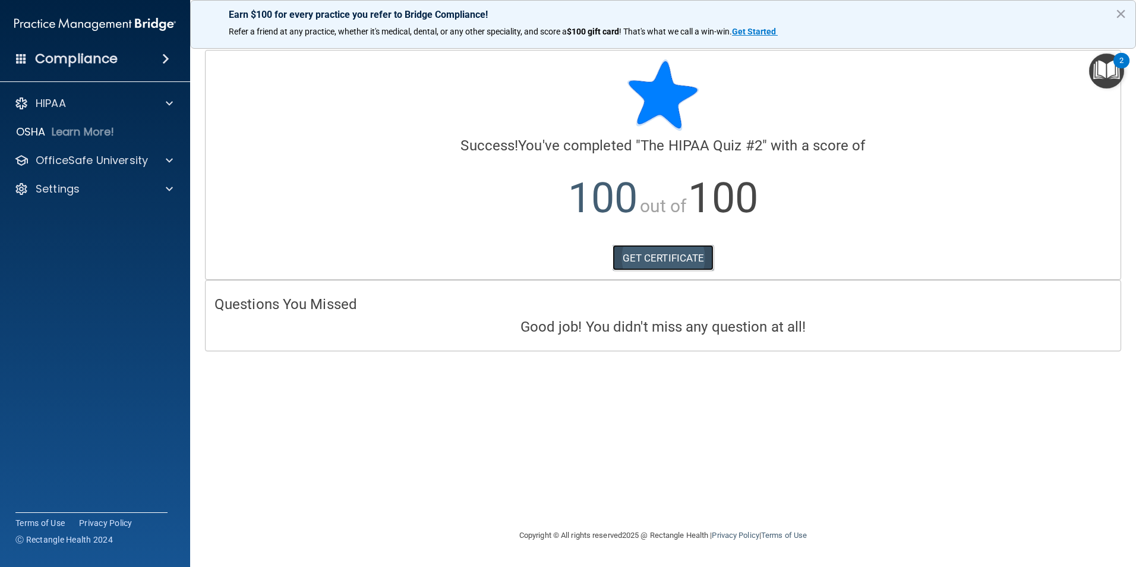
click at [707, 263] on link "GET CERTIFICATE" at bounding box center [664, 258] width 102 height 26
click at [122, 164] on p "OfficeSafe University" at bounding box center [92, 160] width 112 height 14
click at [131, 193] on div "HIPAA Training" at bounding box center [89, 189] width 162 height 12
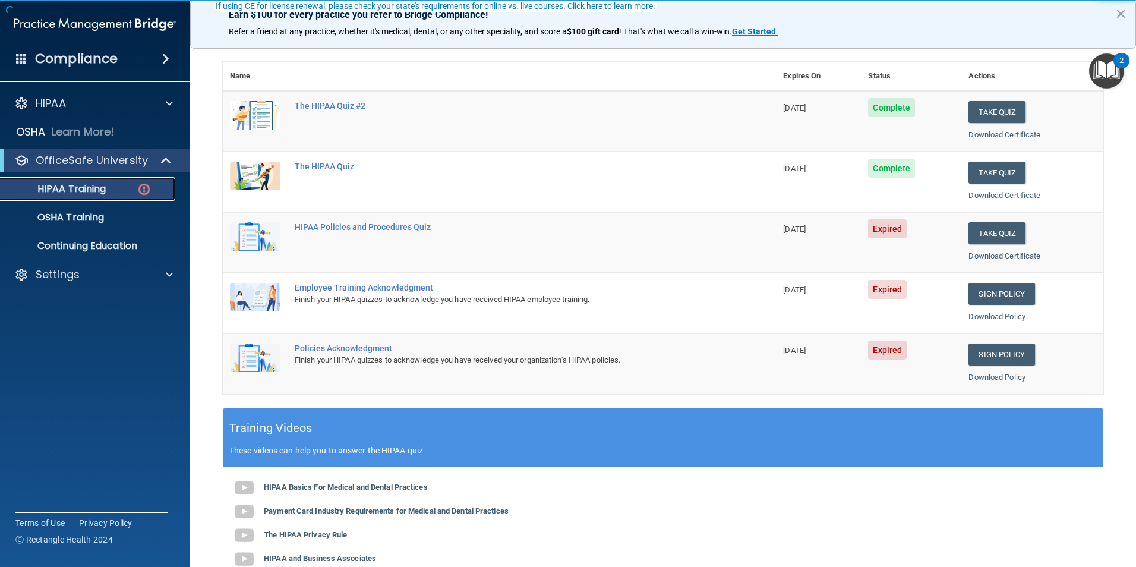
scroll to position [119, 0]
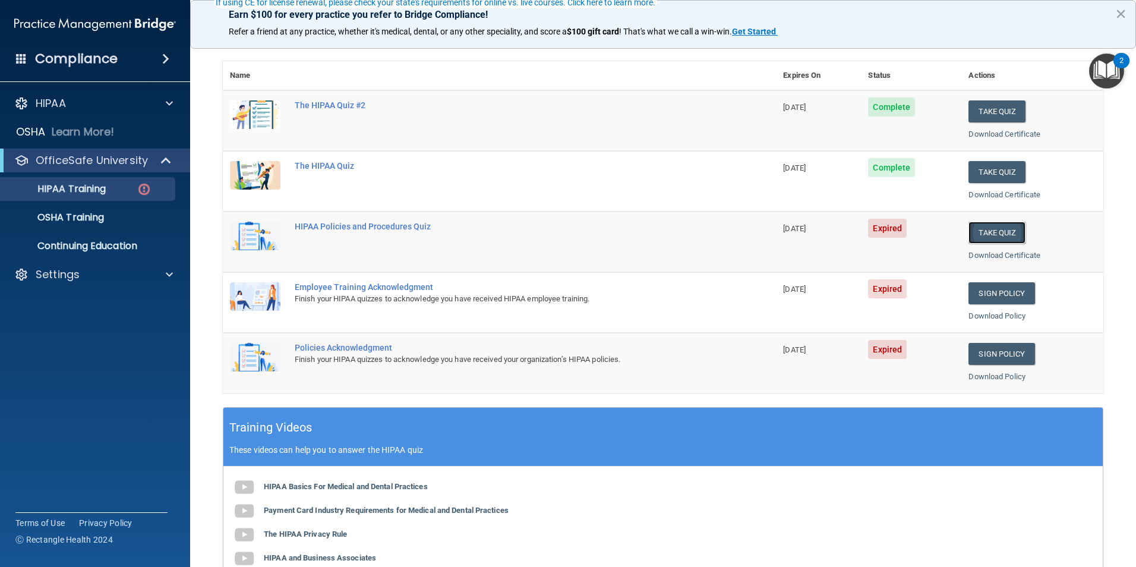
click at [991, 241] on button "Take Quiz" at bounding box center [997, 233] width 57 height 22
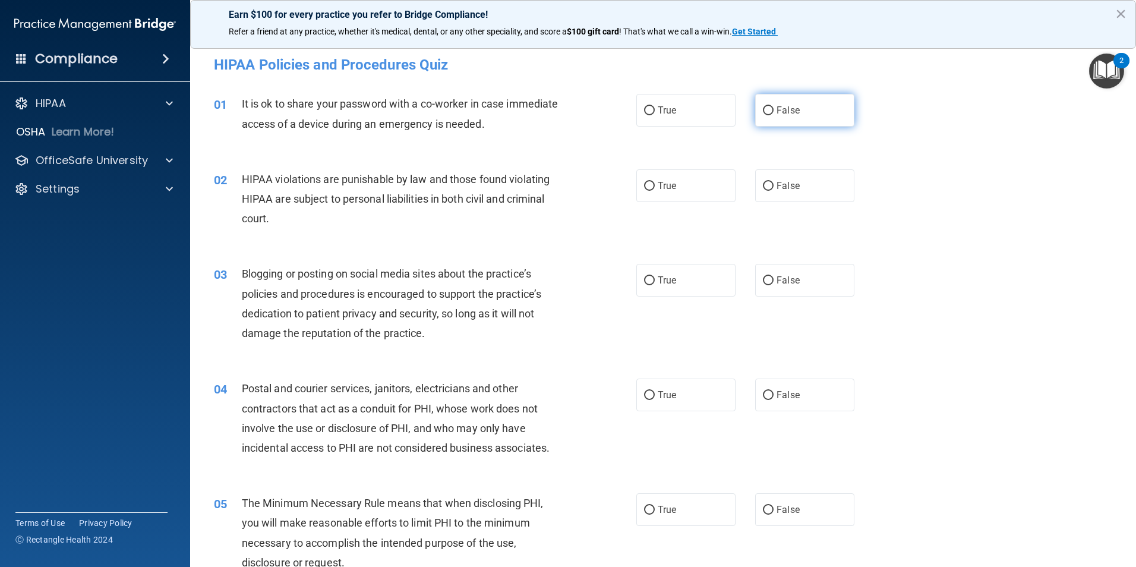
click at [796, 113] on label "False" at bounding box center [804, 110] width 99 height 33
click at [774, 113] on input "False" at bounding box center [768, 110] width 11 height 9
radio input "true"
click at [664, 187] on span "True" at bounding box center [667, 185] width 18 height 11
click at [655, 187] on input "True" at bounding box center [649, 186] width 11 height 9
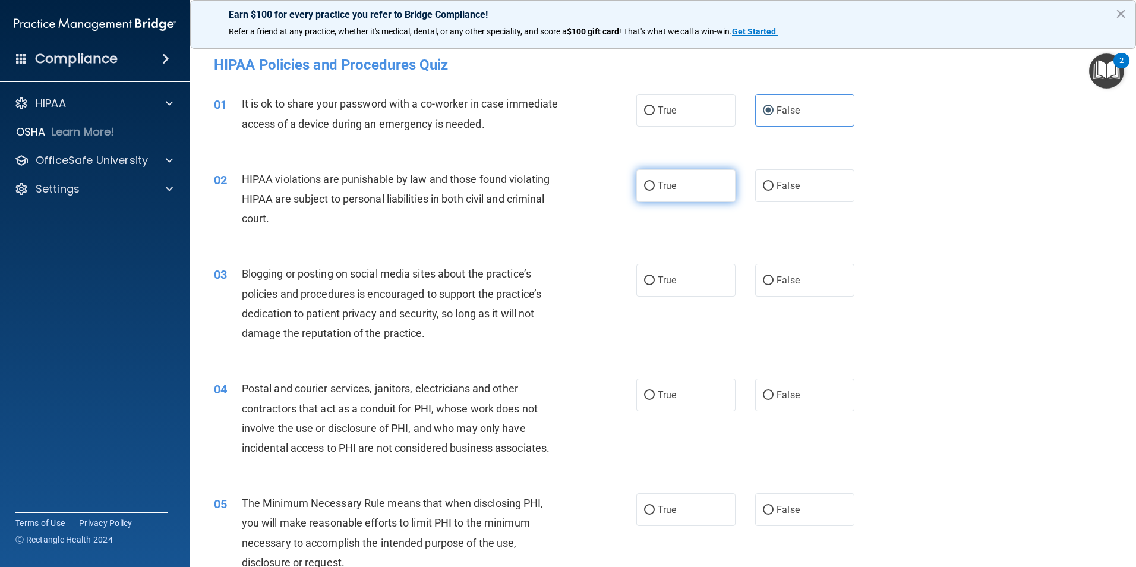
radio input "true"
click at [770, 278] on label "False" at bounding box center [804, 280] width 99 height 33
click at [770, 278] on input "False" at bounding box center [768, 280] width 11 height 9
radio input "true"
click at [671, 405] on label "True" at bounding box center [685, 395] width 99 height 33
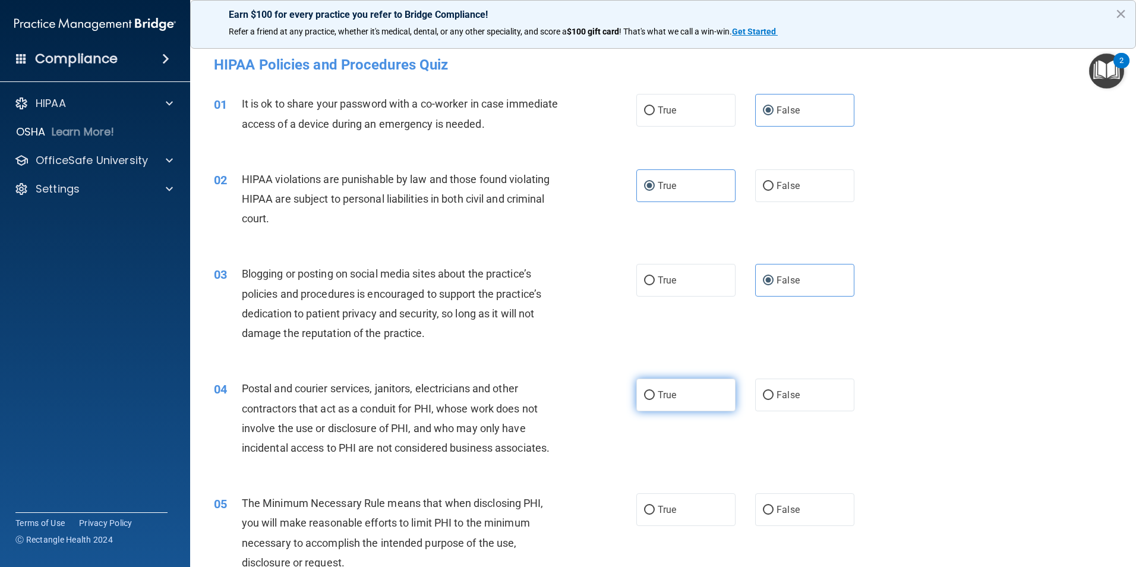
click at [655, 400] on input "True" at bounding box center [649, 395] width 11 height 9
radio input "true"
click at [669, 493] on div "05 The Minimum Necessary Rule means that when disclosing PHI, you will make rea…" at bounding box center [663, 535] width 916 height 115
click at [670, 501] on label "True" at bounding box center [685, 509] width 99 height 33
click at [655, 506] on input "True" at bounding box center [649, 510] width 11 height 9
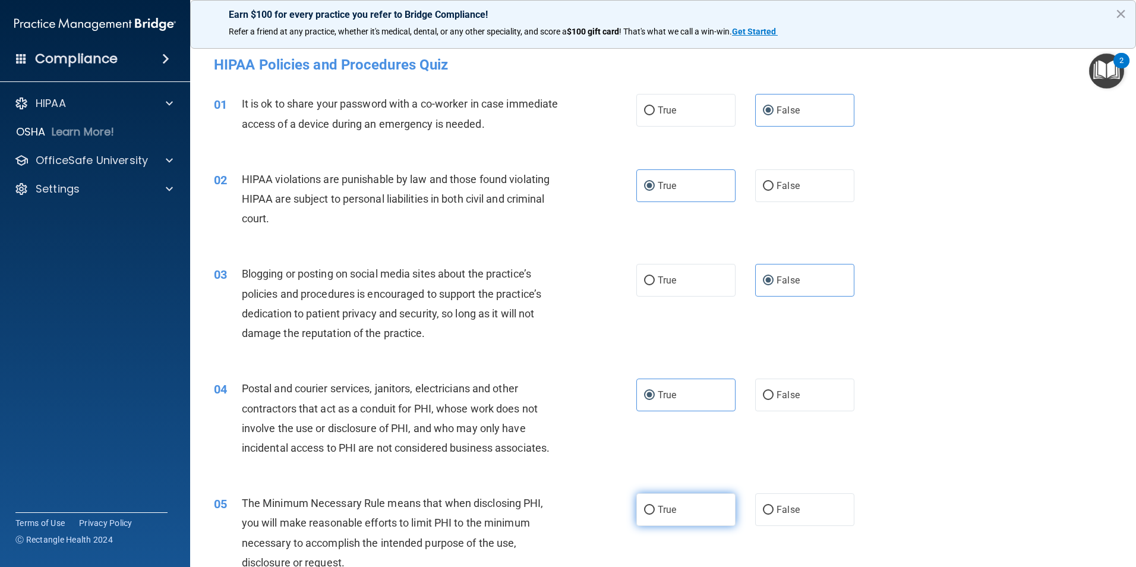
radio input "true"
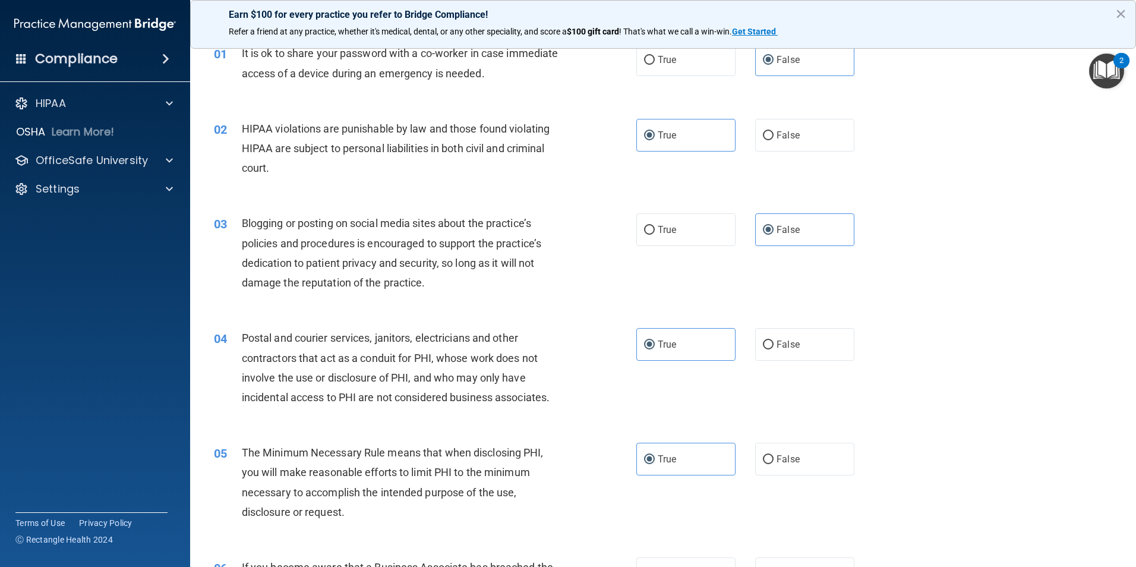
scroll to position [119, 0]
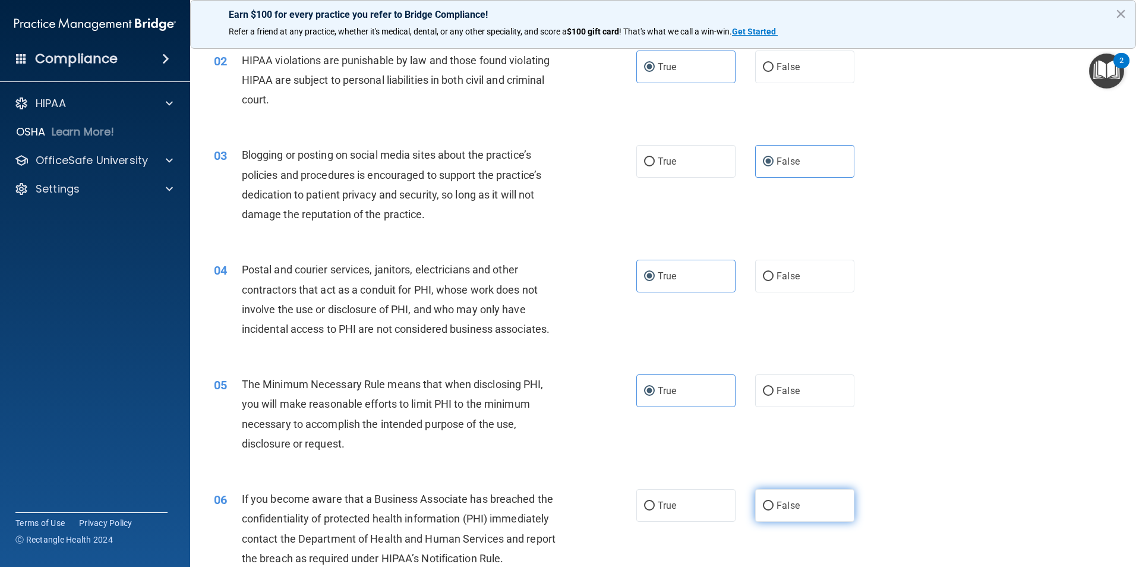
click at [811, 499] on label "False" at bounding box center [804, 505] width 99 height 33
click at [774, 502] on input "False" at bounding box center [768, 506] width 11 height 9
radio input "true"
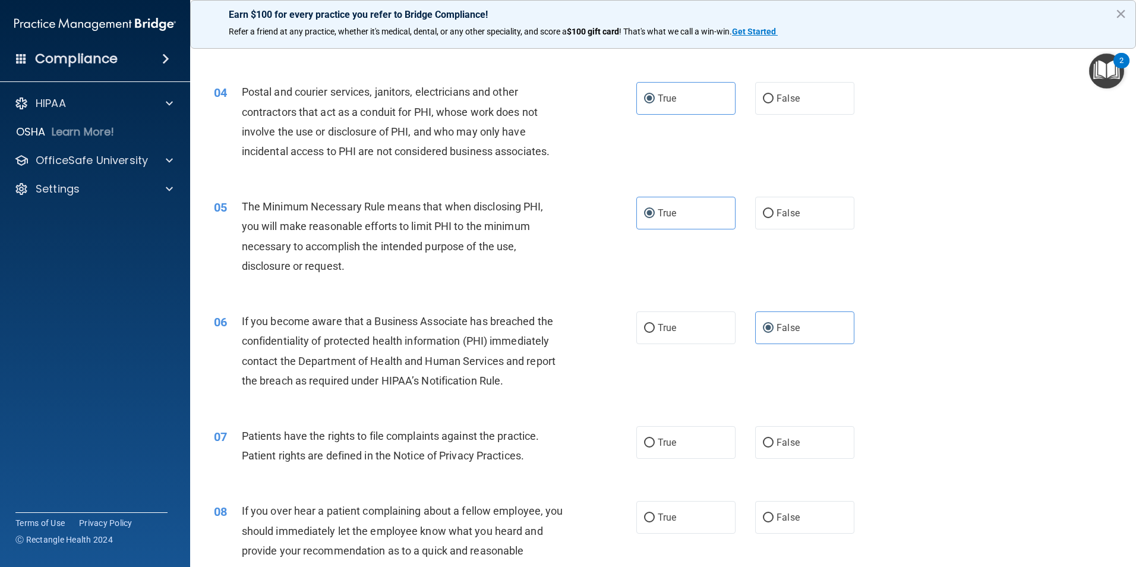
scroll to position [297, 0]
click at [670, 439] on span "True" at bounding box center [667, 441] width 18 height 11
click at [655, 439] on input "True" at bounding box center [649, 442] width 11 height 9
radio input "true"
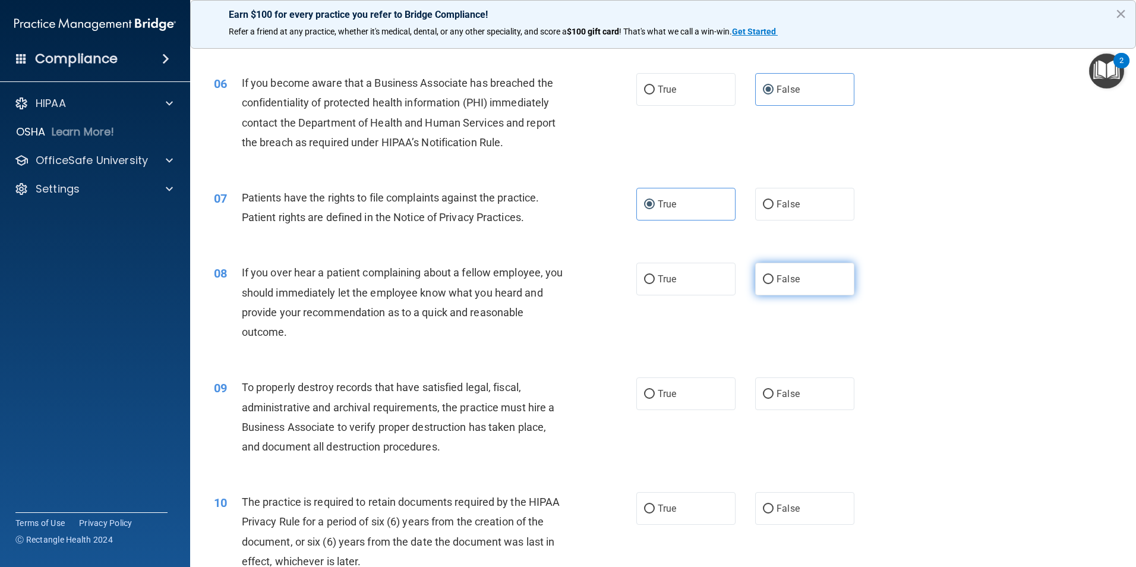
click at [837, 286] on label "False" at bounding box center [804, 279] width 99 height 33
click at [774, 284] on input "False" at bounding box center [768, 279] width 11 height 9
radio input "true"
click at [818, 408] on label "False" at bounding box center [804, 393] width 99 height 33
click at [774, 399] on input "False" at bounding box center [768, 394] width 11 height 9
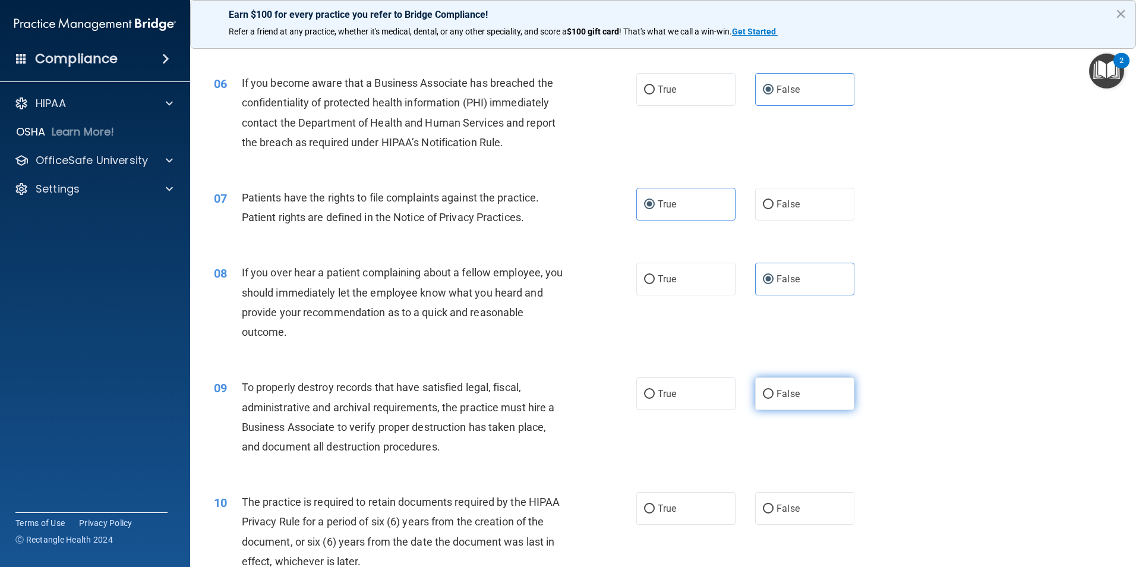
radio input "true"
click at [691, 515] on label "True" at bounding box center [685, 508] width 99 height 33
click at [655, 513] on input "True" at bounding box center [649, 508] width 11 height 9
radio input "true"
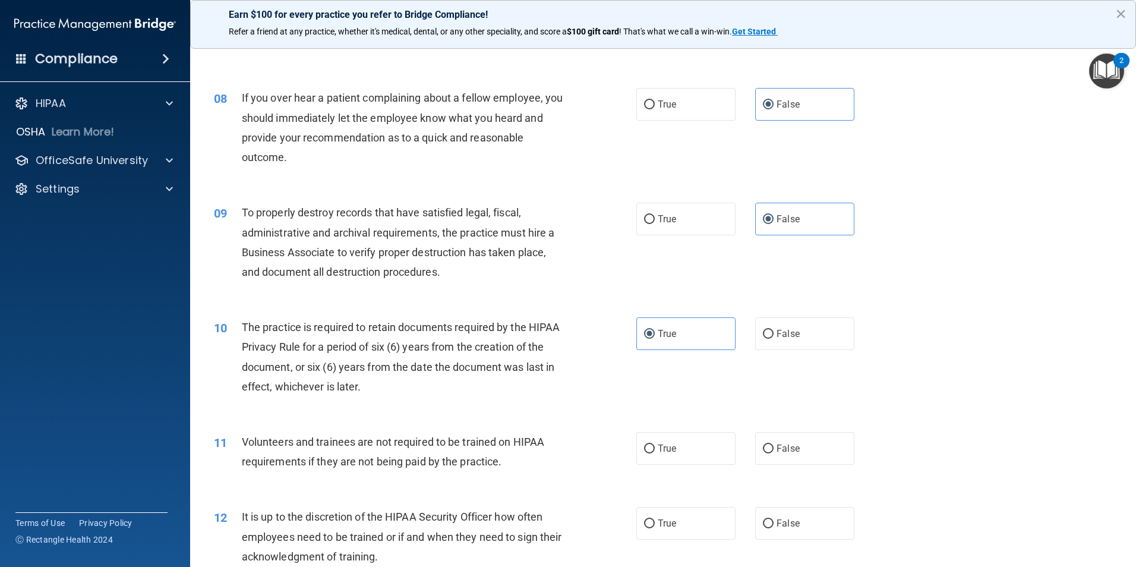
scroll to position [713, 0]
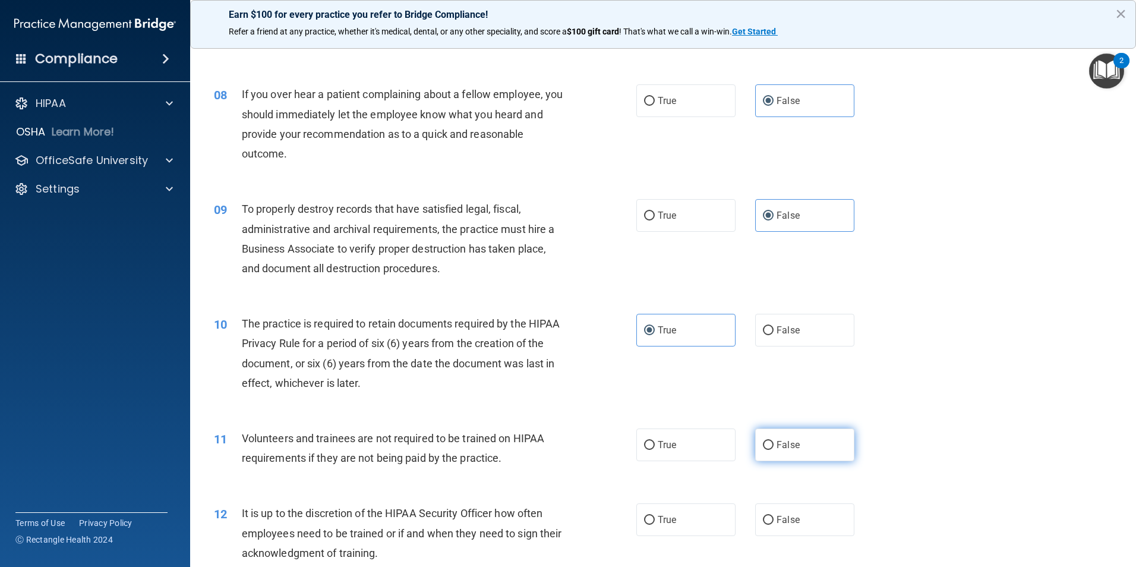
click at [826, 442] on label "False" at bounding box center [804, 444] width 99 height 33
click at [774, 442] on input "False" at bounding box center [768, 445] width 11 height 9
radio input "true"
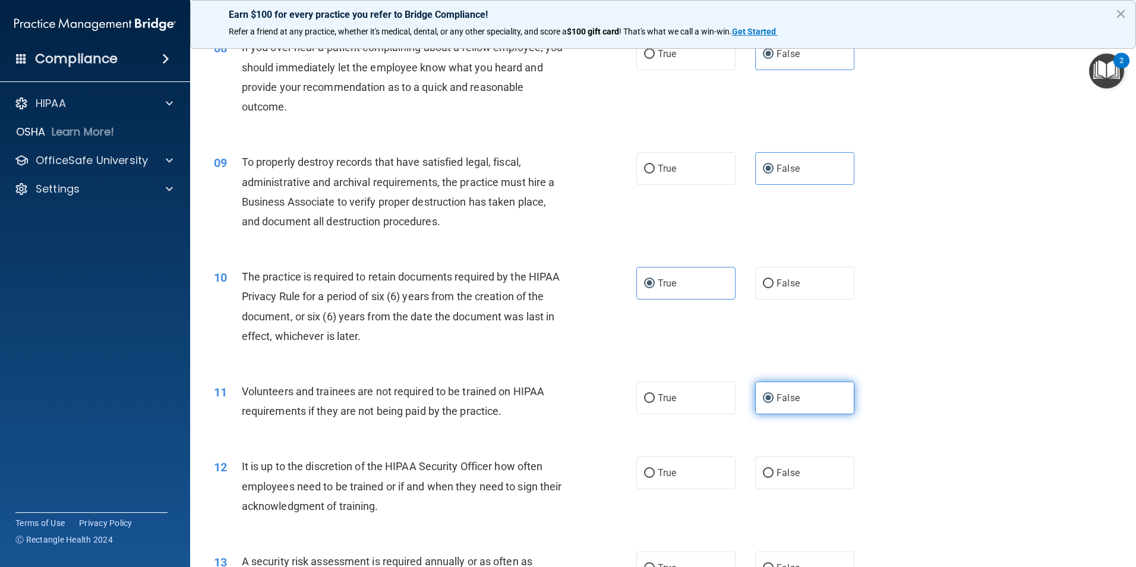
scroll to position [832, 0]
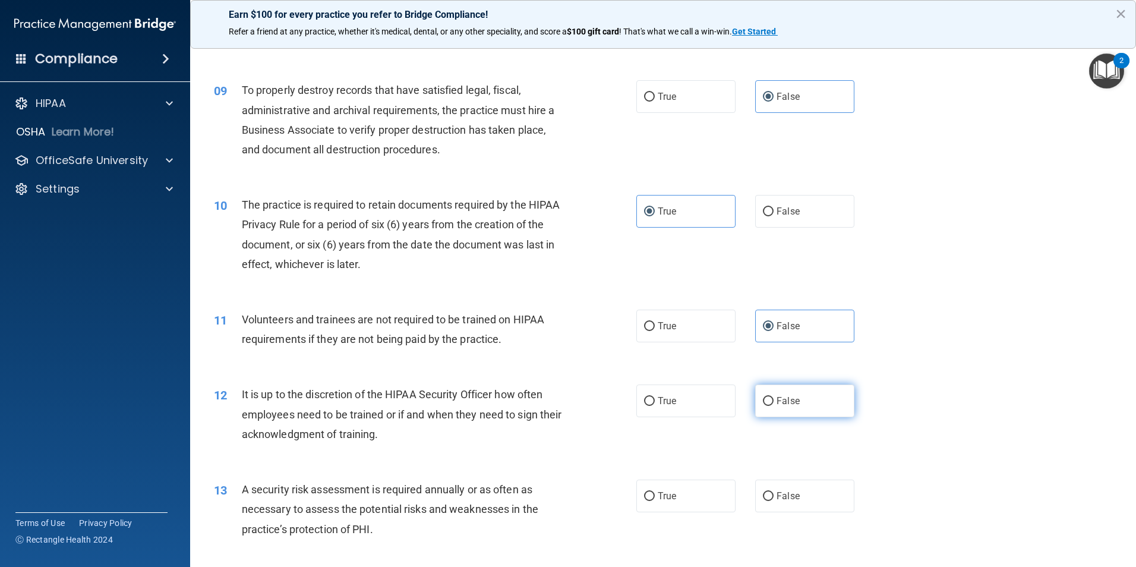
click at [826, 406] on label "False" at bounding box center [804, 400] width 99 height 33
click at [774, 406] on input "False" at bounding box center [768, 401] width 11 height 9
radio input "true"
click at [669, 498] on span "True" at bounding box center [667, 495] width 18 height 11
click at [655, 498] on input "True" at bounding box center [649, 496] width 11 height 9
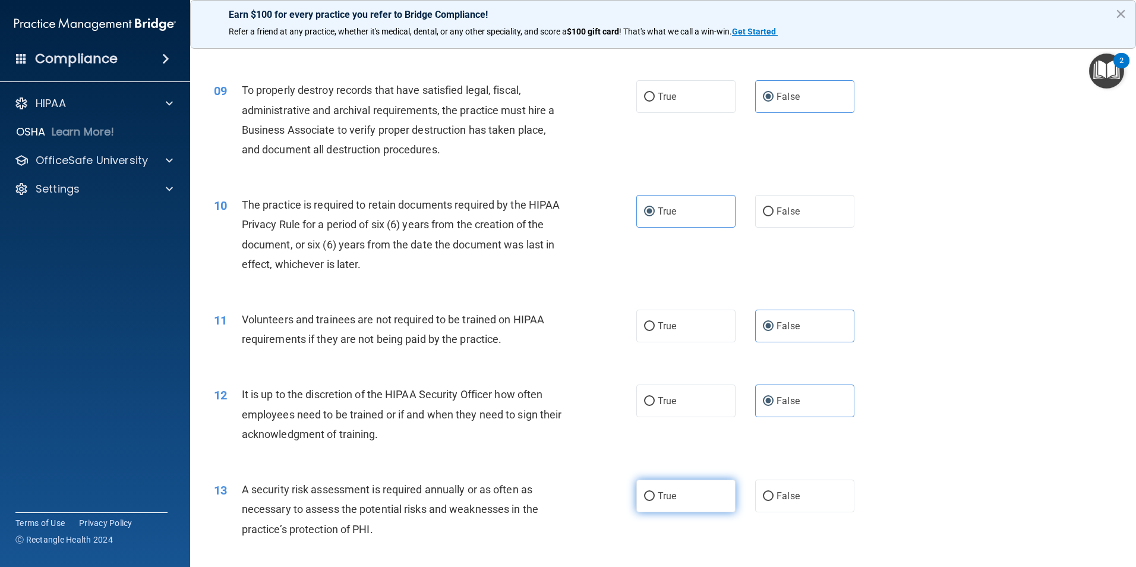
radio input "true"
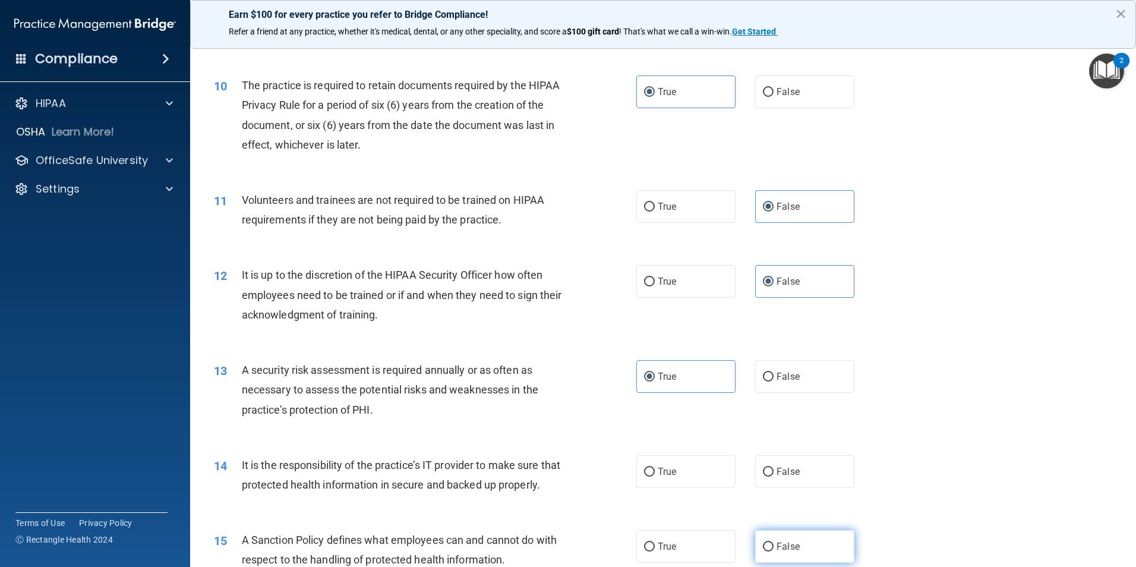
scroll to position [1070, 0]
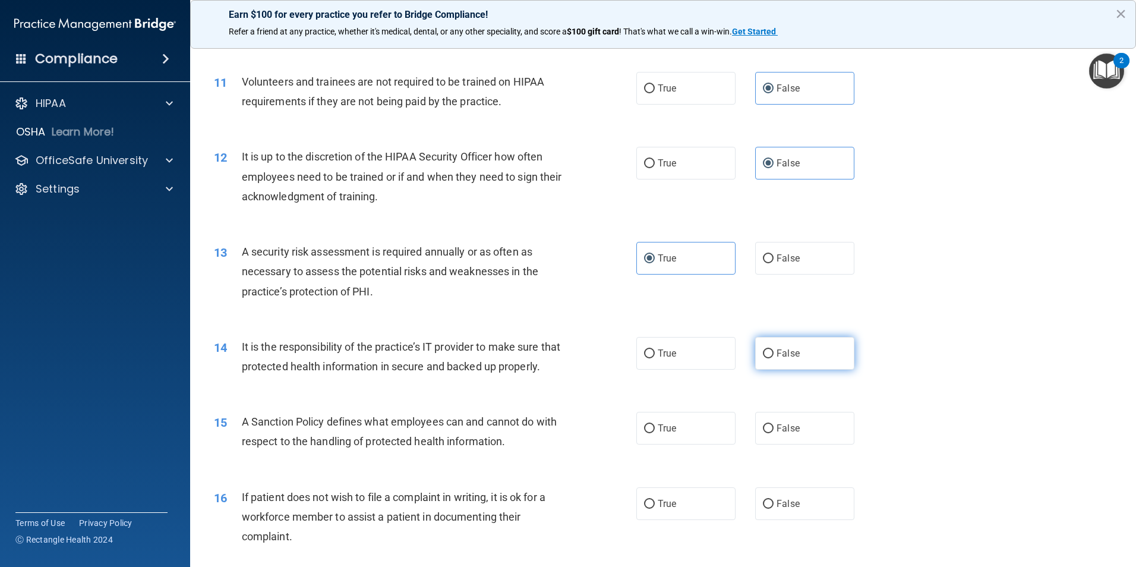
click at [789, 368] on label "False" at bounding box center [804, 353] width 99 height 33
click at [774, 358] on input "False" at bounding box center [768, 353] width 11 height 9
radio input "true"
click at [804, 444] on label "False" at bounding box center [804, 428] width 99 height 33
click at [774, 433] on input "False" at bounding box center [768, 428] width 11 height 9
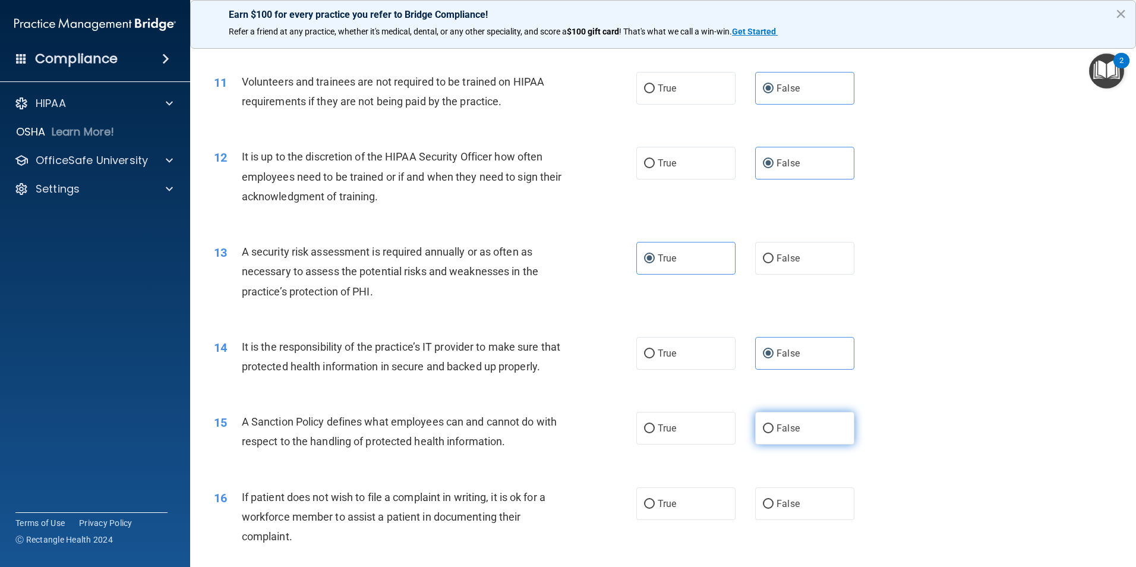
radio input "true"
click at [688, 520] on label "True" at bounding box center [685, 503] width 99 height 33
click at [655, 509] on input "True" at bounding box center [649, 504] width 11 height 9
radio input "true"
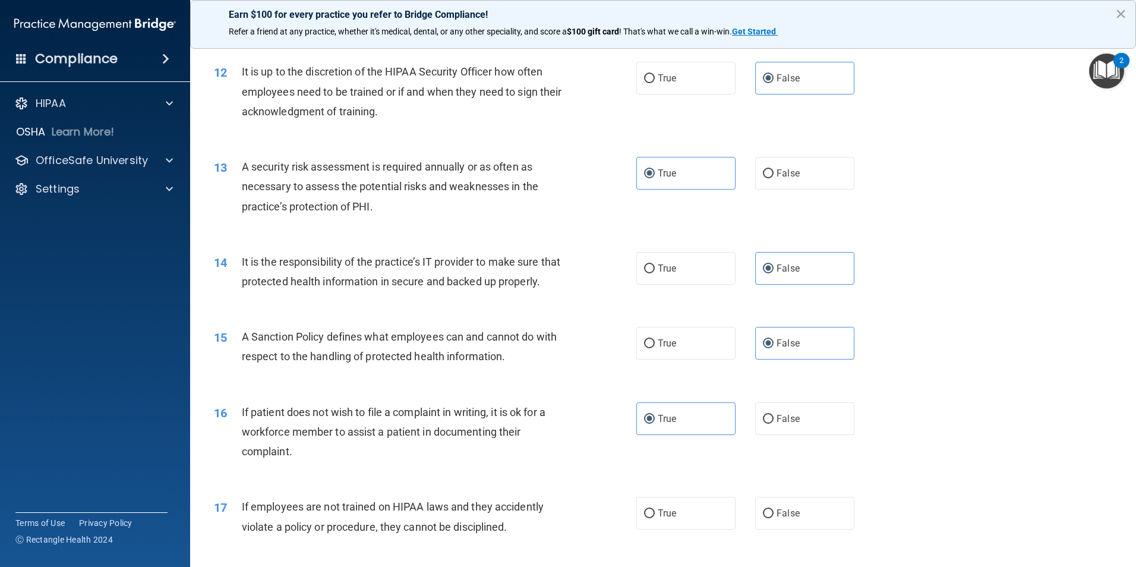
scroll to position [1248, 0]
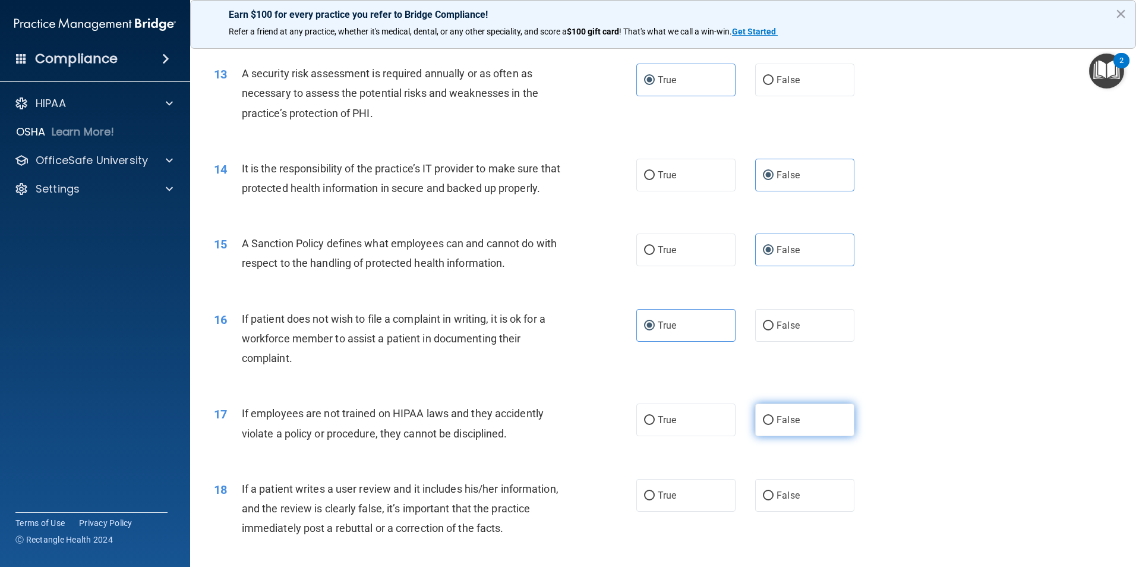
click at [802, 436] on label "False" at bounding box center [804, 419] width 99 height 33
click at [774, 425] on input "False" at bounding box center [768, 420] width 11 height 9
radio input "true"
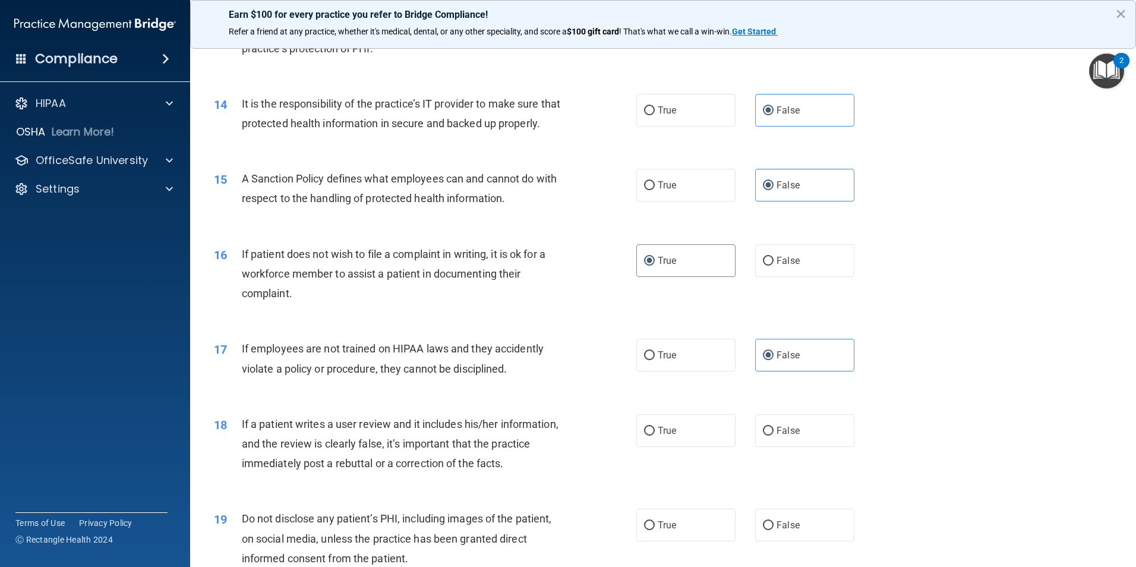
scroll to position [1367, 0]
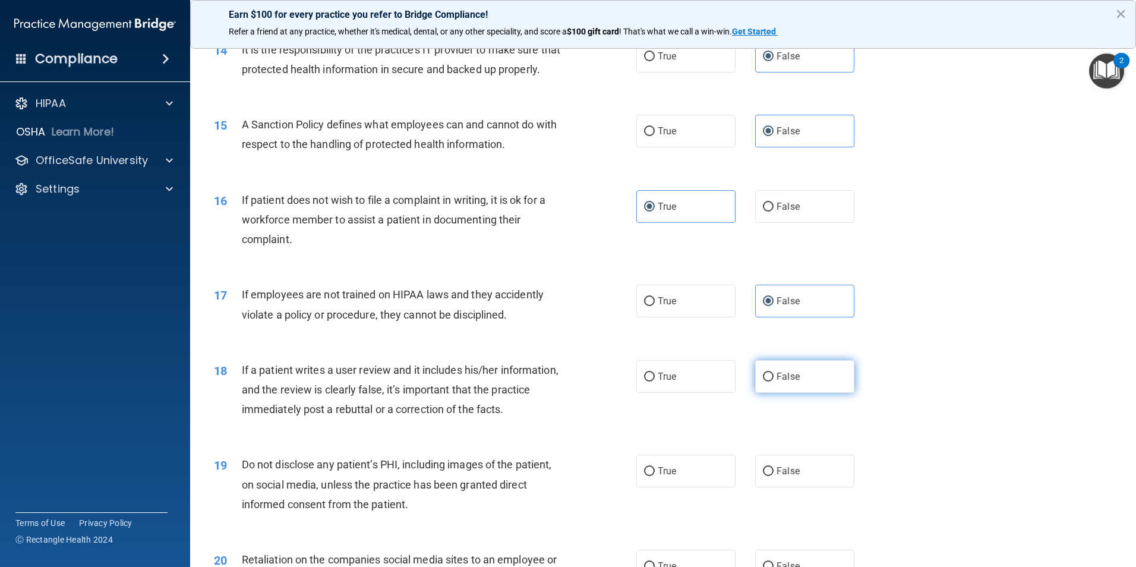
click at [806, 392] on label "False" at bounding box center [804, 376] width 99 height 33
click at [774, 381] on input "False" at bounding box center [768, 377] width 11 height 9
radio input "true"
click at [668, 477] on span "True" at bounding box center [667, 470] width 18 height 11
click at [655, 476] on input "True" at bounding box center [649, 471] width 11 height 9
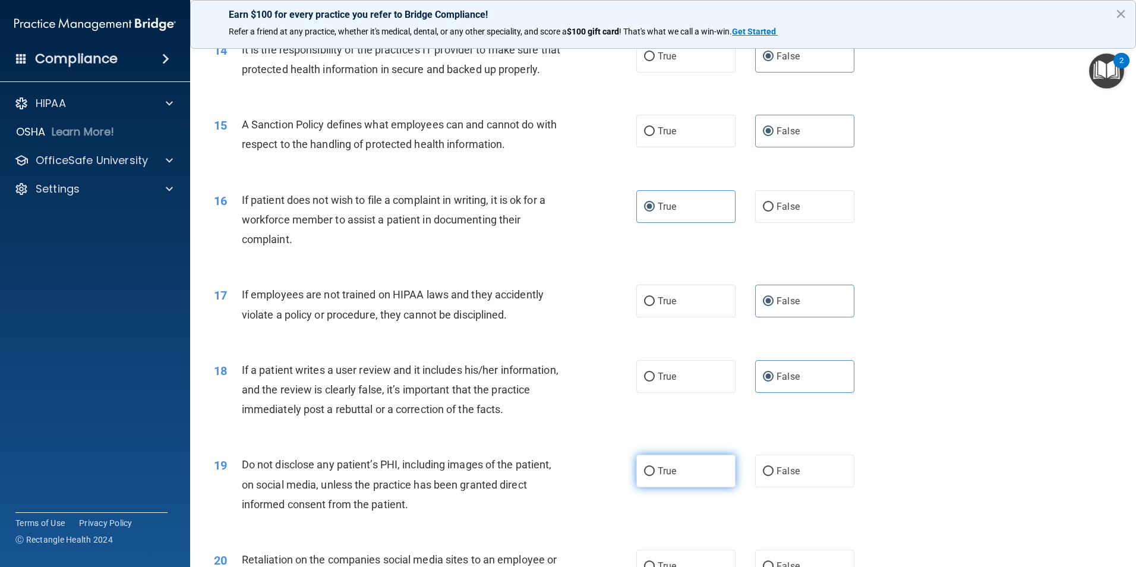
radio input "true"
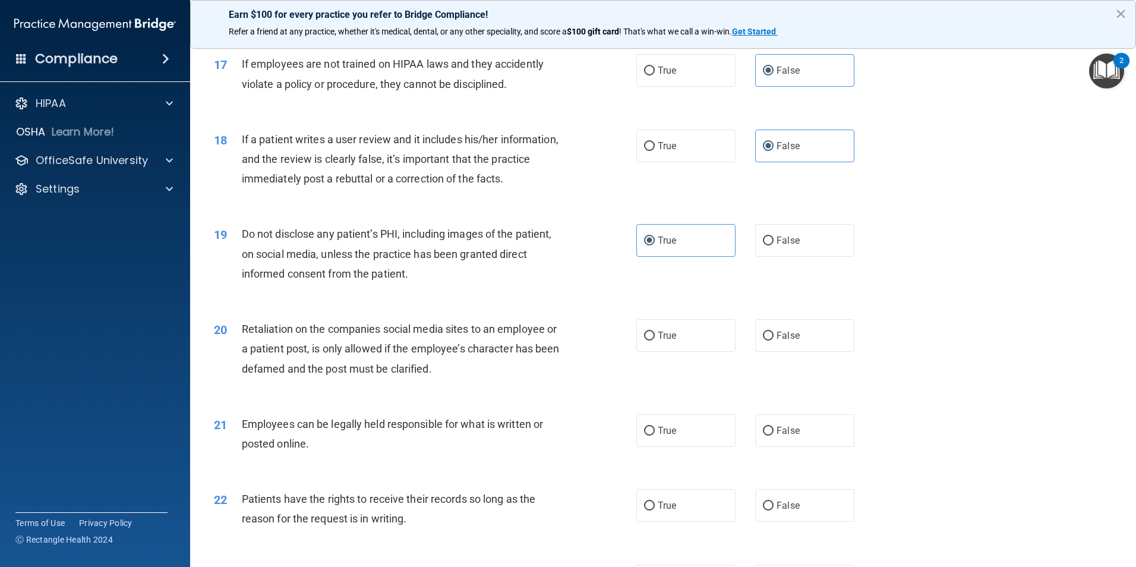
scroll to position [1604, 0]
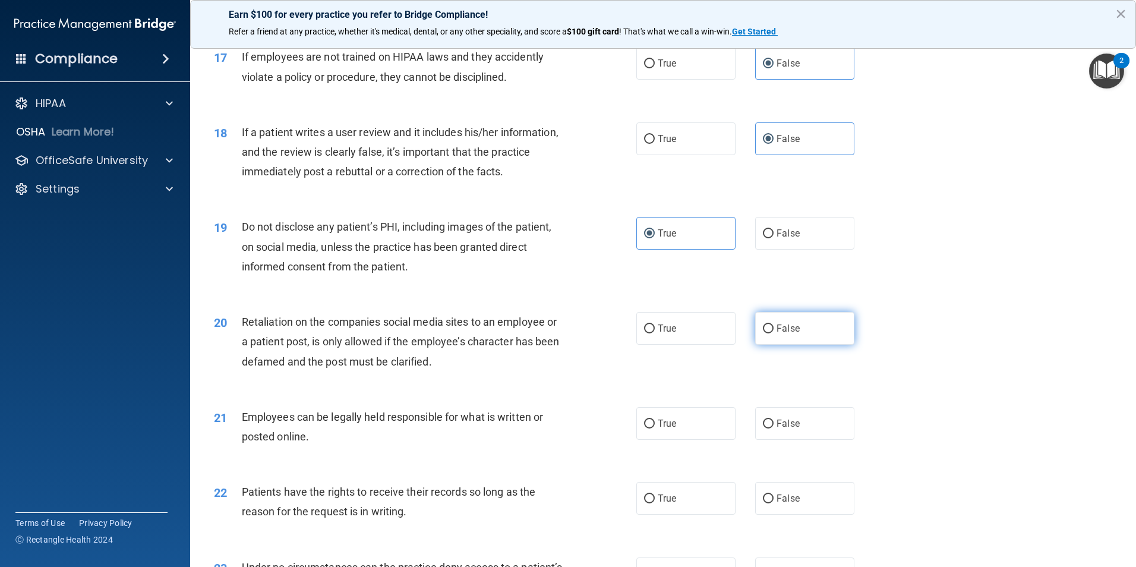
click at [802, 345] on label "False" at bounding box center [804, 328] width 99 height 33
click at [774, 333] on input "False" at bounding box center [768, 328] width 11 height 9
radio input "true"
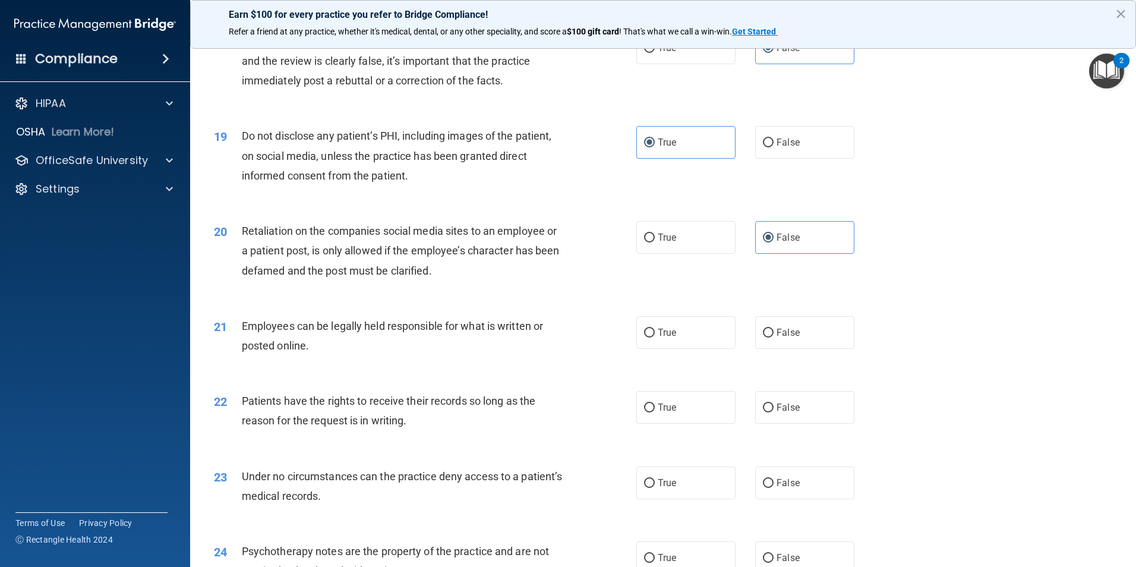
scroll to position [1783, 0]
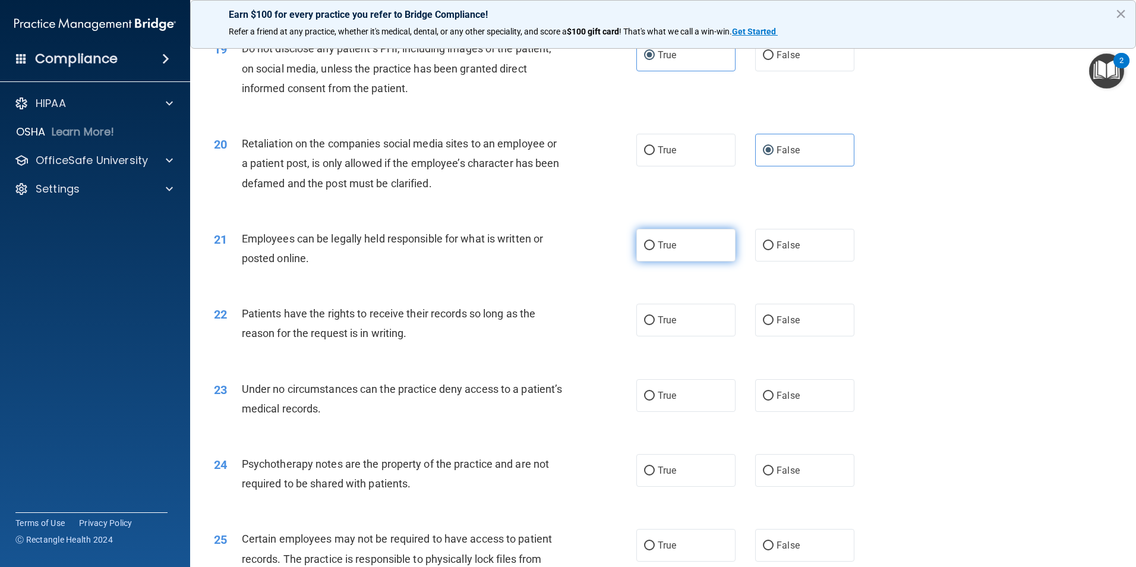
drag, startPoint x: 706, startPoint y: 275, endPoint x: 706, endPoint y: 283, distance: 8.3
click at [705, 261] on label "True" at bounding box center [685, 245] width 99 height 33
click at [655, 250] on input "True" at bounding box center [649, 245] width 11 height 9
radio input "true"
click at [783, 326] on span "False" at bounding box center [788, 319] width 23 height 11
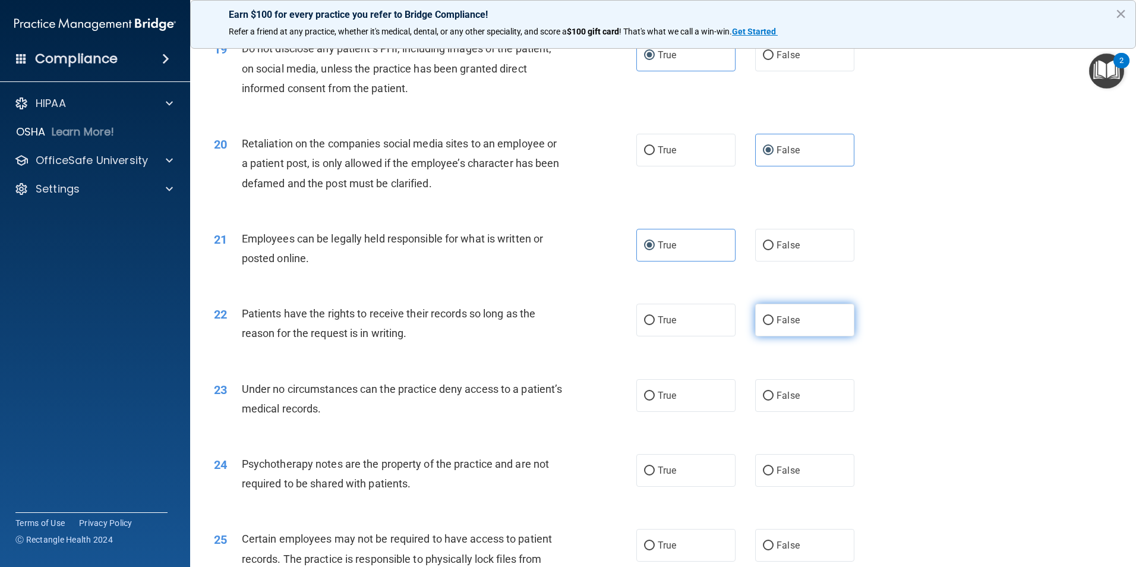
click at [774, 325] on input "False" at bounding box center [768, 320] width 11 height 9
radio input "true"
click at [772, 405] on label "False" at bounding box center [804, 395] width 99 height 33
click at [772, 401] on input "False" at bounding box center [768, 396] width 11 height 9
radio input "true"
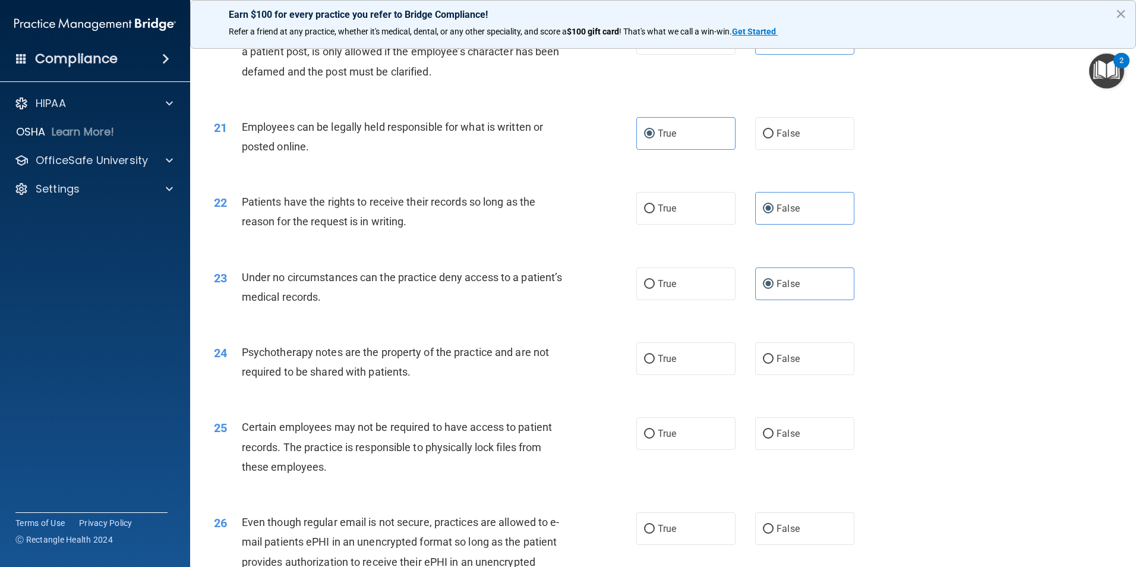
scroll to position [1902, 0]
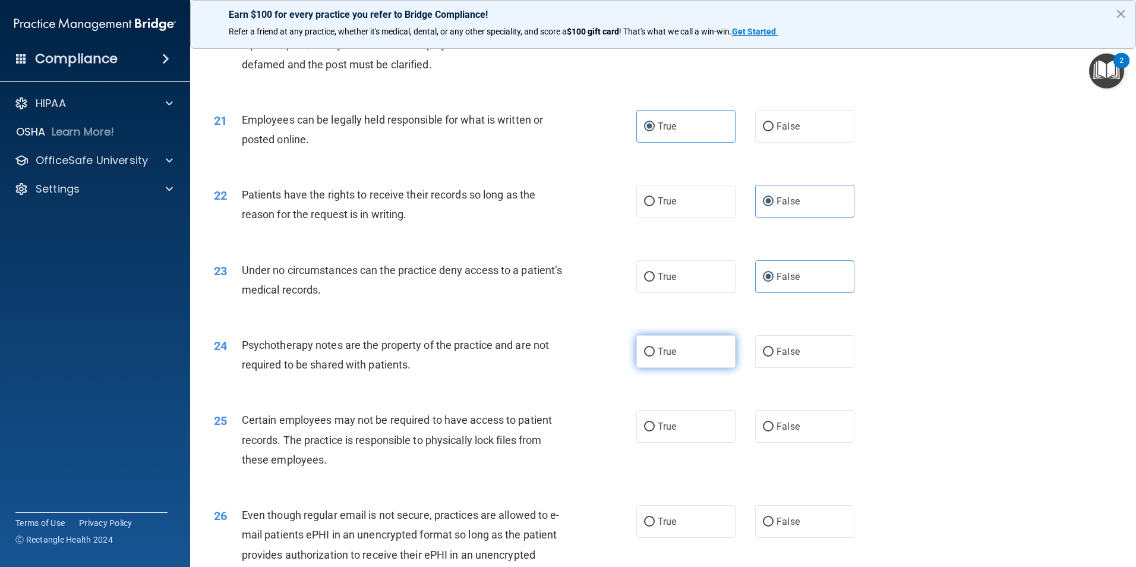
click at [687, 368] on label "True" at bounding box center [685, 351] width 99 height 33
click at [655, 357] on input "True" at bounding box center [649, 352] width 11 height 9
radio input "true"
click at [683, 443] on label "True" at bounding box center [685, 426] width 99 height 33
click at [655, 431] on input "True" at bounding box center [649, 426] width 11 height 9
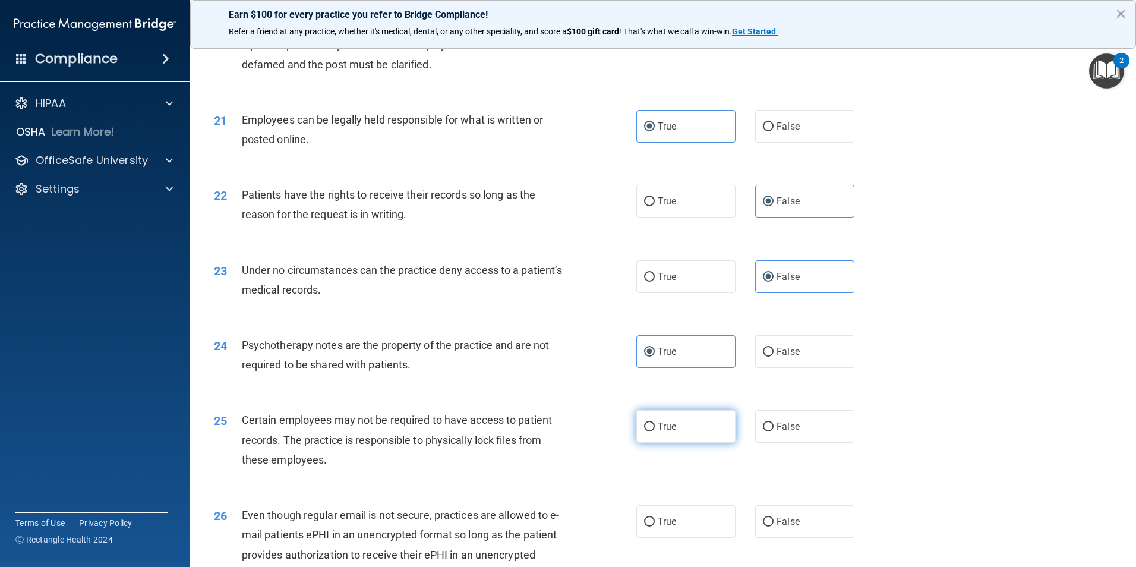
radio input "true"
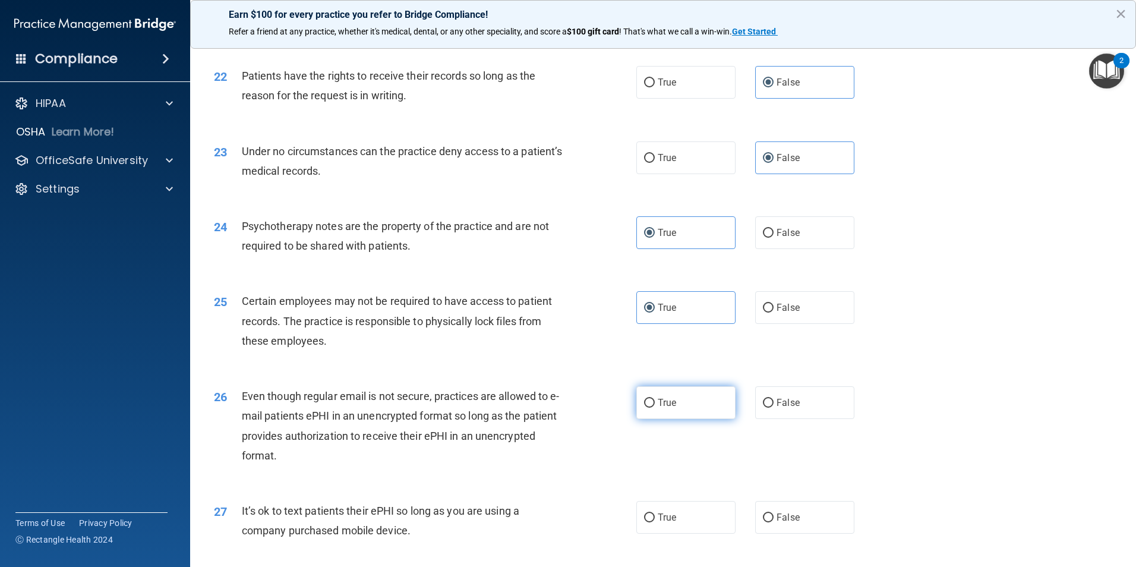
click at [687, 419] on label "True" at bounding box center [685, 402] width 99 height 33
click at [655, 408] on input "True" at bounding box center [649, 403] width 11 height 9
radio input "true"
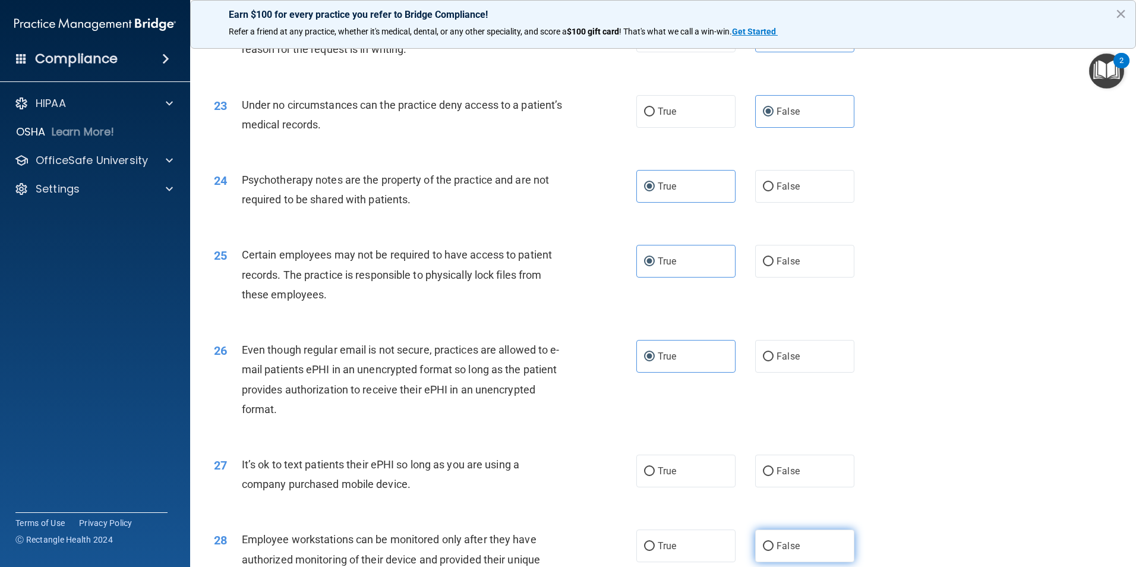
scroll to position [2139, 0]
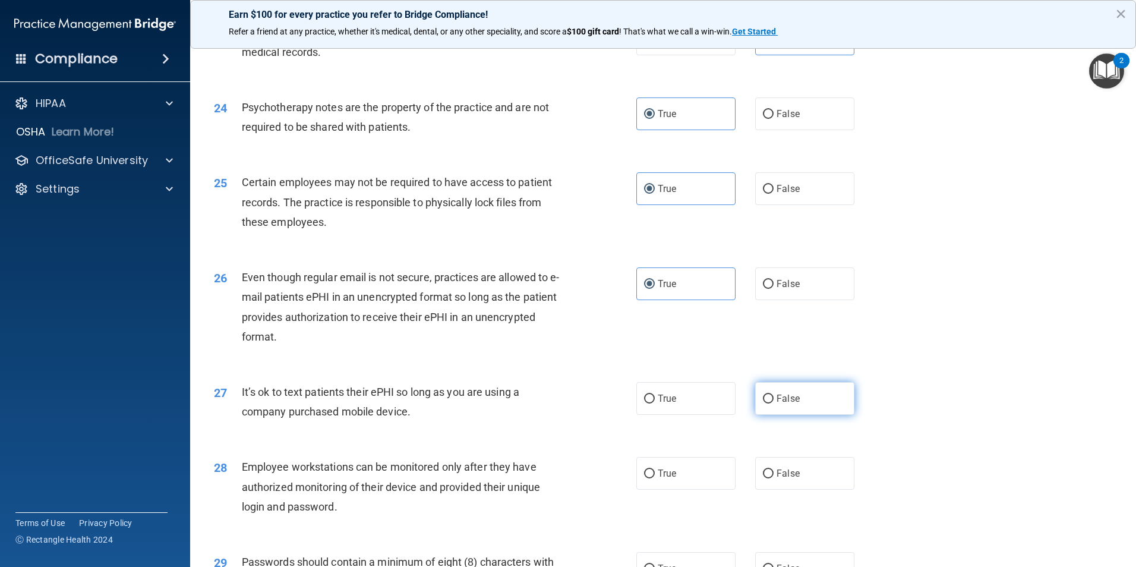
click at [784, 415] on label "False" at bounding box center [804, 398] width 99 height 33
click at [774, 403] on input "False" at bounding box center [768, 399] width 11 height 9
radio input "true"
click at [793, 485] on label "False" at bounding box center [804, 473] width 99 height 33
drag, startPoint x: 793, startPoint y: 485, endPoint x: 767, endPoint y: 487, distance: 25.6
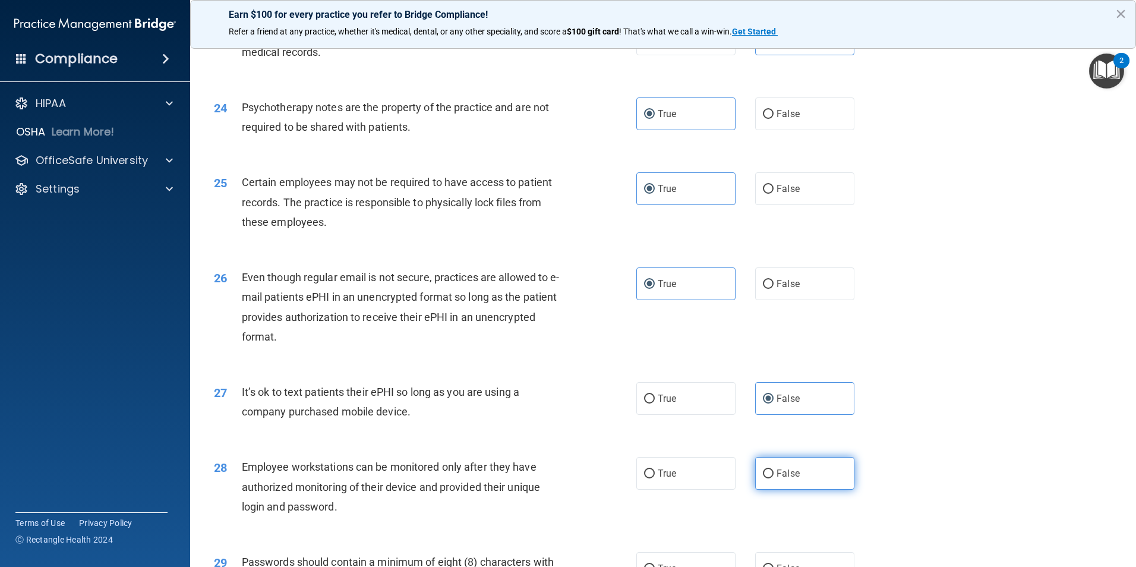
click at [767, 487] on label "False" at bounding box center [804, 473] width 99 height 33
click at [767, 478] on input "False" at bounding box center [768, 473] width 11 height 9
radio input "true"
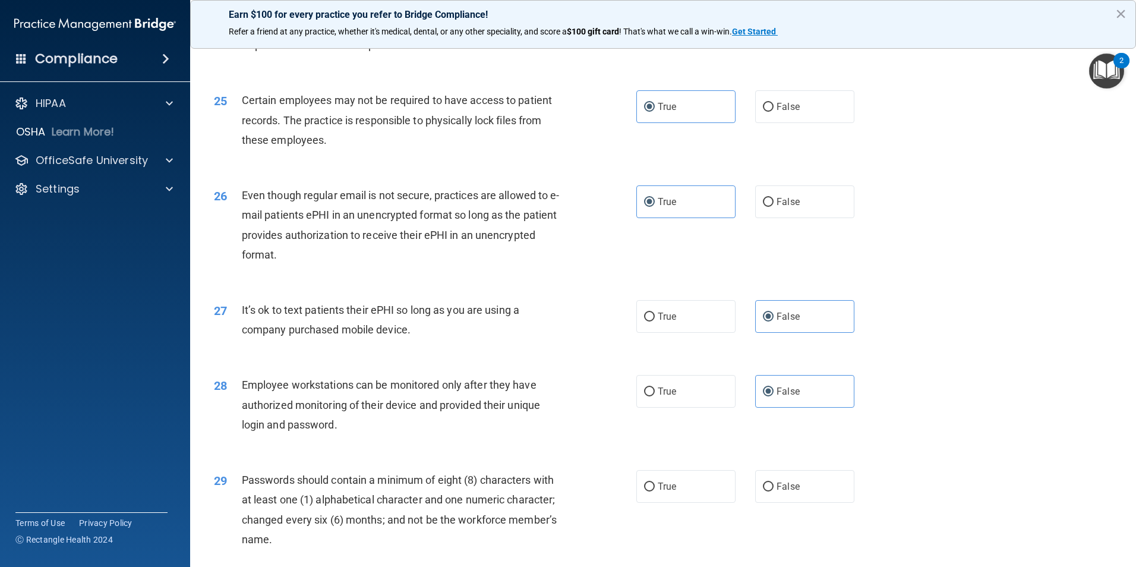
scroll to position [2317, 0]
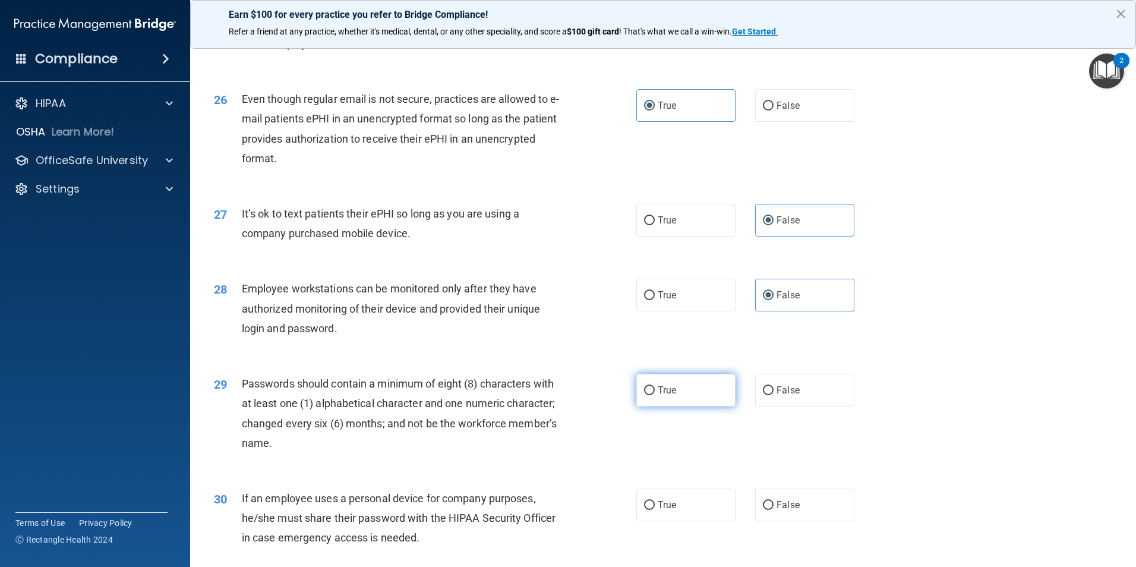
click at [660, 402] on label "True" at bounding box center [685, 390] width 99 height 33
click at [655, 395] on input "True" at bounding box center [649, 390] width 11 height 9
radio input "true"
drag, startPoint x: 761, startPoint y: 516, endPoint x: 784, endPoint y: 517, distance: 23.8
click at [762, 516] on label "False" at bounding box center [804, 504] width 99 height 33
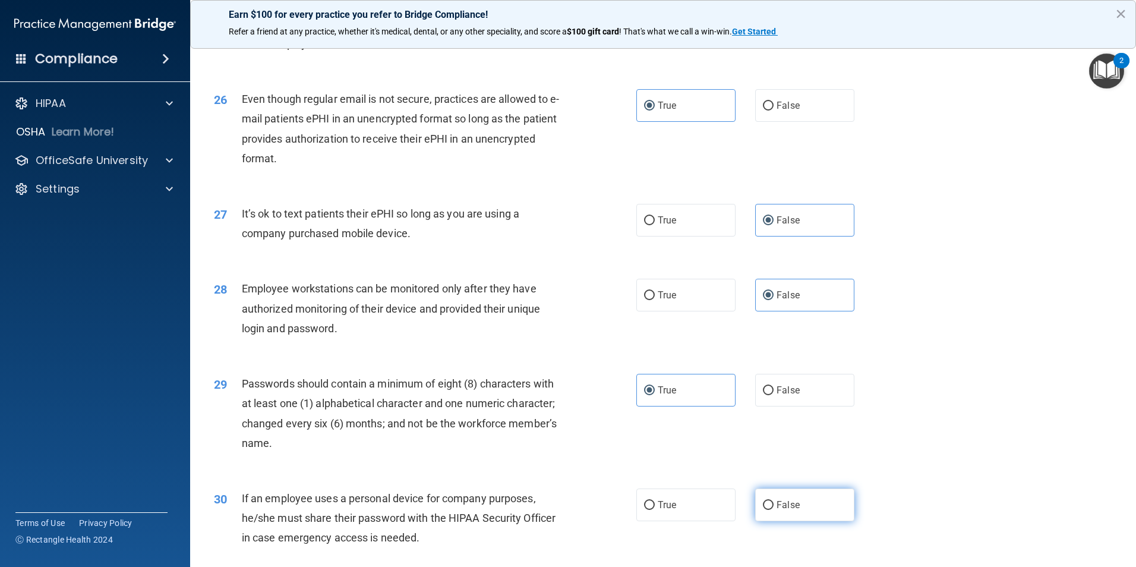
click at [763, 510] on input "False" at bounding box center [768, 505] width 11 height 9
radio input "true"
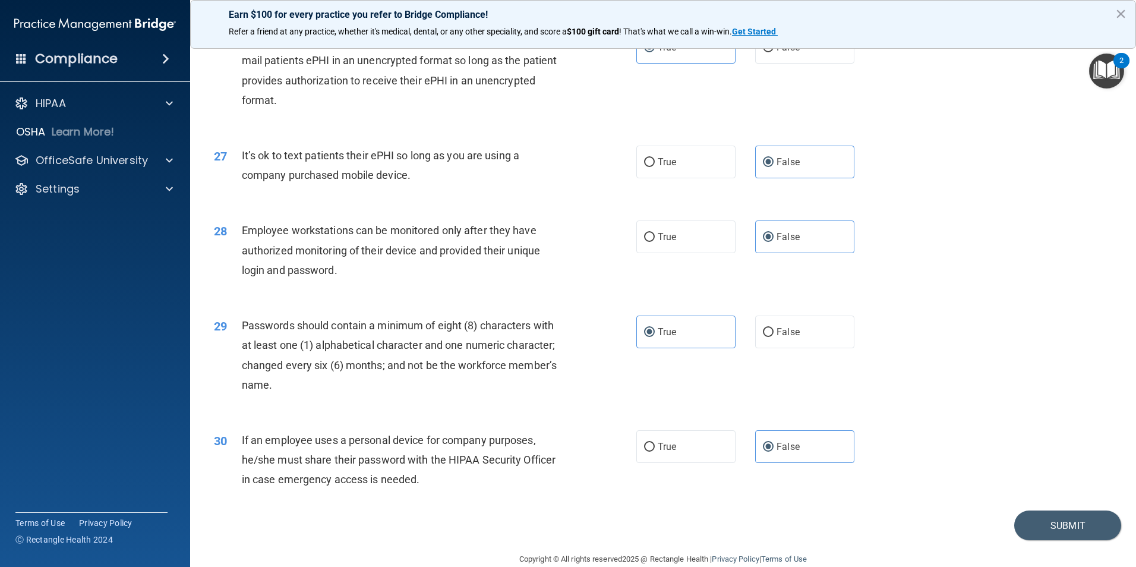
scroll to position [2416, 0]
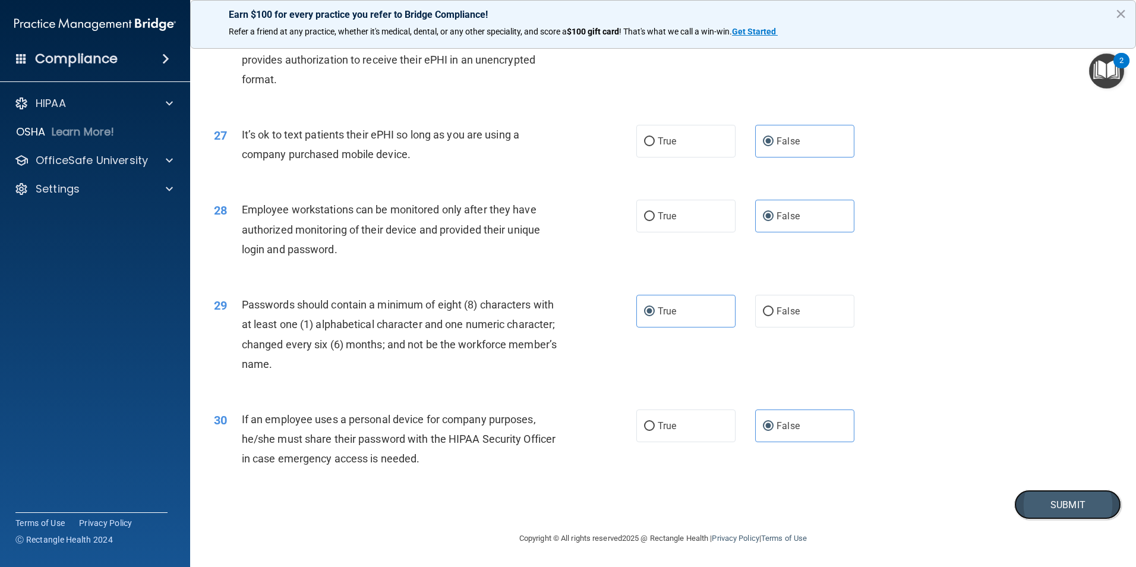
click at [1060, 503] on button "Submit" at bounding box center [1067, 505] width 107 height 30
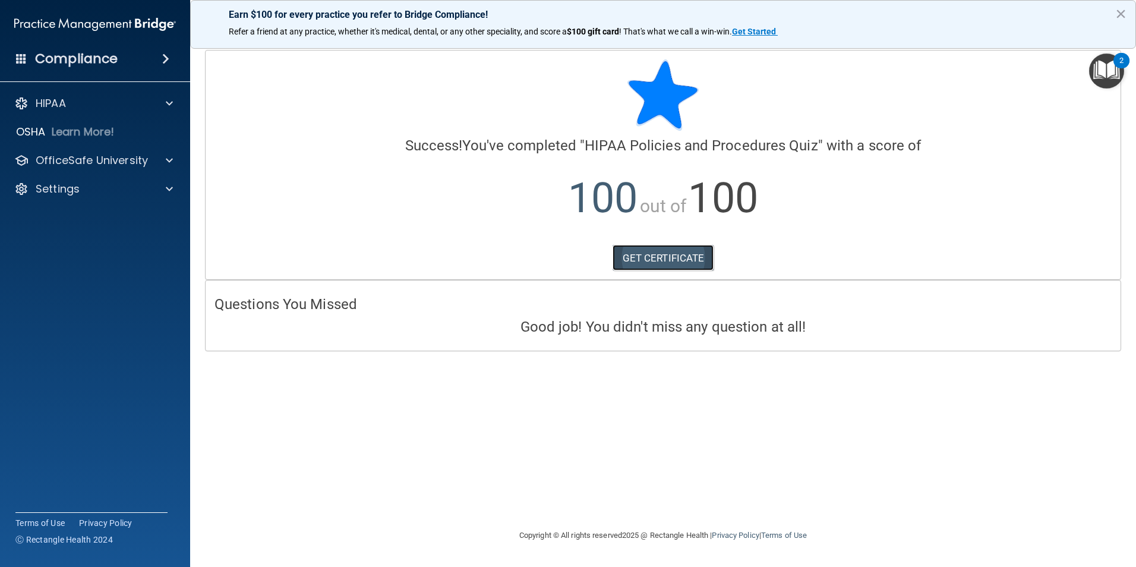
click at [640, 254] on link "GET CERTIFICATE" at bounding box center [664, 258] width 102 height 26
click at [77, 160] on p "OfficeSafe University" at bounding box center [92, 160] width 112 height 14
click at [78, 193] on p "HIPAA Training" at bounding box center [57, 189] width 98 height 12
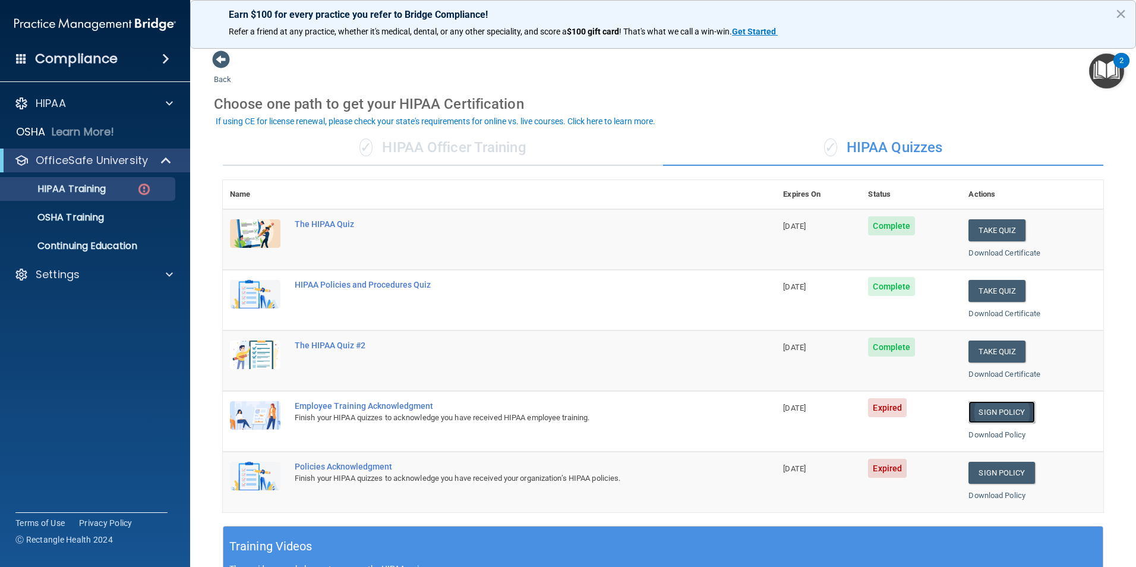
click at [1000, 413] on link "Sign Policy" at bounding box center [1002, 412] width 66 height 22
click at [174, 278] on div at bounding box center [168, 274] width 30 height 14
click at [69, 333] on p "Sign Out" at bounding box center [89, 332] width 162 height 12
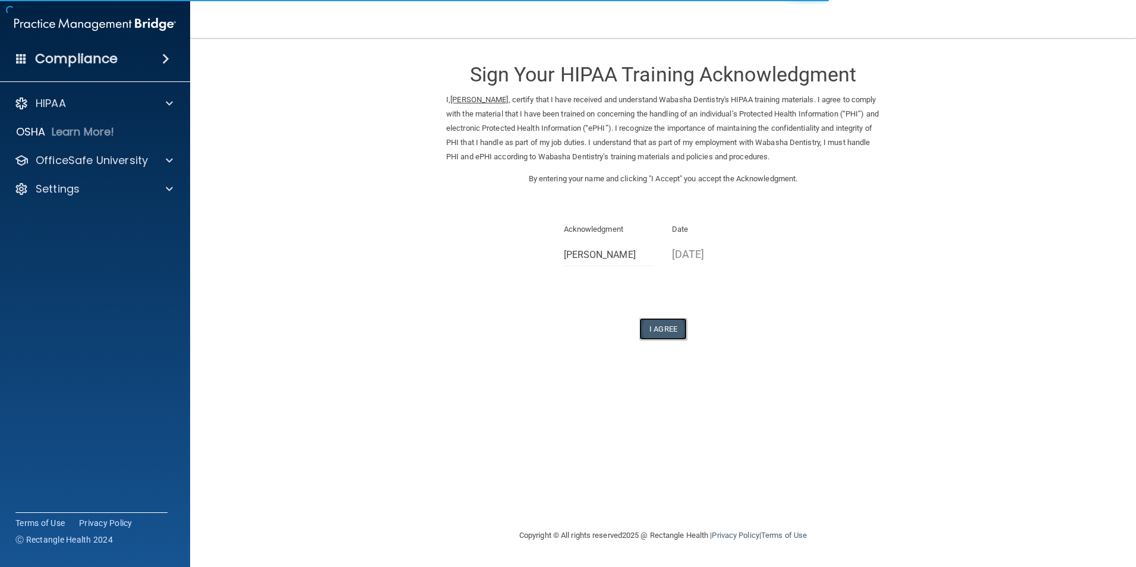
click at [657, 330] on button "I Agree" at bounding box center [663, 329] width 48 height 22
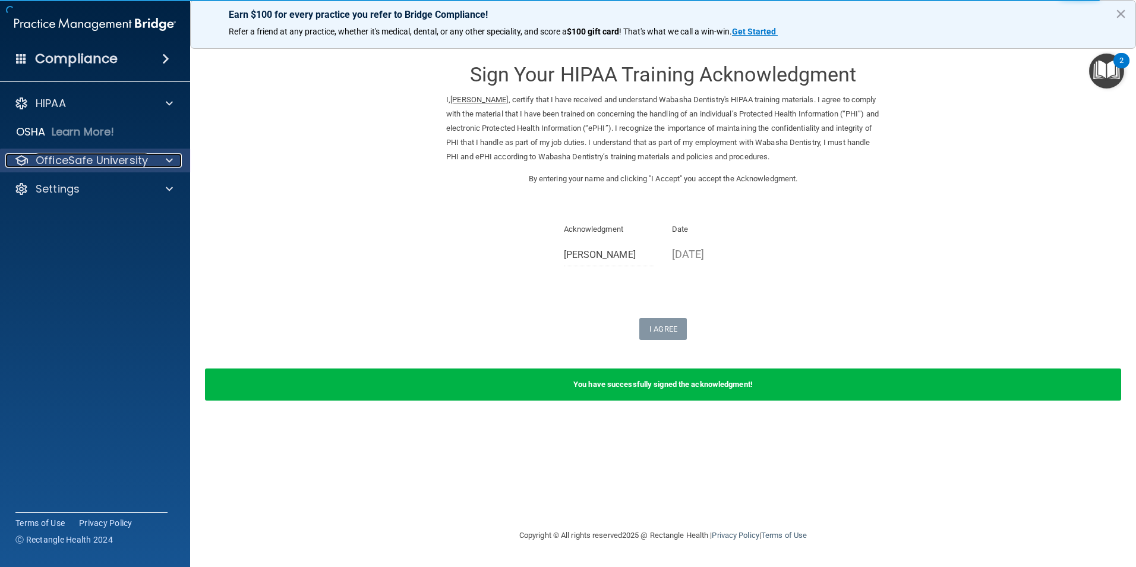
click at [105, 161] on p "OfficeSafe University" at bounding box center [92, 160] width 112 height 14
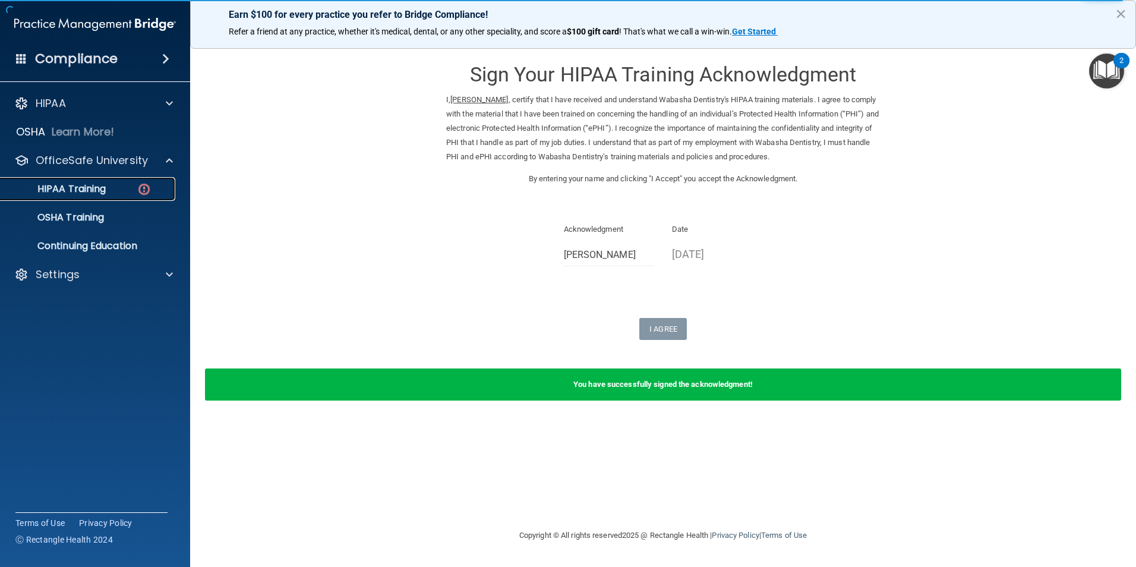
click at [102, 199] on link "HIPAA Training" at bounding box center [81, 189] width 187 height 24
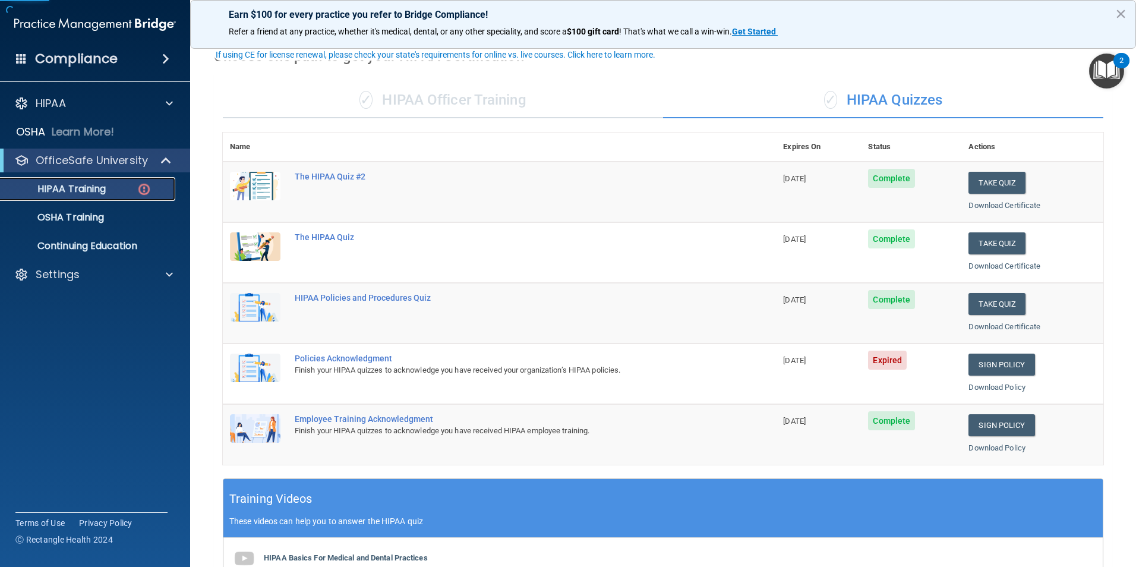
scroll to position [178, 0]
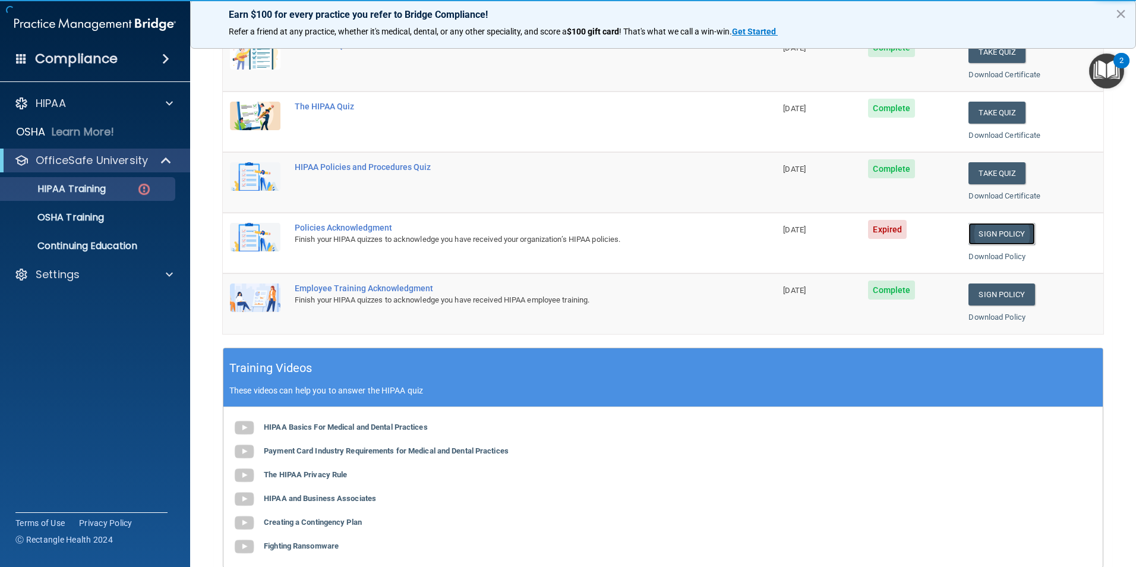
click at [990, 241] on link "Sign Policy" at bounding box center [1002, 234] width 66 height 22
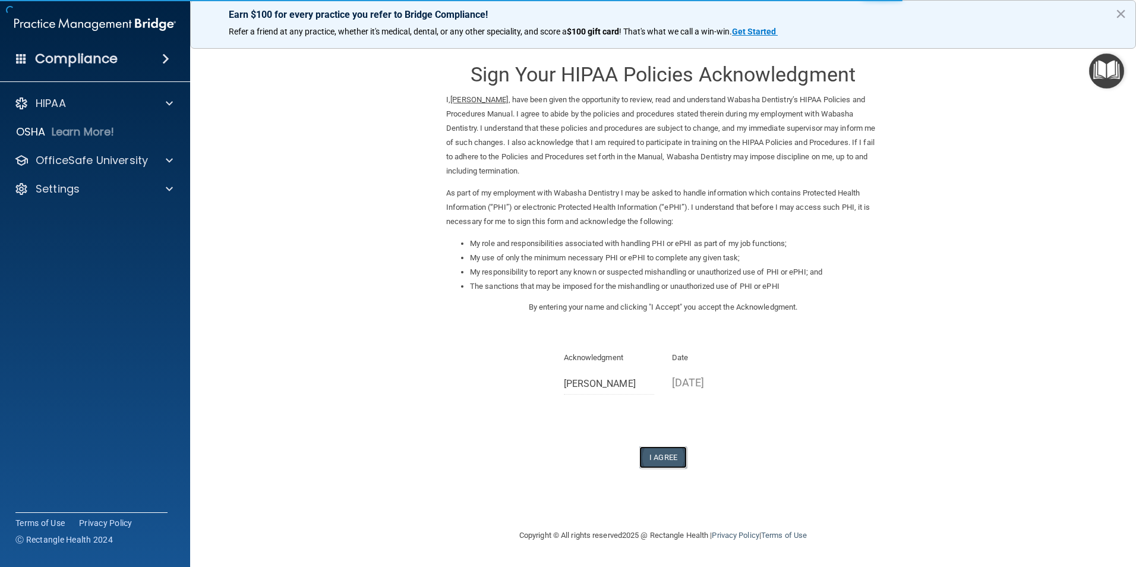
click at [667, 467] on button "I Agree" at bounding box center [663, 457] width 48 height 22
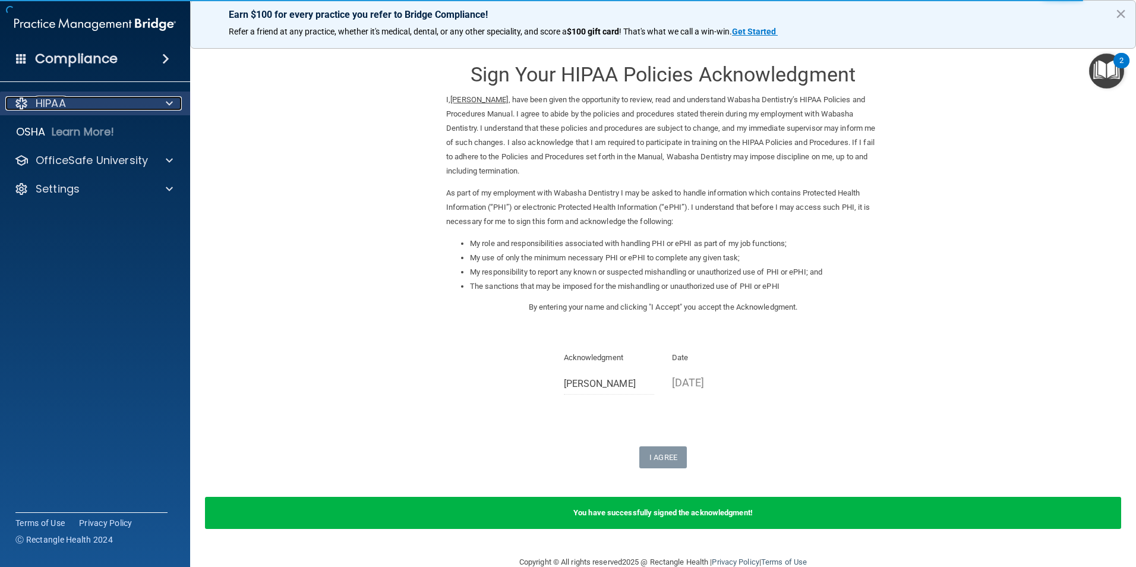
click at [99, 104] on div "HIPAA" at bounding box center [78, 103] width 147 height 14
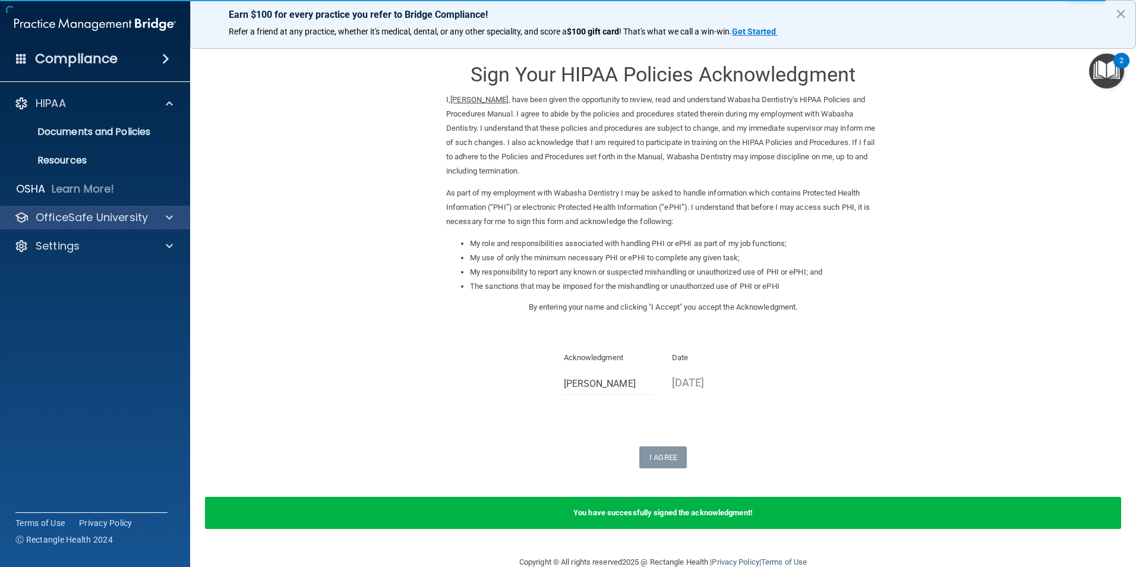
click at [112, 208] on div "OfficeSafe University" at bounding box center [95, 218] width 191 height 24
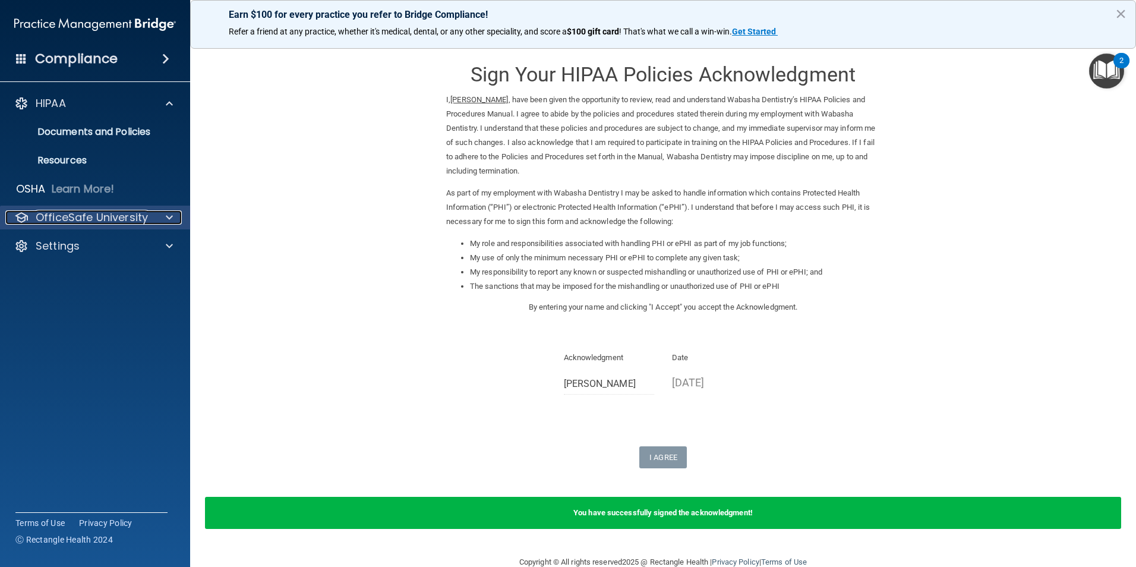
click at [100, 219] on p "OfficeSafe University" at bounding box center [92, 217] width 112 height 14
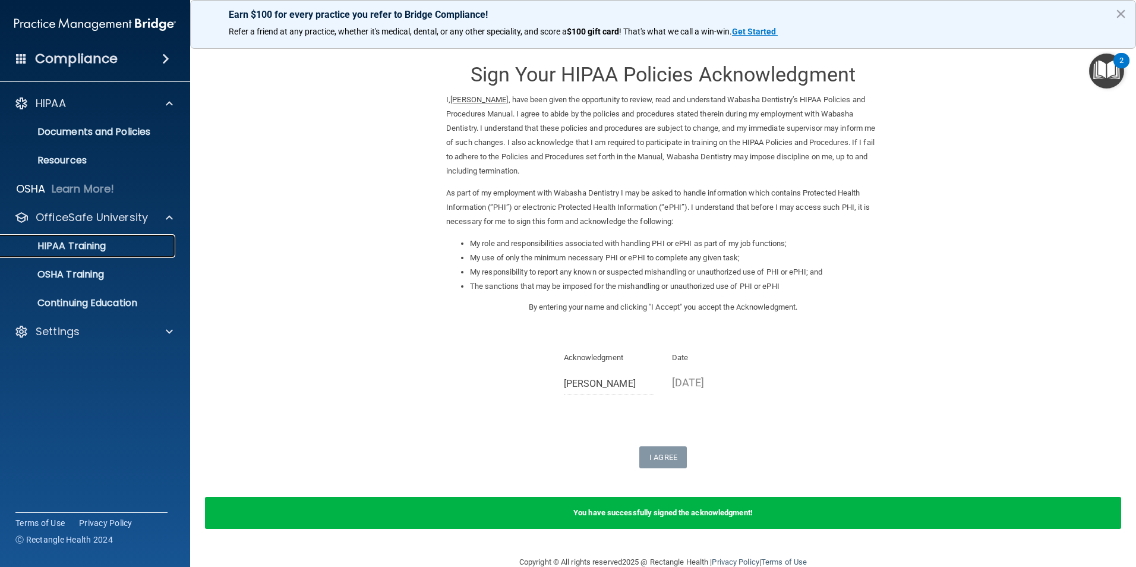
click at [126, 247] on div "HIPAA Training" at bounding box center [89, 246] width 162 height 12
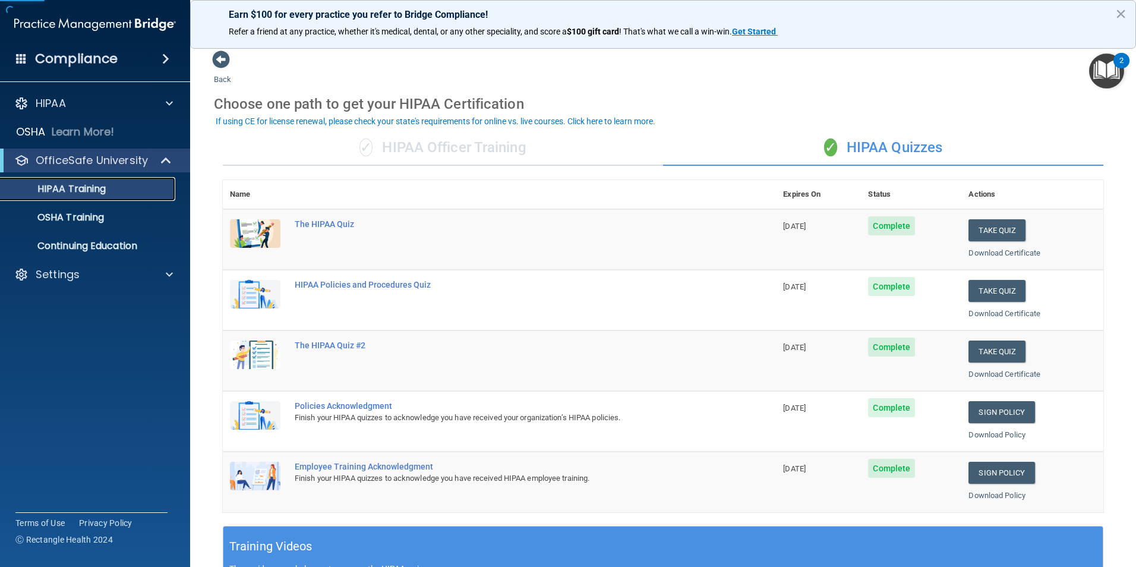
scroll to position [238, 0]
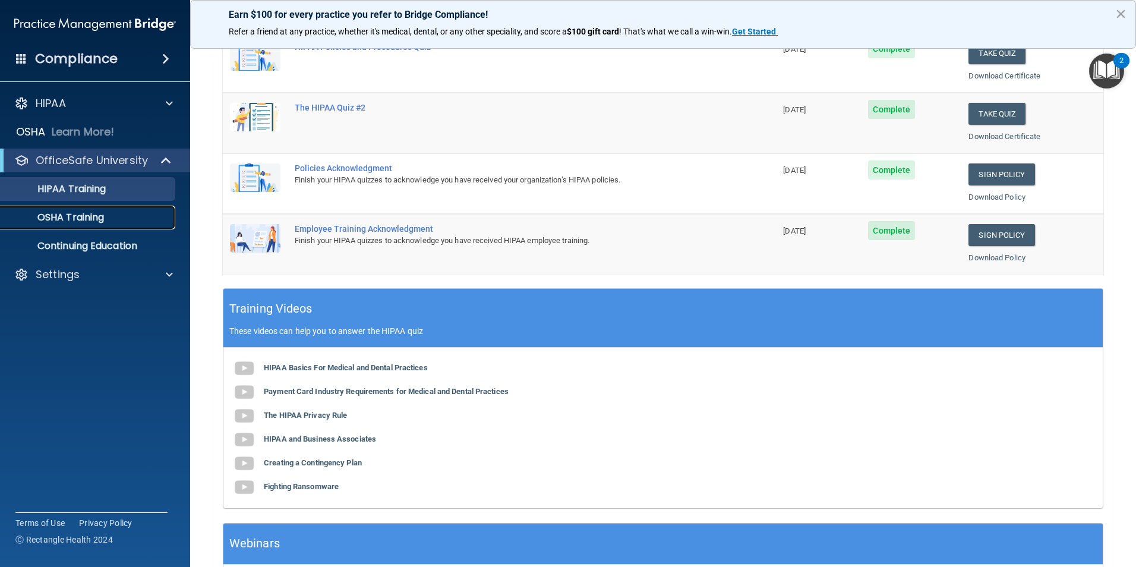
click at [83, 212] on p "OSHA Training" at bounding box center [56, 218] width 96 height 12
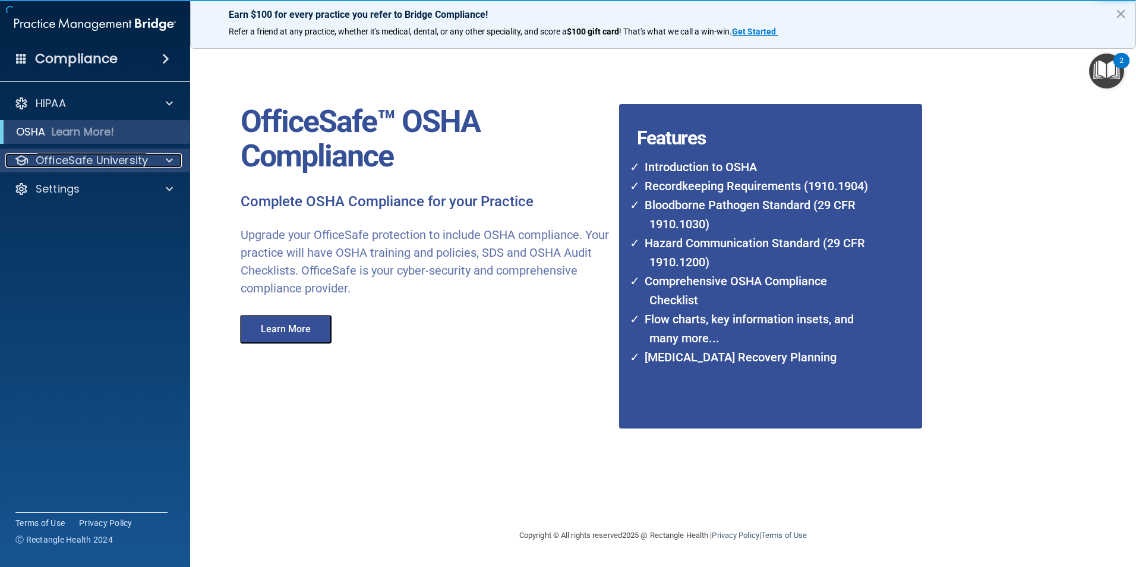
click at [56, 164] on p "OfficeSafe University" at bounding box center [92, 160] width 112 height 14
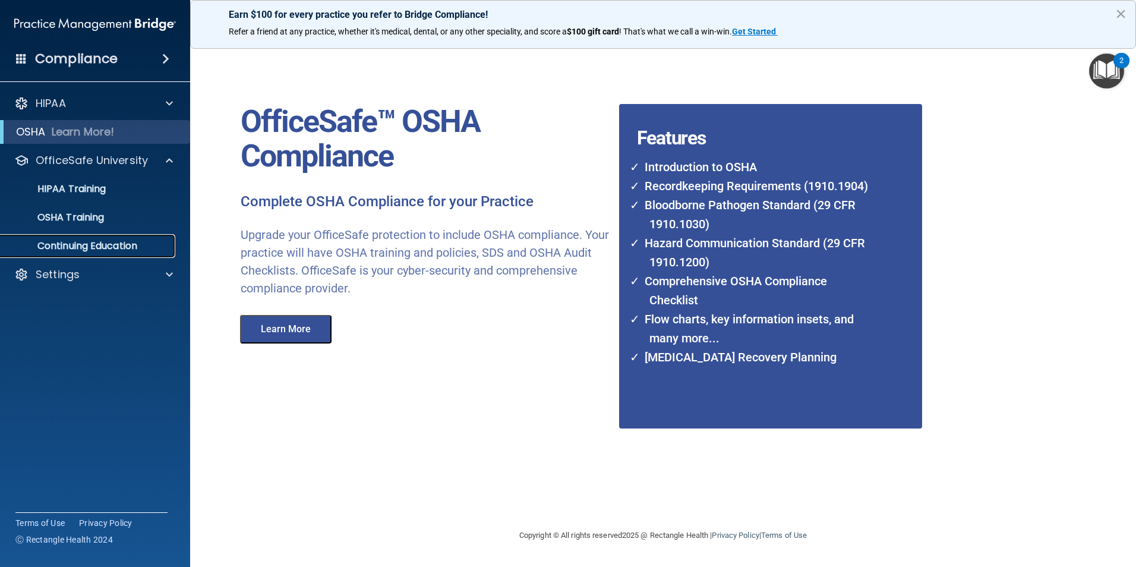
click at [100, 254] on link "Continuing Education" at bounding box center [81, 246] width 187 height 24
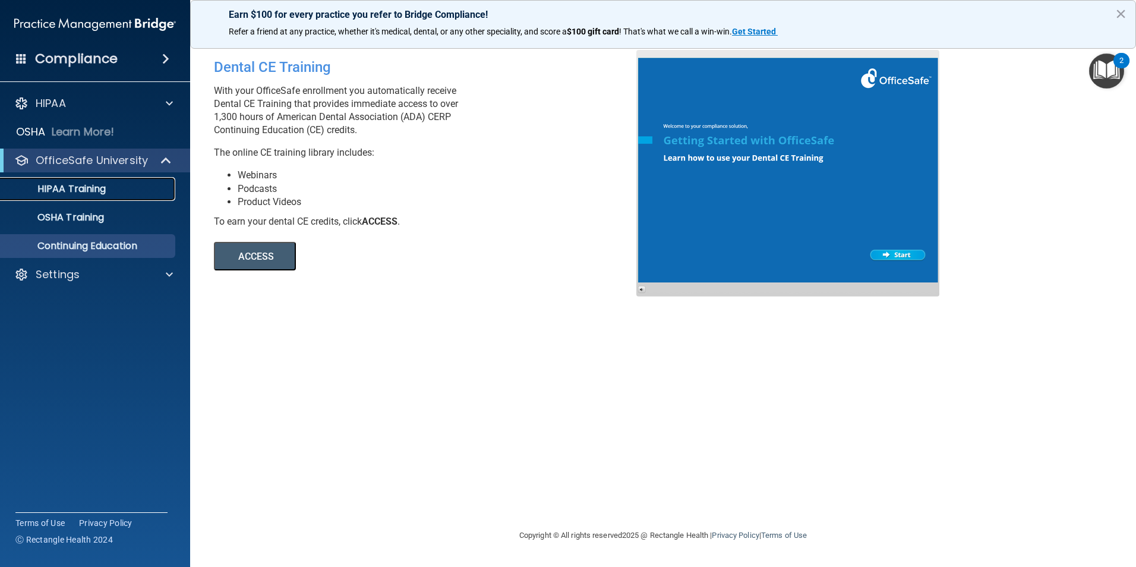
click at [140, 198] on link "HIPAA Training" at bounding box center [81, 189] width 187 height 24
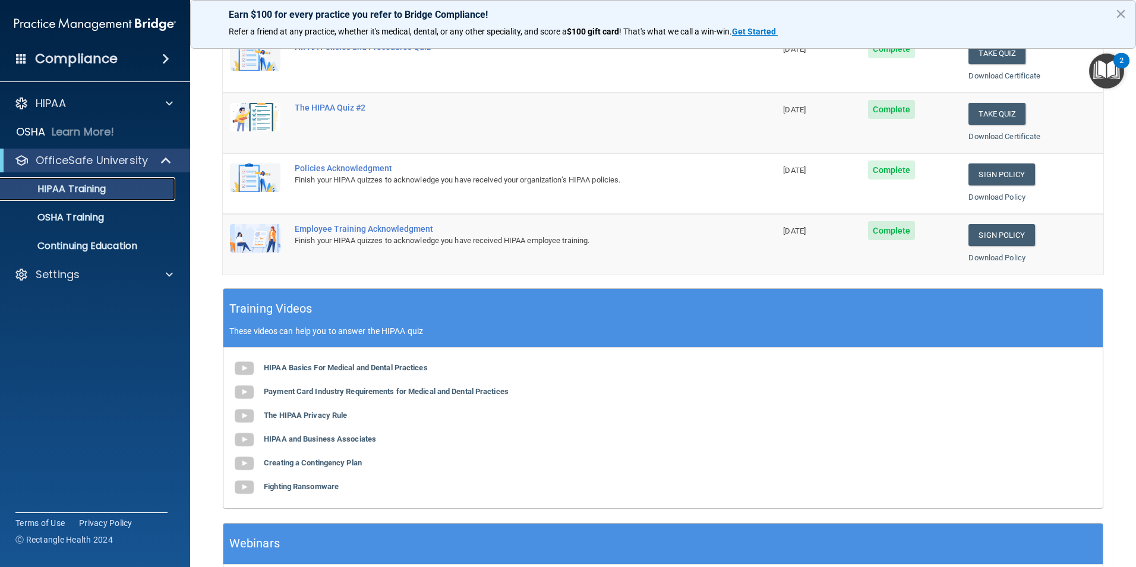
scroll to position [178, 0]
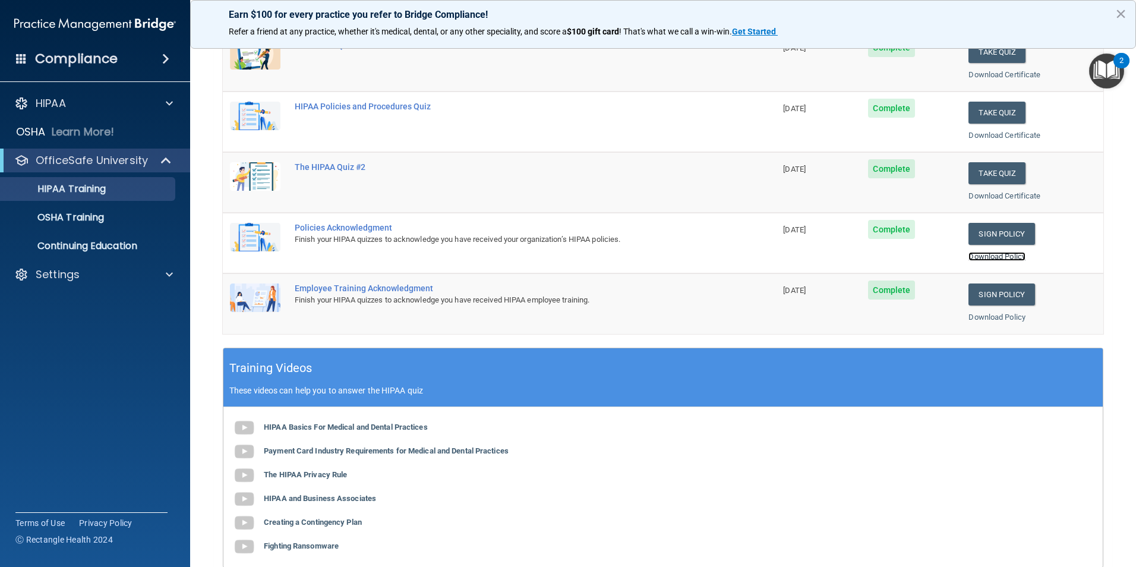
click at [976, 258] on link "Download Policy" at bounding box center [997, 256] width 57 height 9
click at [989, 321] on link "Download Policy" at bounding box center [997, 317] width 57 height 9
